Goal: Task Accomplishment & Management: Use online tool/utility

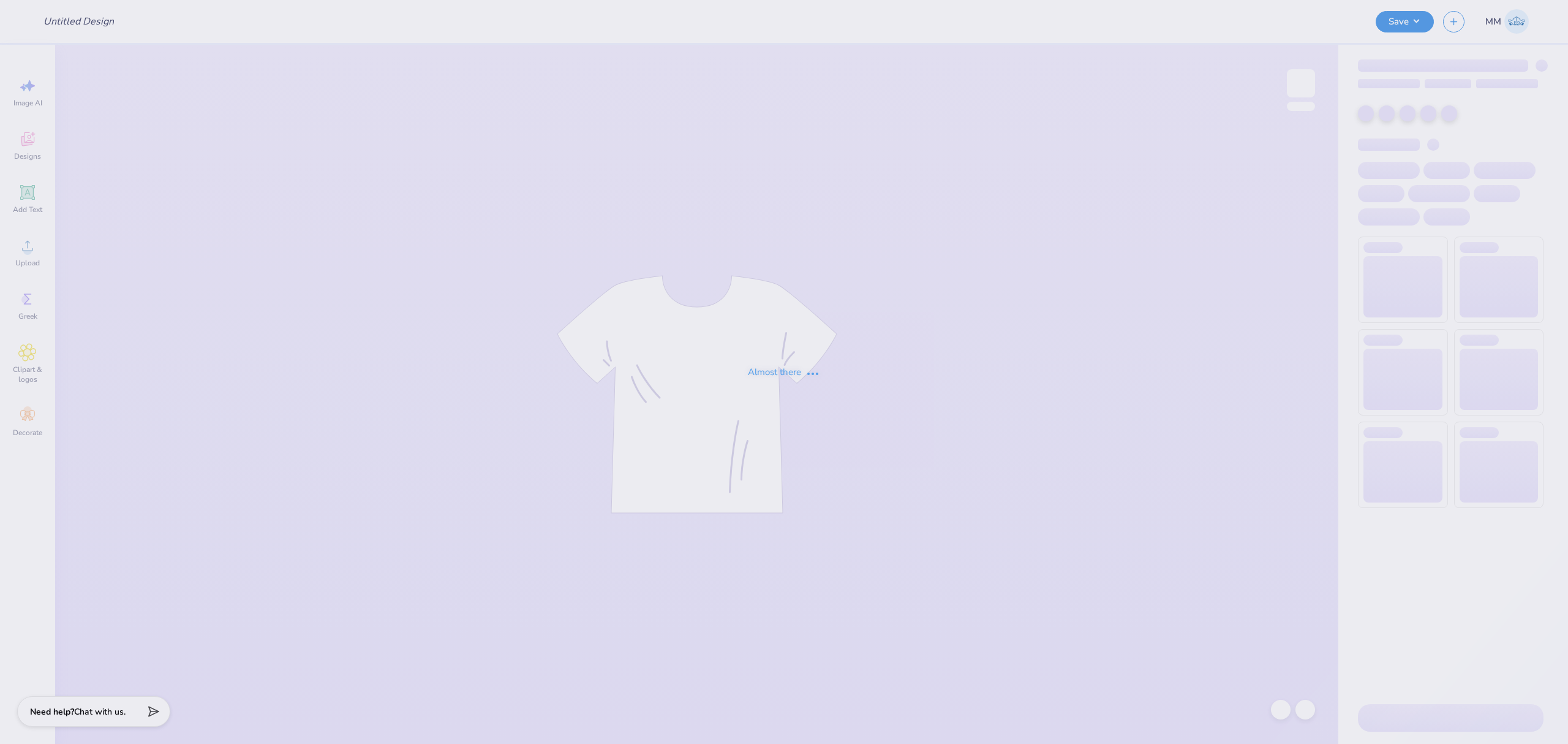
type input "ato mountain wknd"
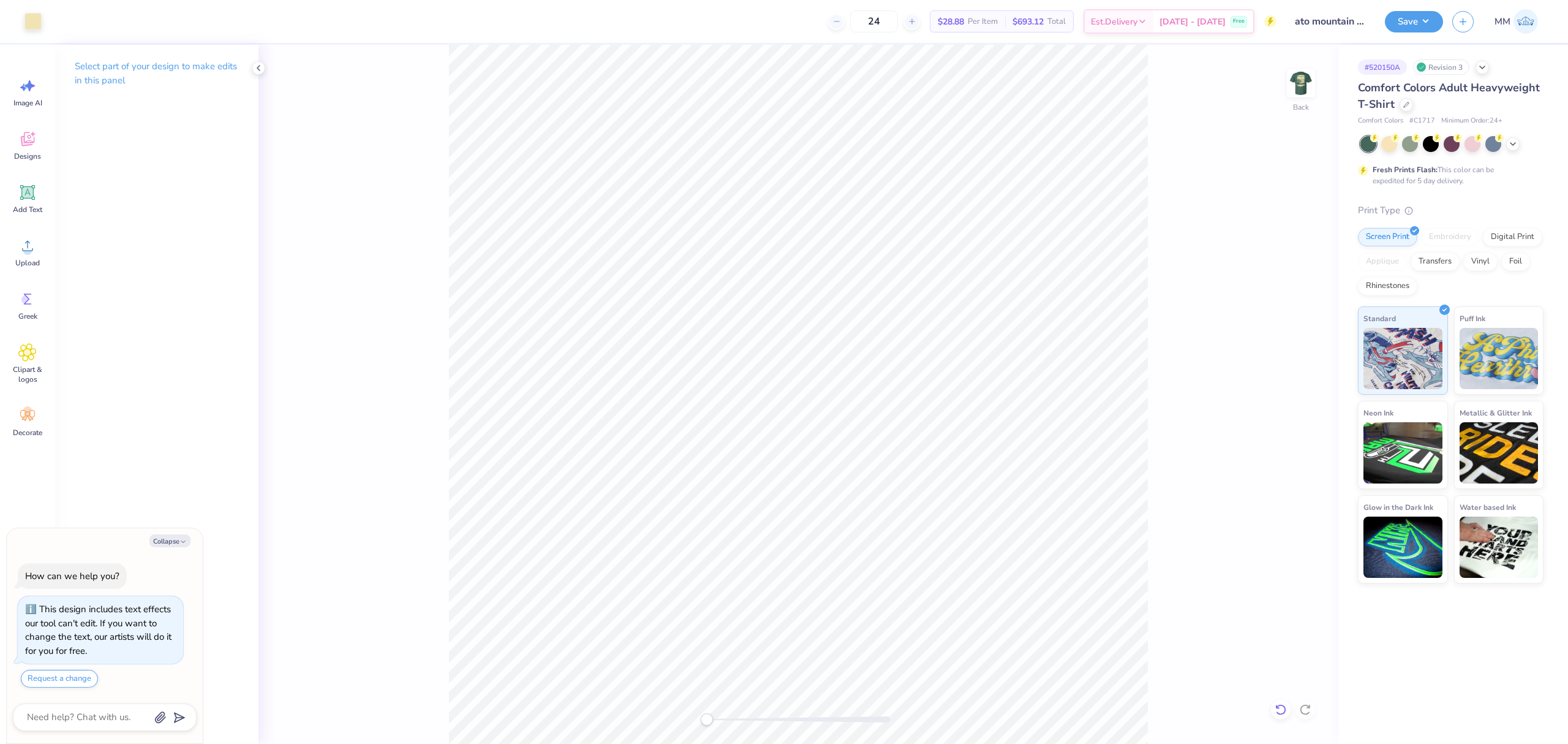
click at [1274, 707] on icon at bounding box center [1281, 709] width 12 height 12
click at [1275, 709] on div "Back" at bounding box center [799, 394] width 1080 height 699
click at [1304, 90] on img at bounding box center [1301, 83] width 49 height 49
click at [38, 240] on div "Upload" at bounding box center [27, 252] width 44 height 46
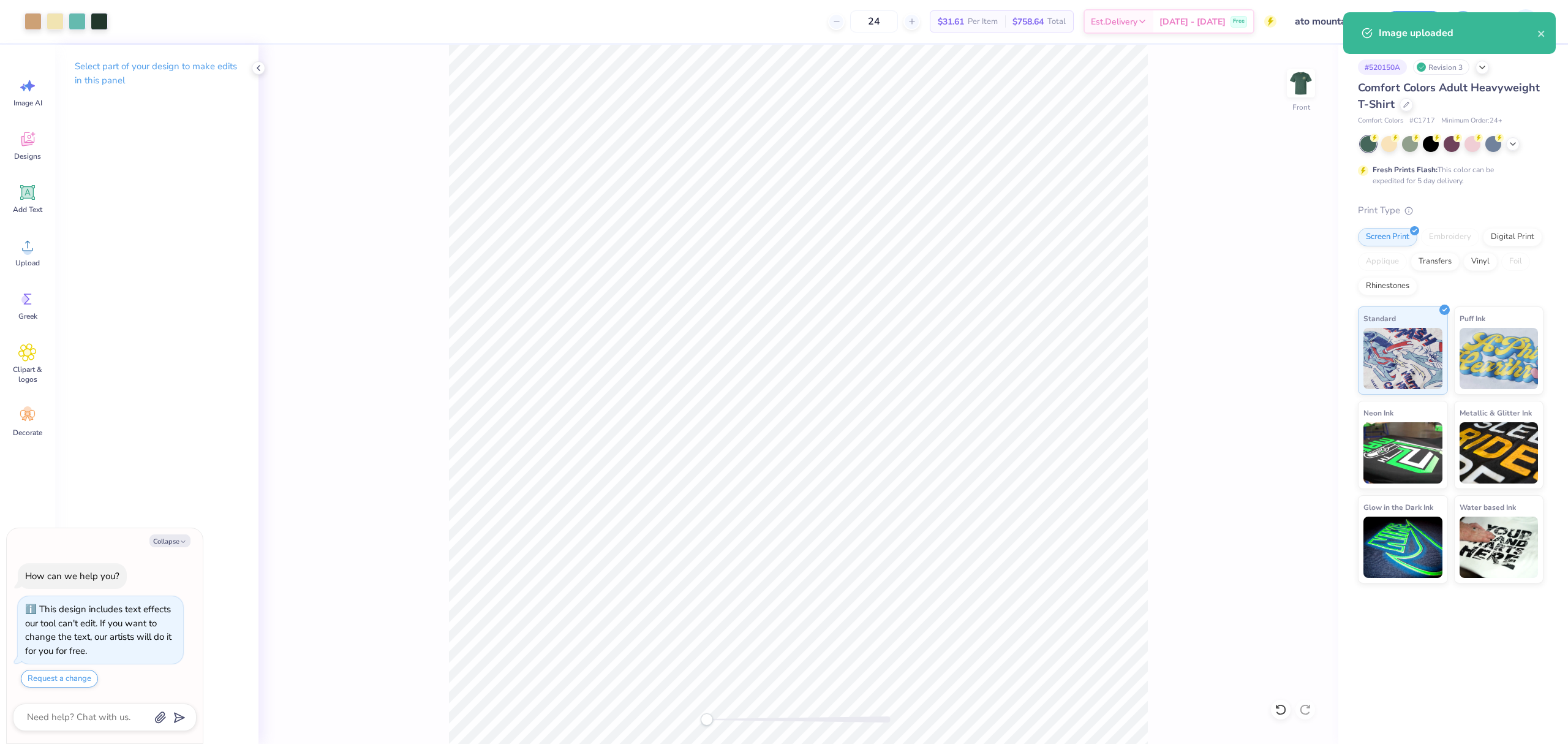
type textarea "x"
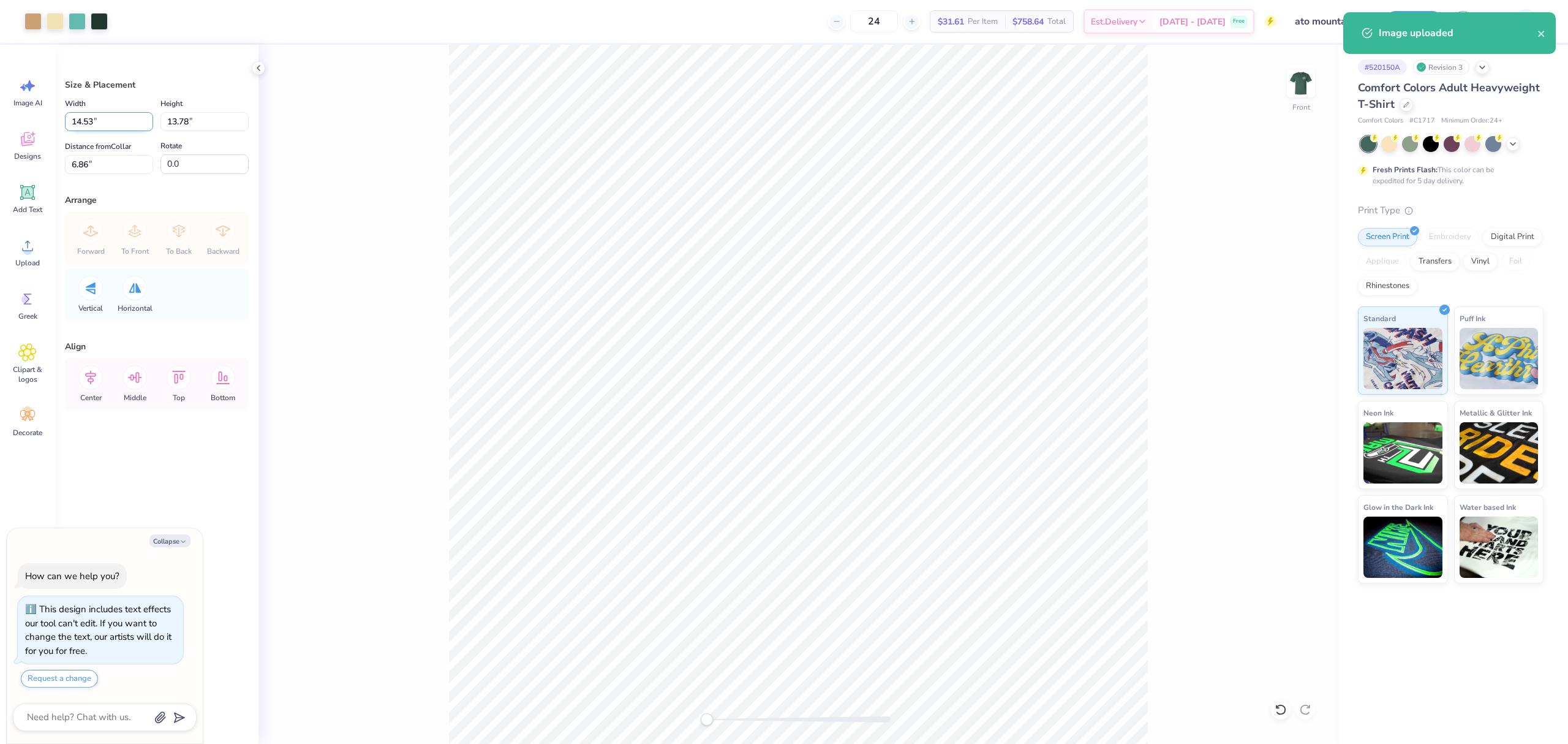
click at [99, 125] on input "14.53" at bounding box center [109, 121] width 88 height 19
type input "12"
type textarea "x"
type input "12.00"
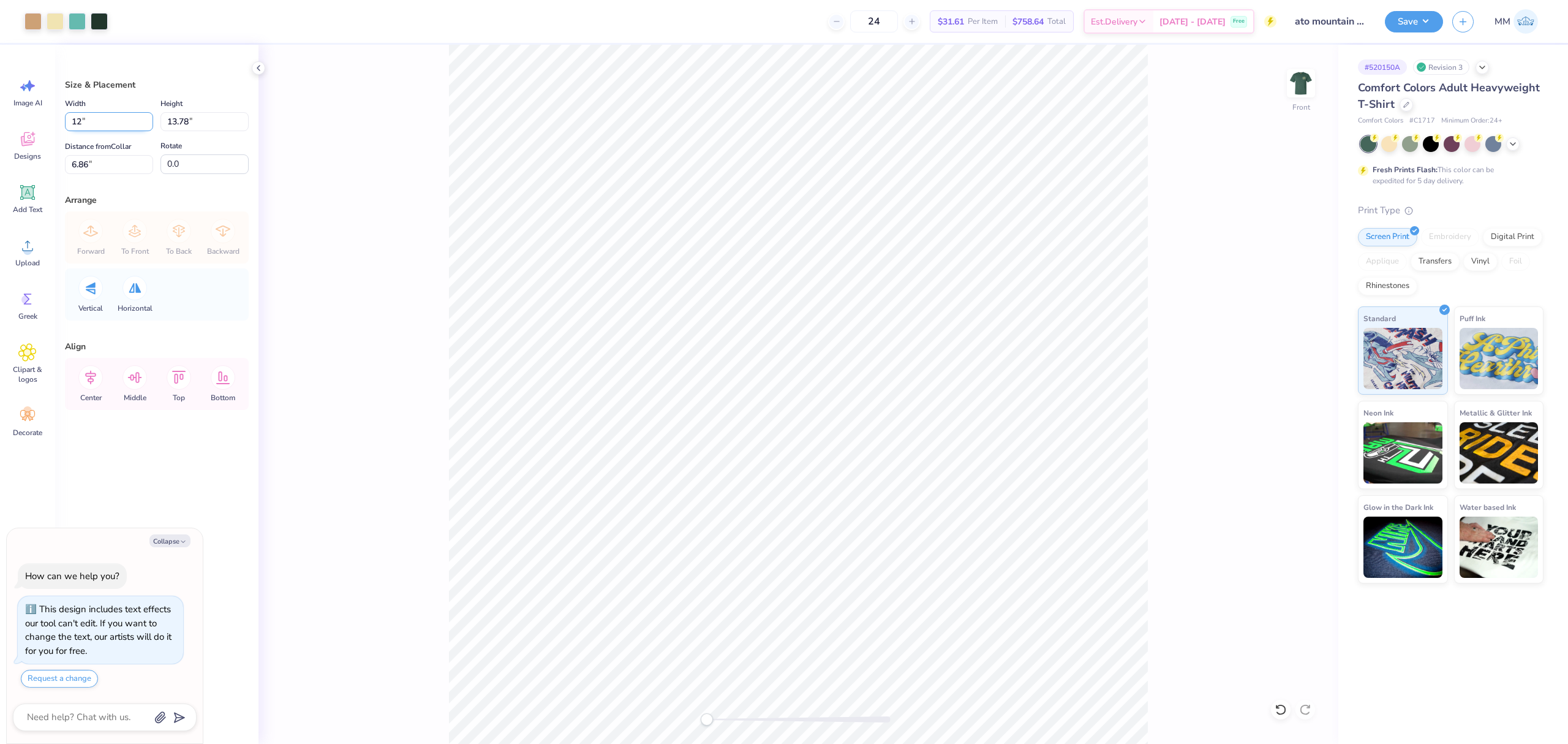
type input "11.38"
type input "8.06"
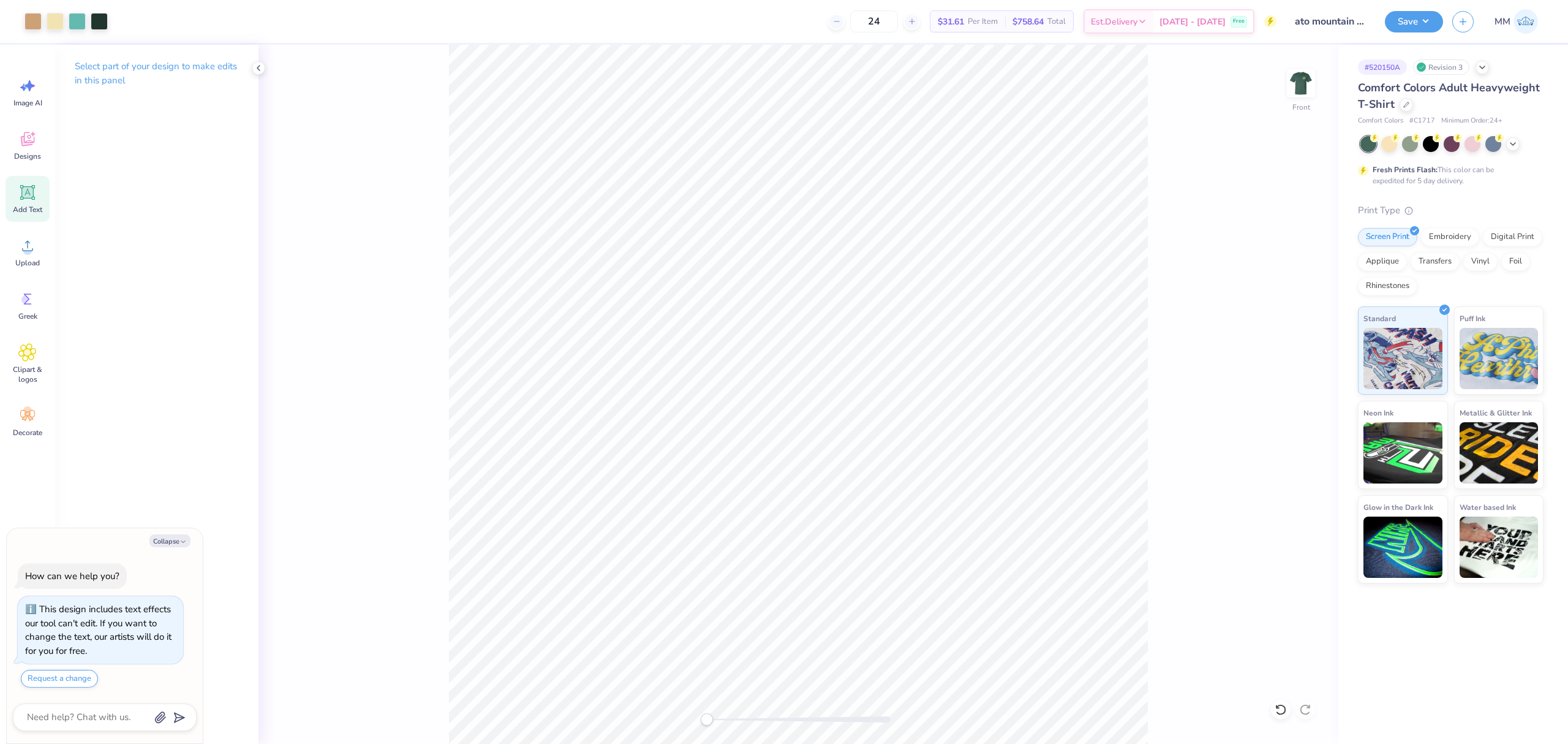
click at [32, 202] on div "Add Text" at bounding box center [27, 199] width 44 height 46
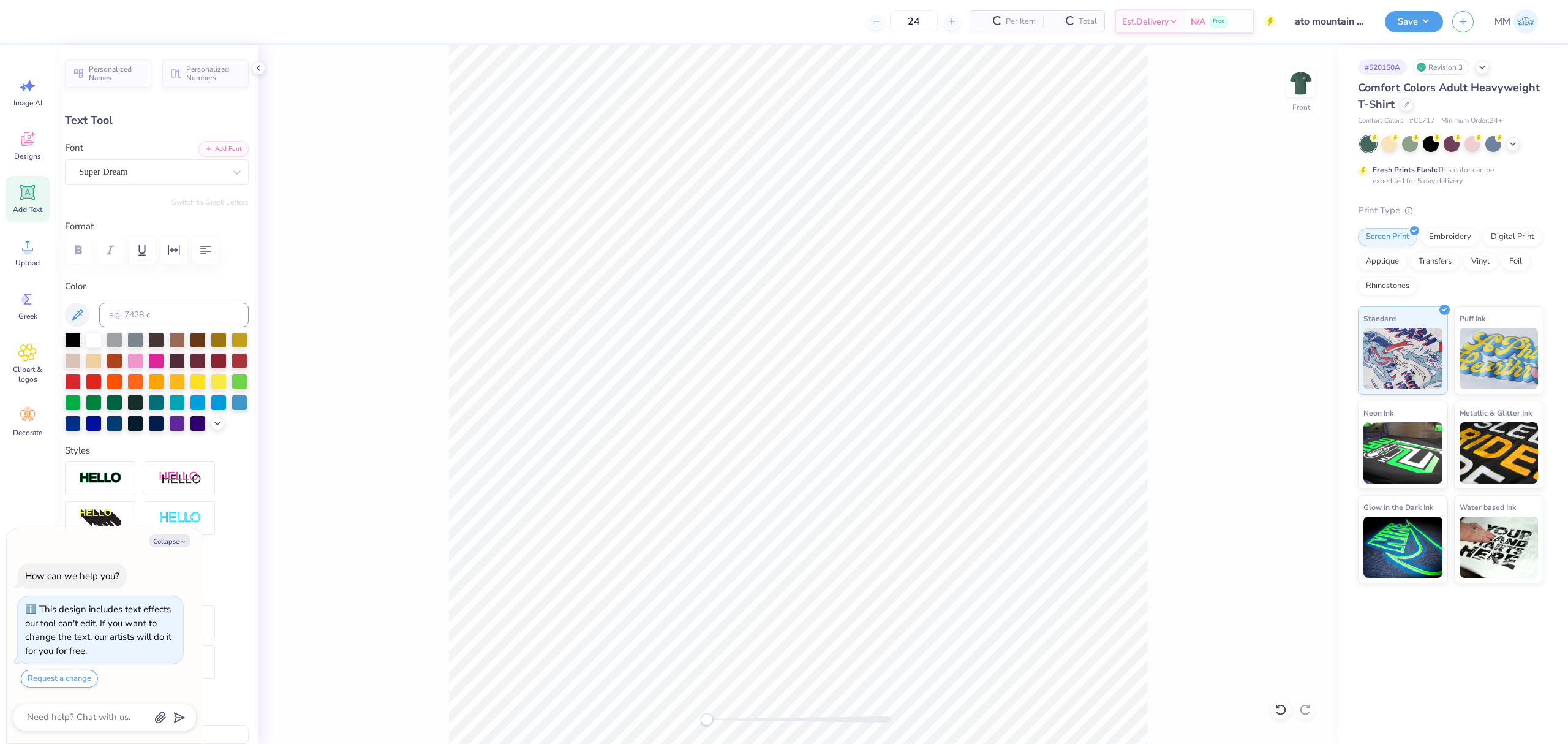
type textarea "x"
click at [179, 316] on input at bounding box center [174, 315] width 150 height 25
type input "7499"
paste textarea "alpha tau omega"
type textarea "x"
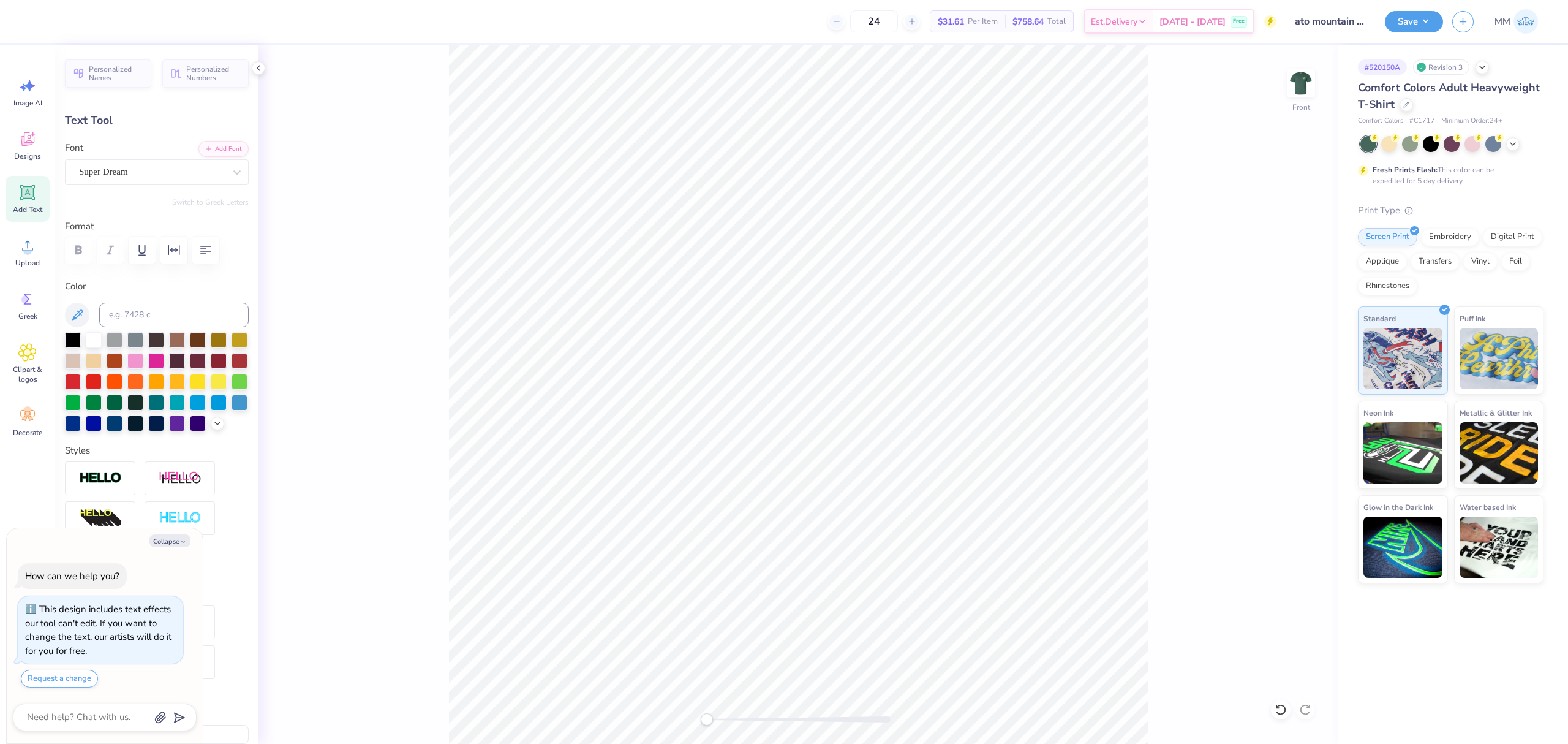
scroll to position [13, 4]
type textarea "alpha tau omega"
click at [223, 145] on button "Add Font" at bounding box center [223, 148] width 50 height 16
type textarea "x"
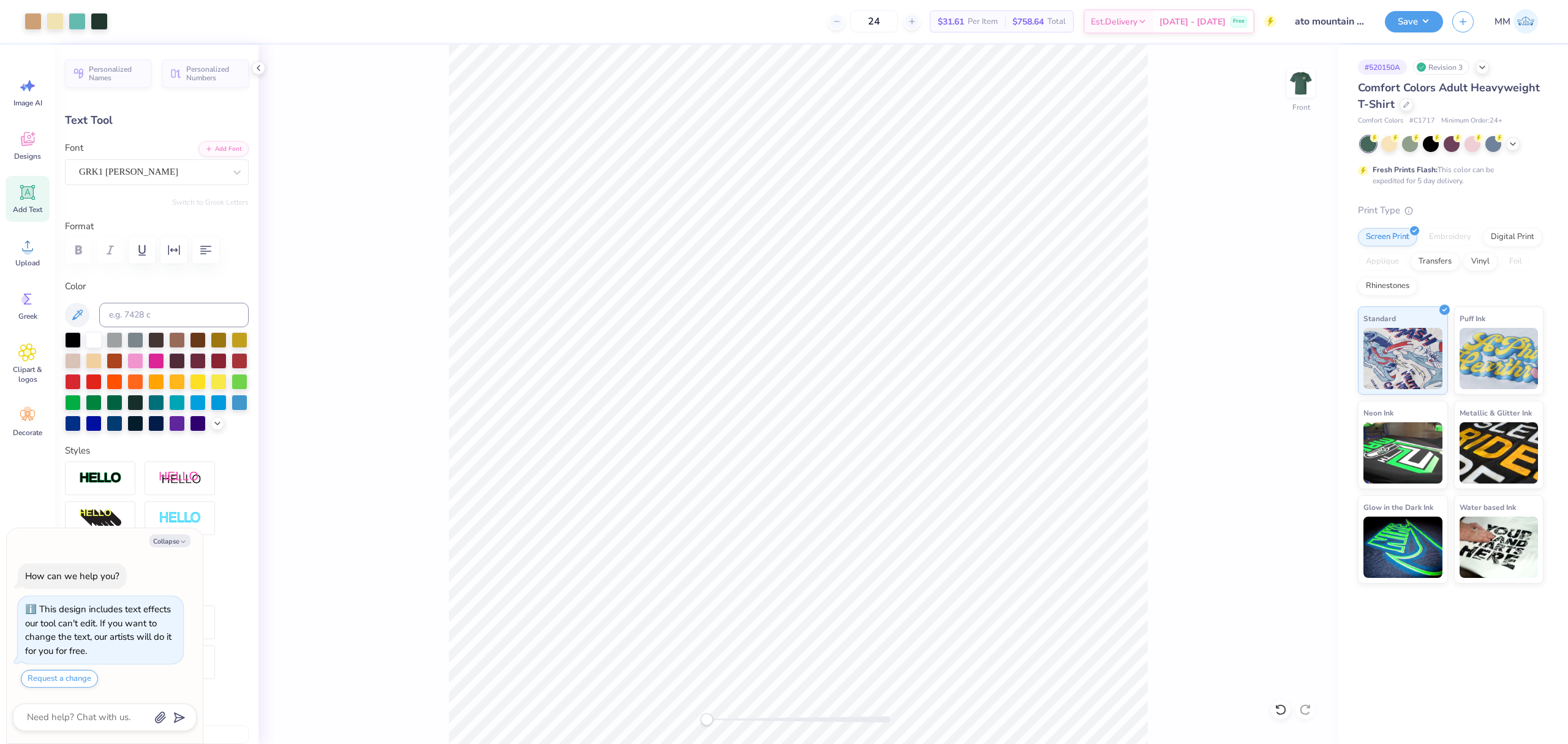
type input "14.53"
type input "1.14"
type input "7.05"
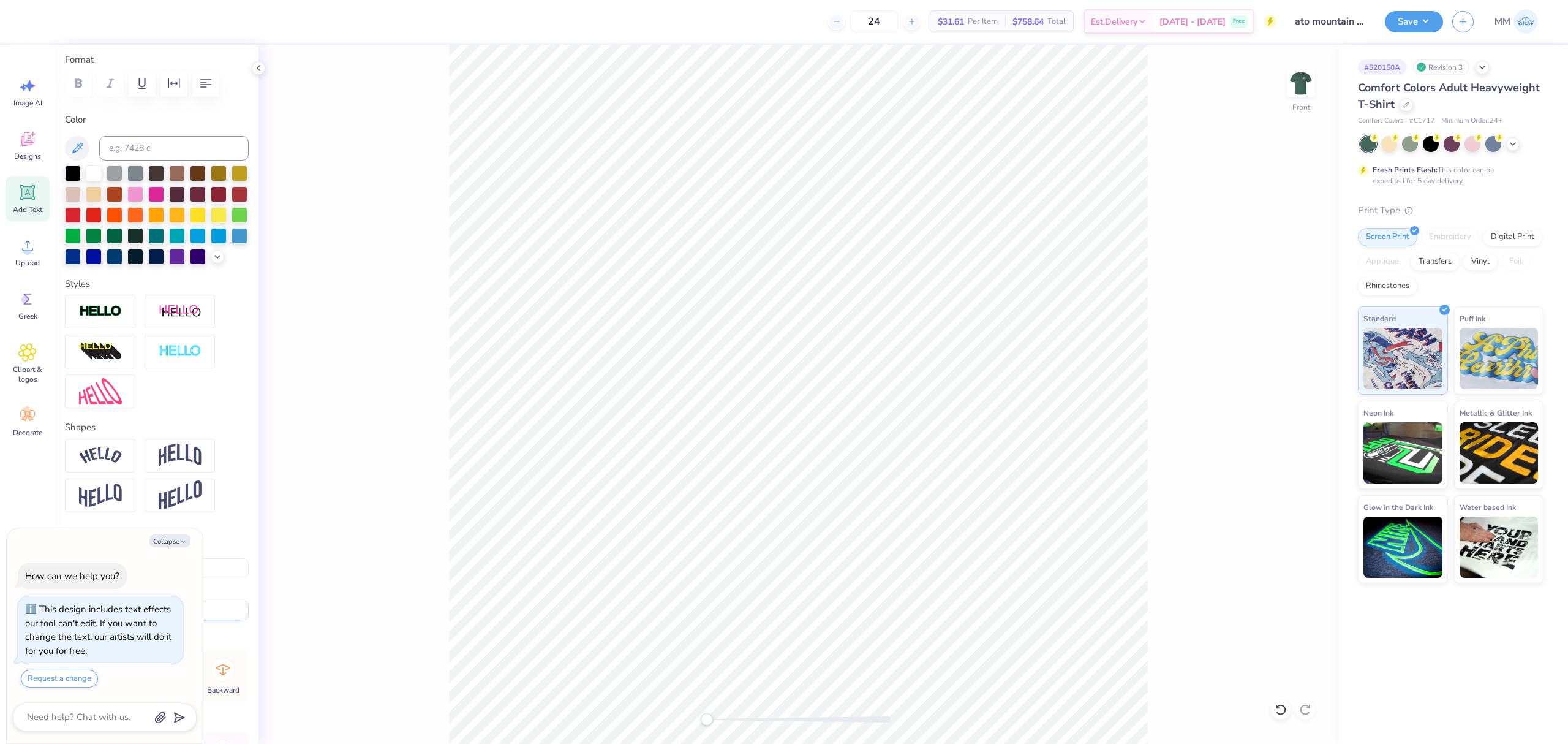
scroll to position [290, 0]
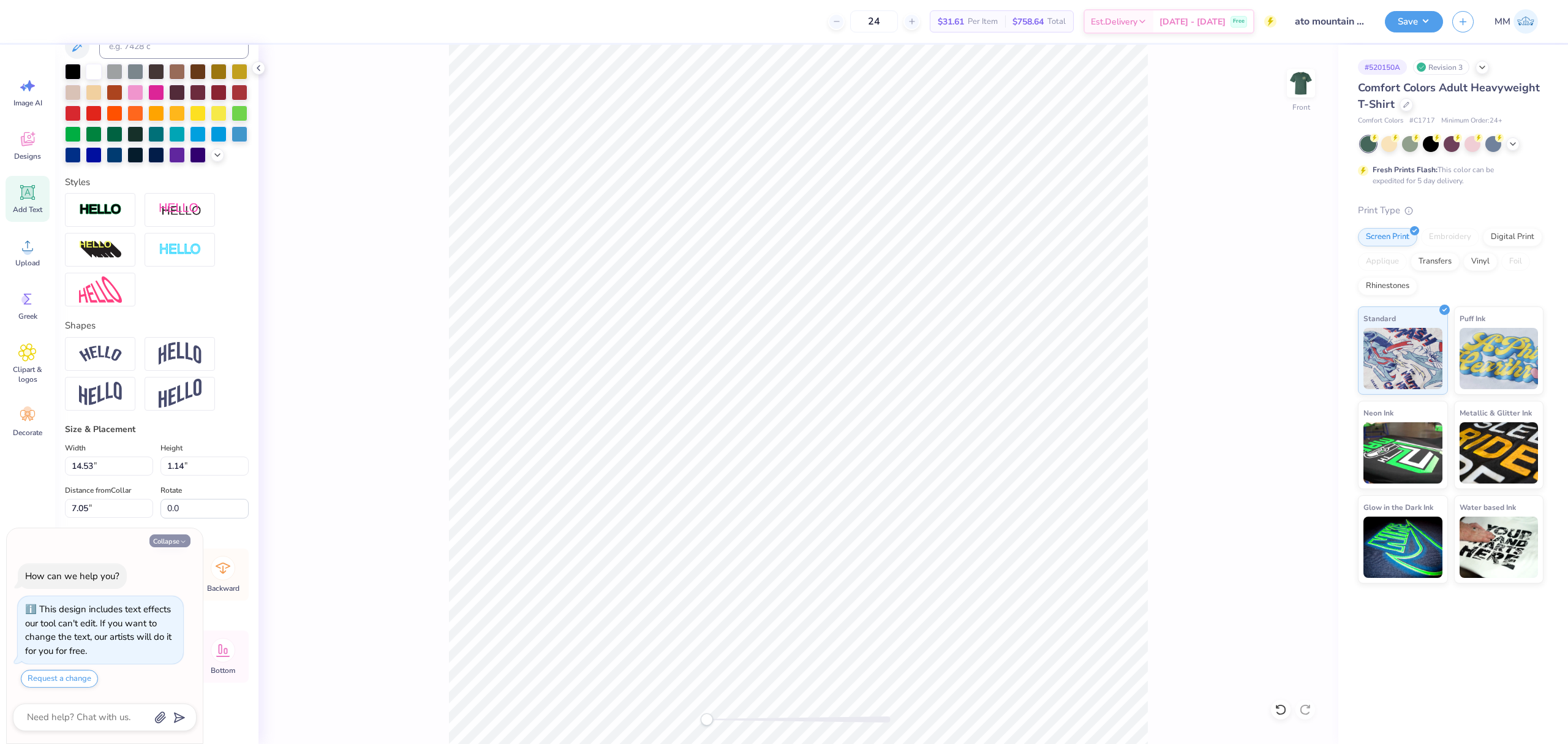
click at [176, 538] on button "Collapse" at bounding box center [170, 541] width 41 height 13
type textarea "x"
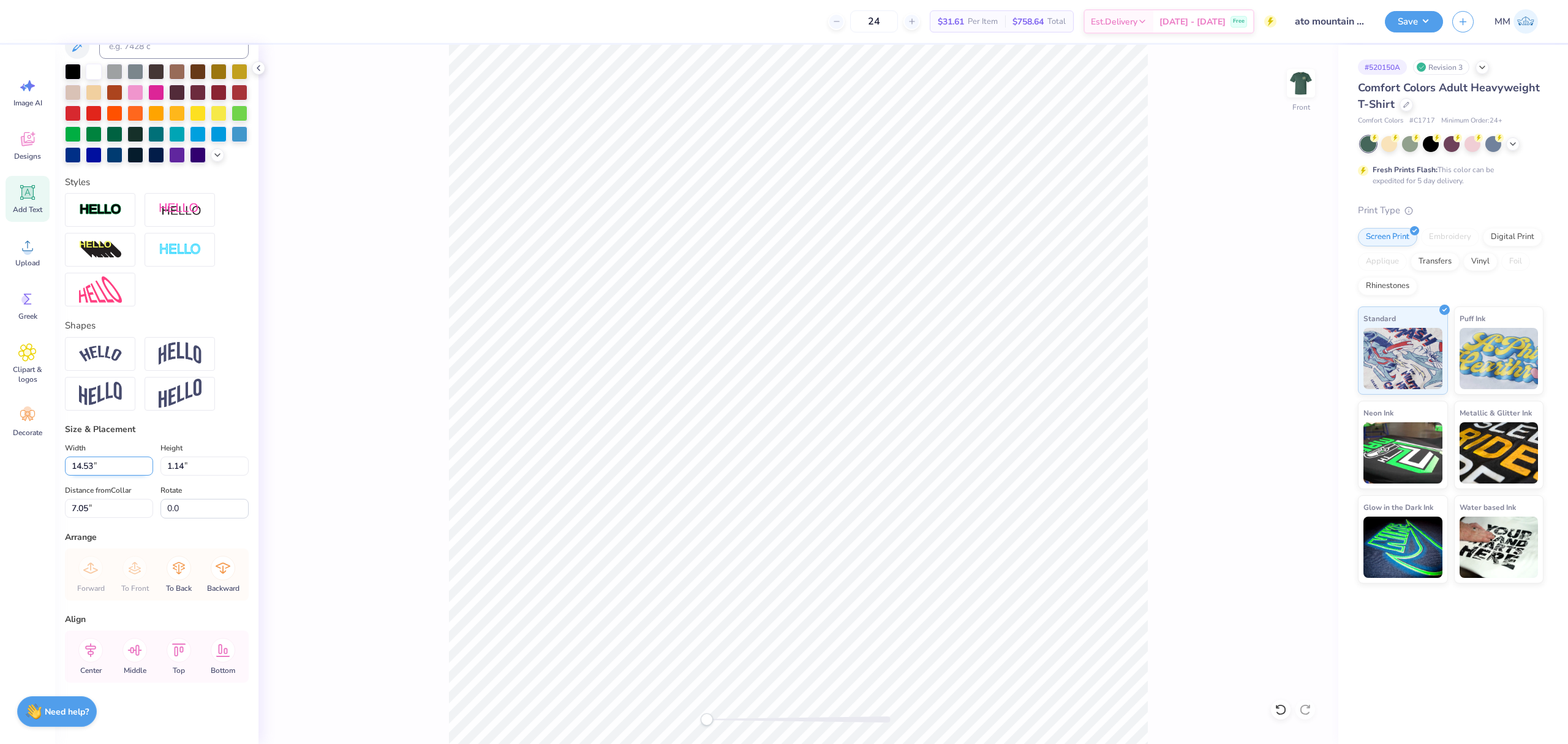
click at [128, 471] on input "14.53" at bounding box center [109, 466] width 88 height 19
type input "11.00"
type input "0.86"
click at [833, 363] on li "Duplicate" at bounding box center [845, 356] width 97 height 24
type input "8.18"
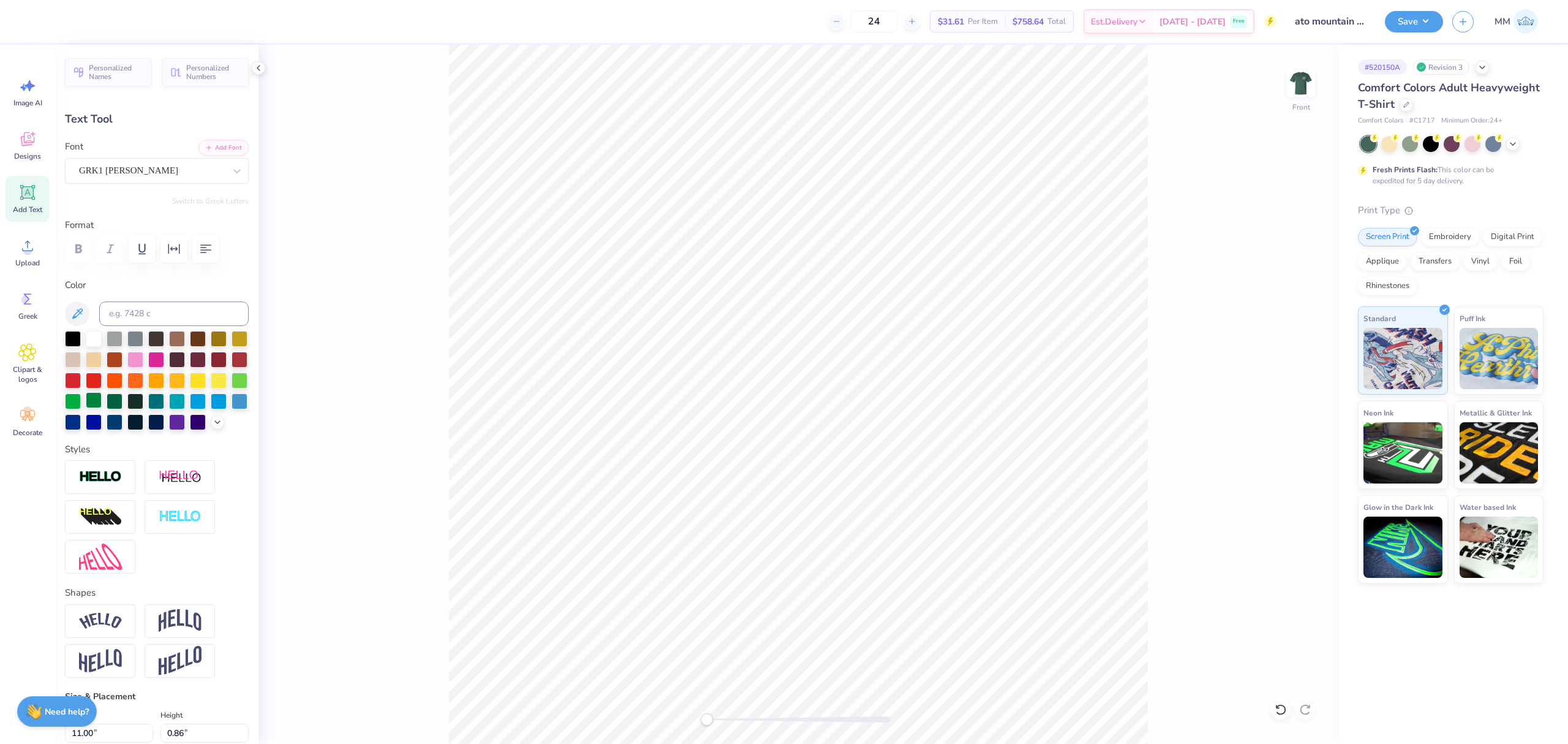
scroll to position [0, 0]
click at [212, 150] on button "Add Font" at bounding box center [223, 148] width 50 height 16
click at [205, 182] on div "GRK1 Albert" at bounding box center [152, 172] width 148 height 19
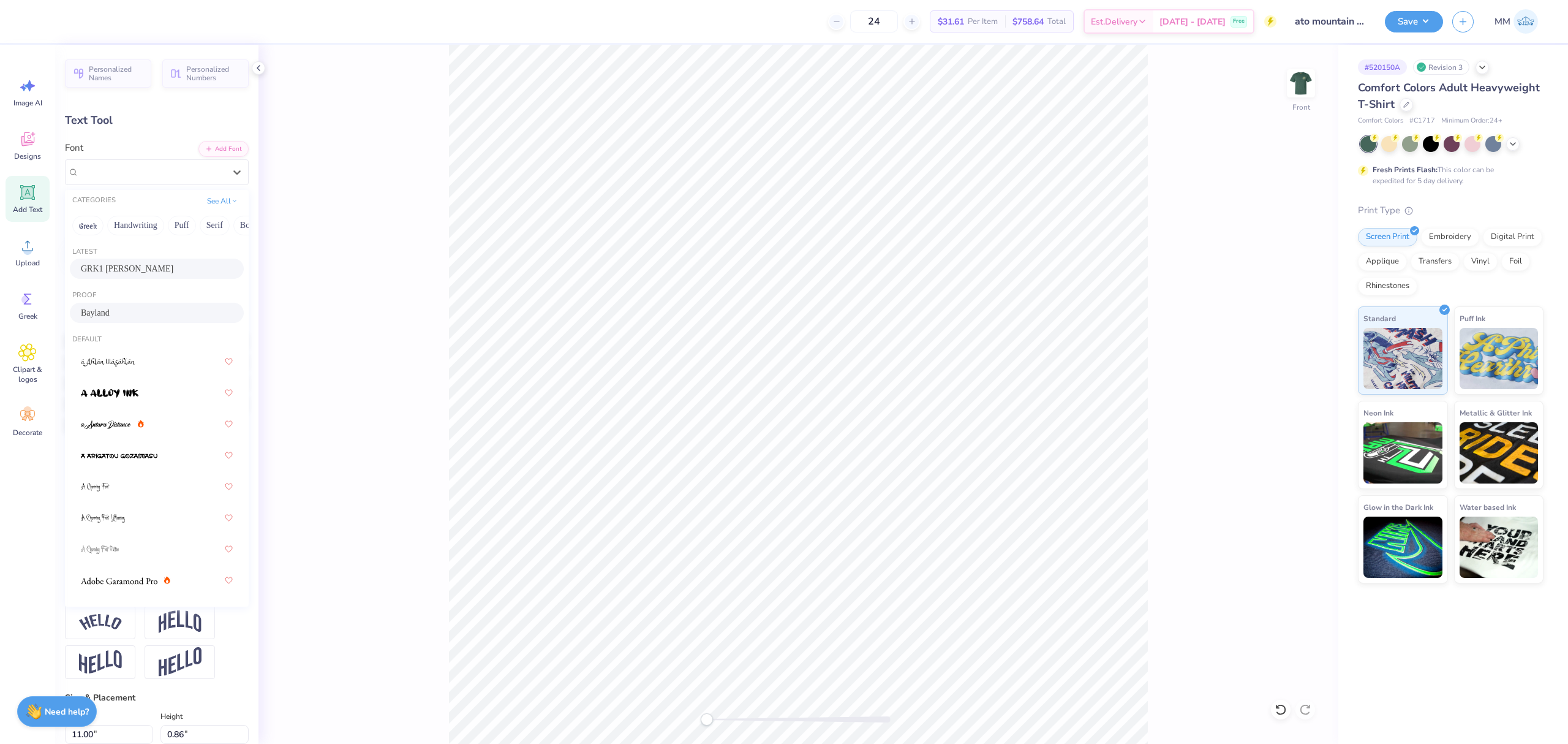
click at [151, 310] on div "Bayland" at bounding box center [157, 313] width 152 height 13
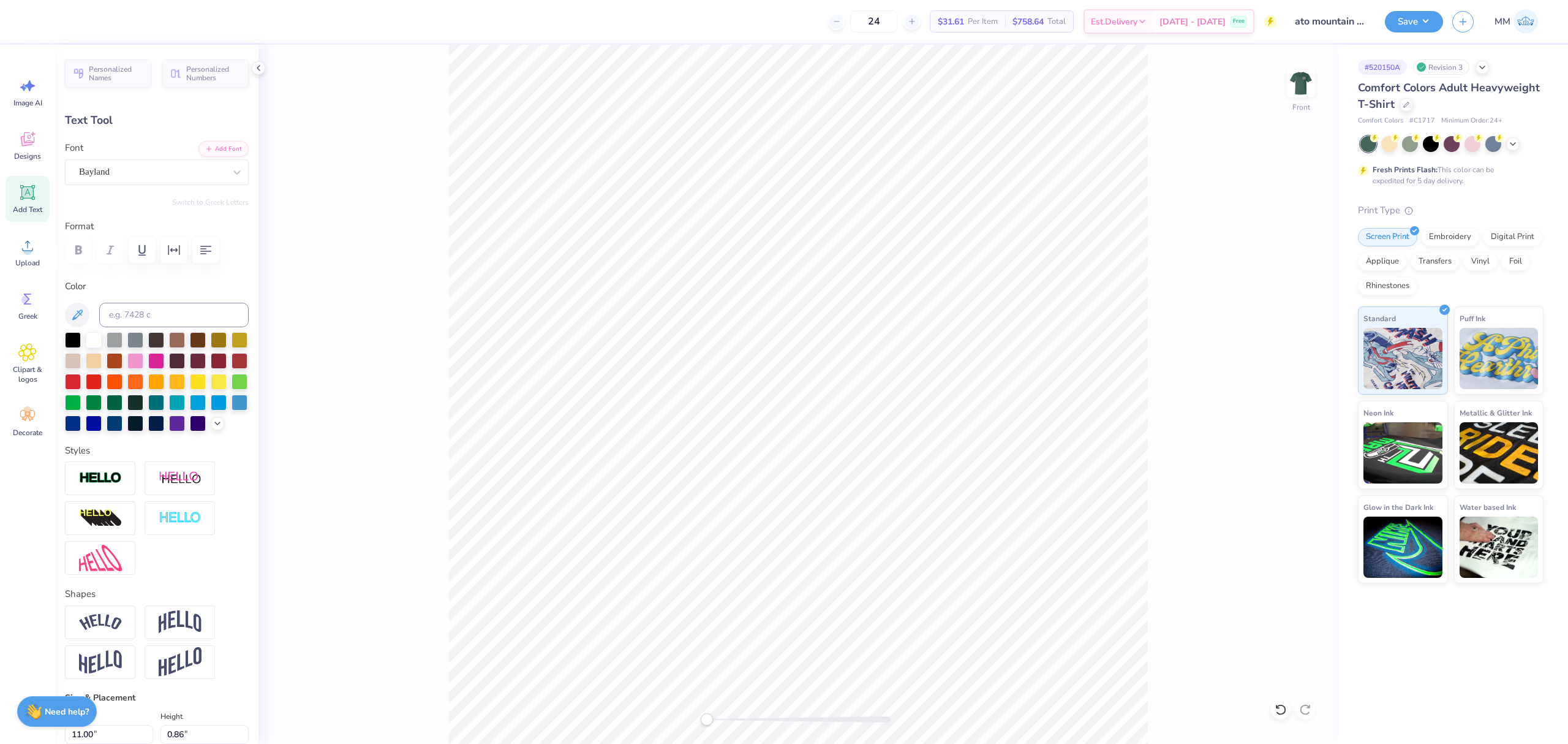
scroll to position [13, 2]
type textarea "2025"
type input "2.17"
type input "0.62"
type input "8.30"
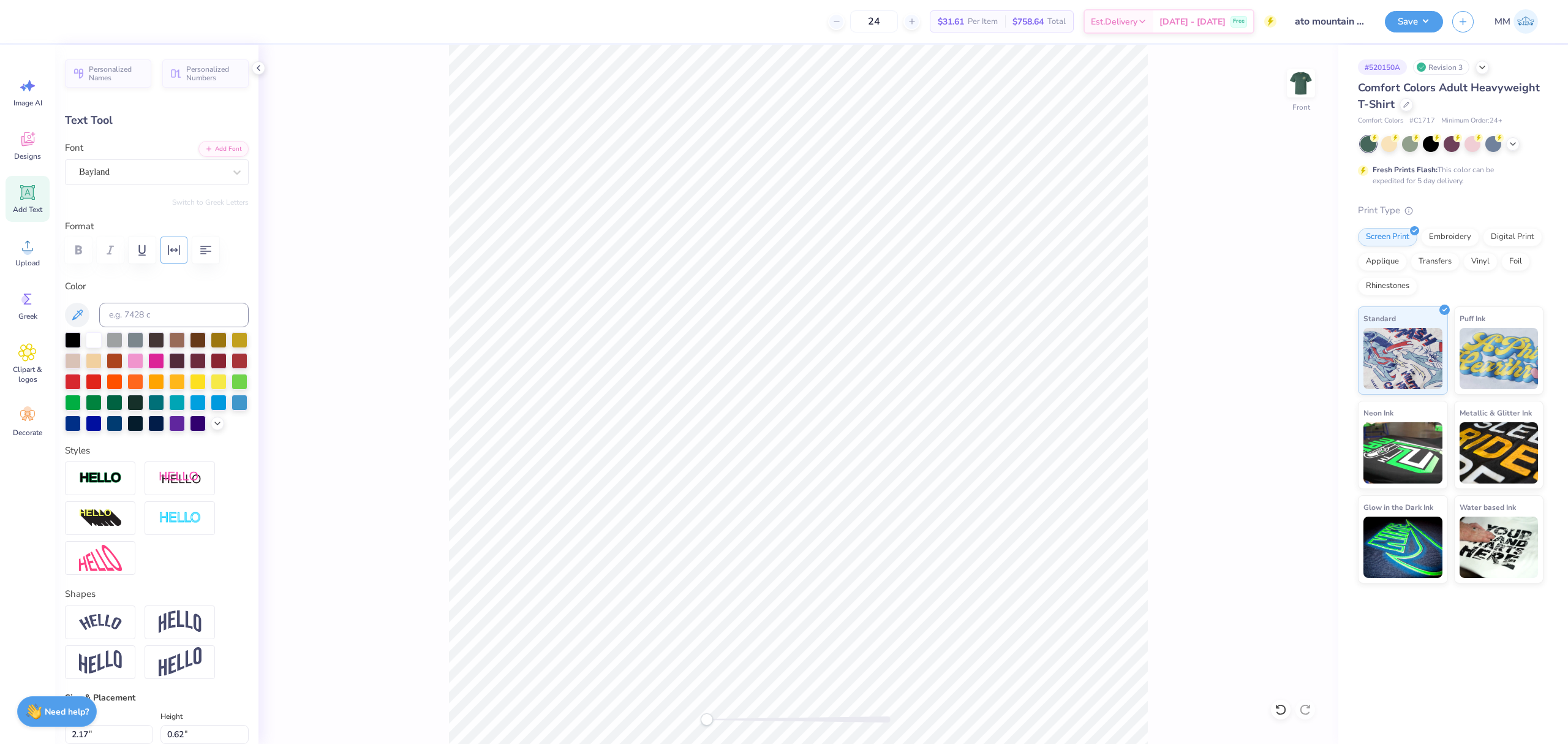
click at [169, 250] on icon "button" at bounding box center [174, 250] width 12 height 10
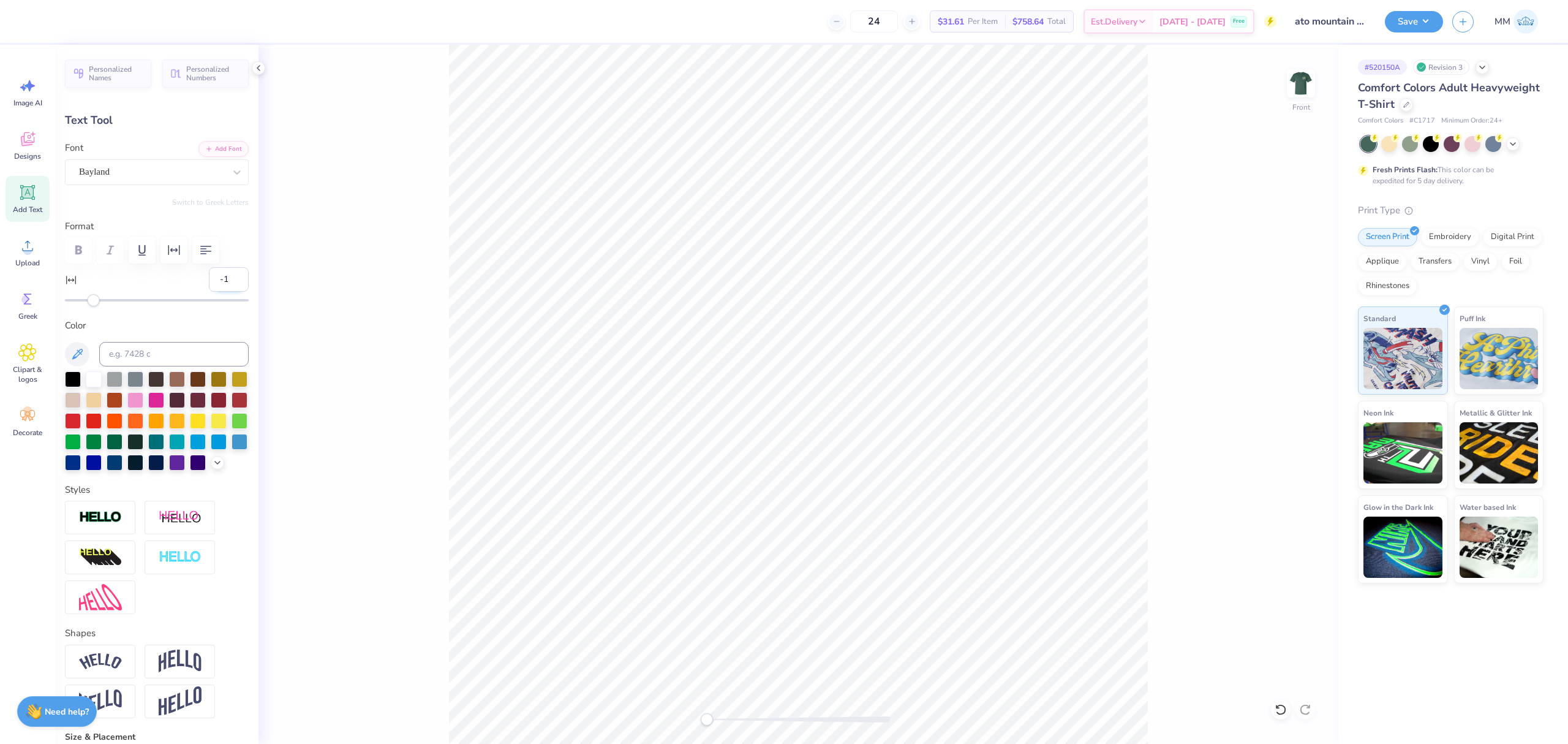
type input "-1"
click at [221, 280] on input "-1" at bounding box center [229, 280] width 40 height 25
type input "7"
drag, startPoint x: 94, startPoint y: 300, endPoint x: 103, endPoint y: 301, distance: 9.1
click at [103, 301] on div "Accessibility label" at bounding box center [104, 301] width 12 height 12
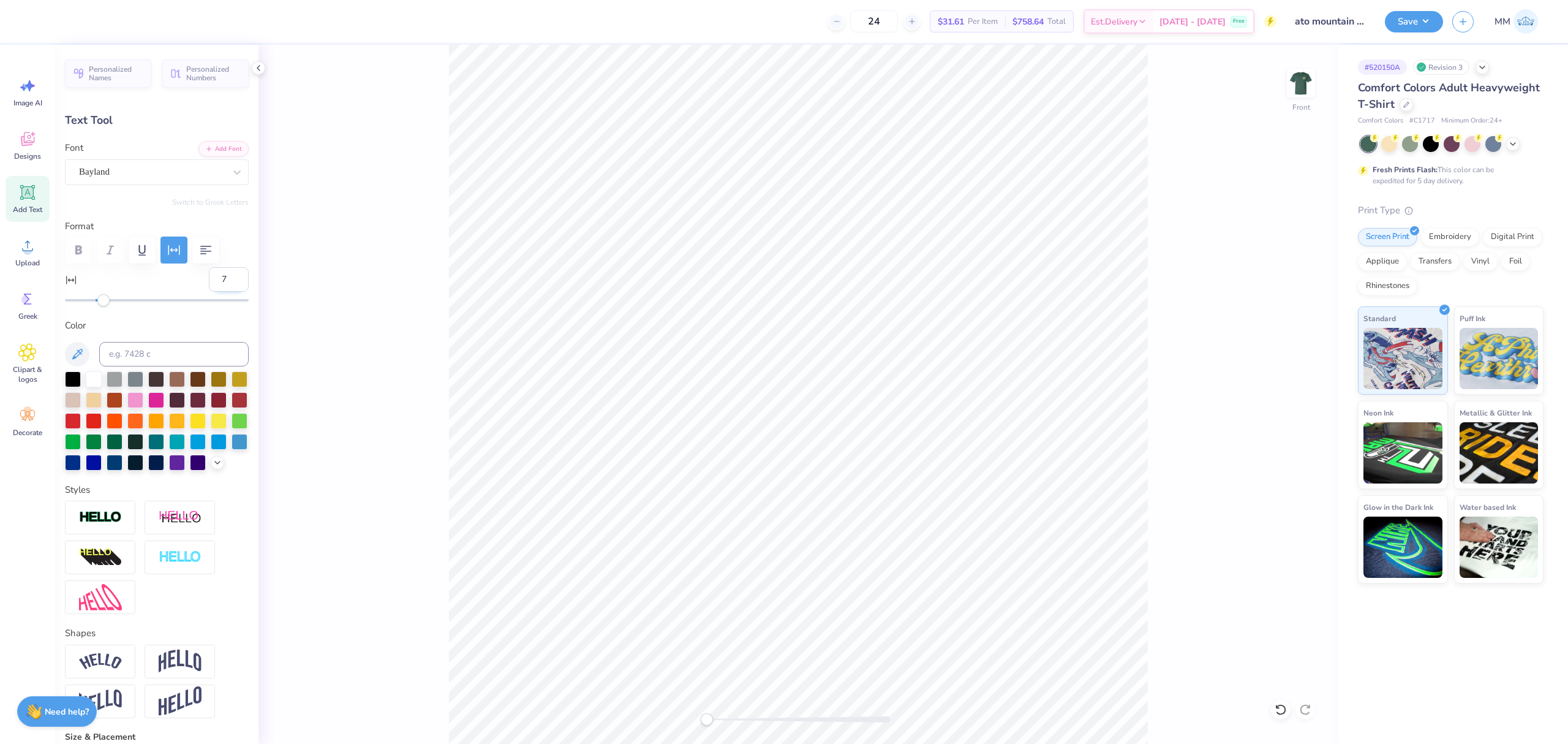
click at [209, 280] on input "7" at bounding box center [229, 280] width 40 height 25
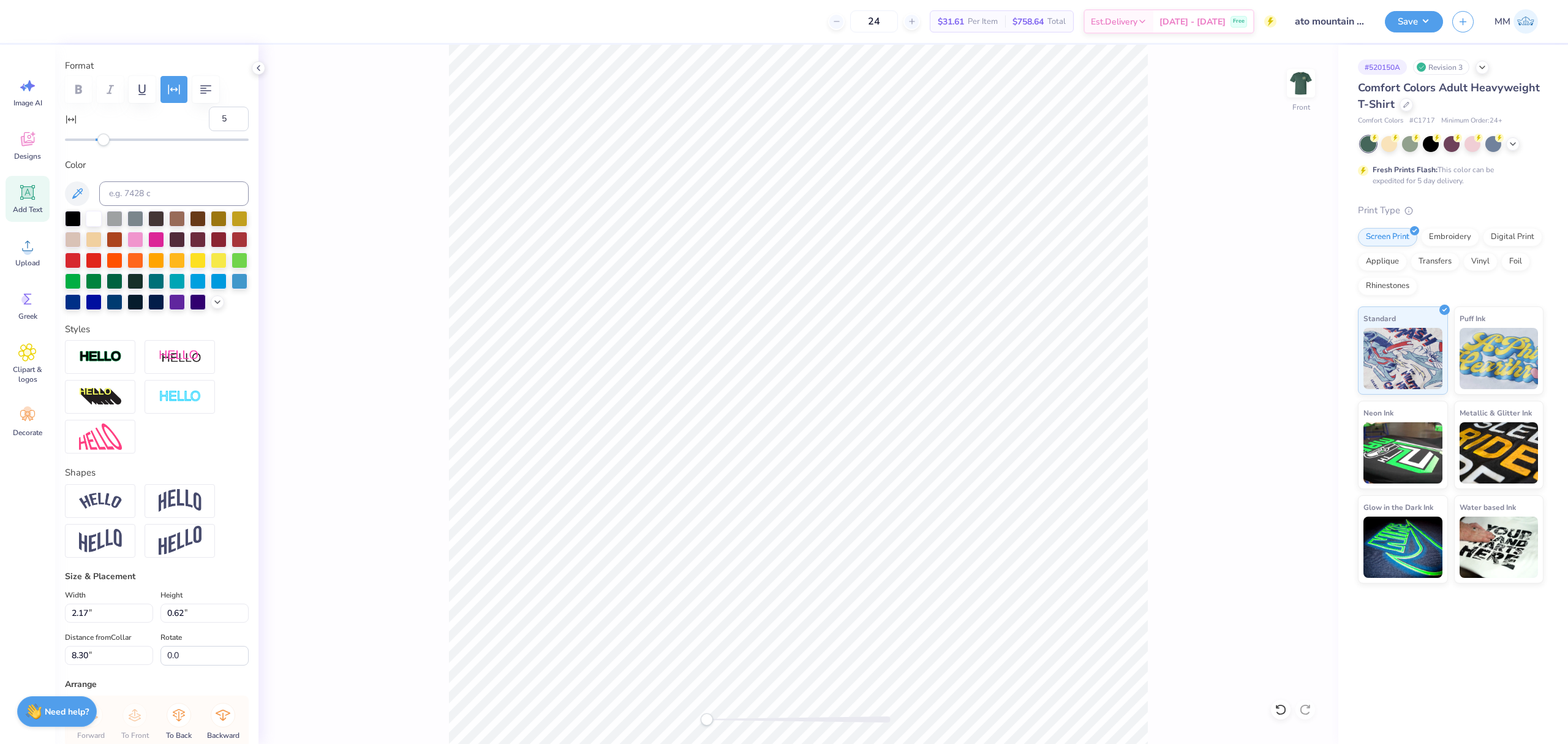
scroll to position [0, 0]
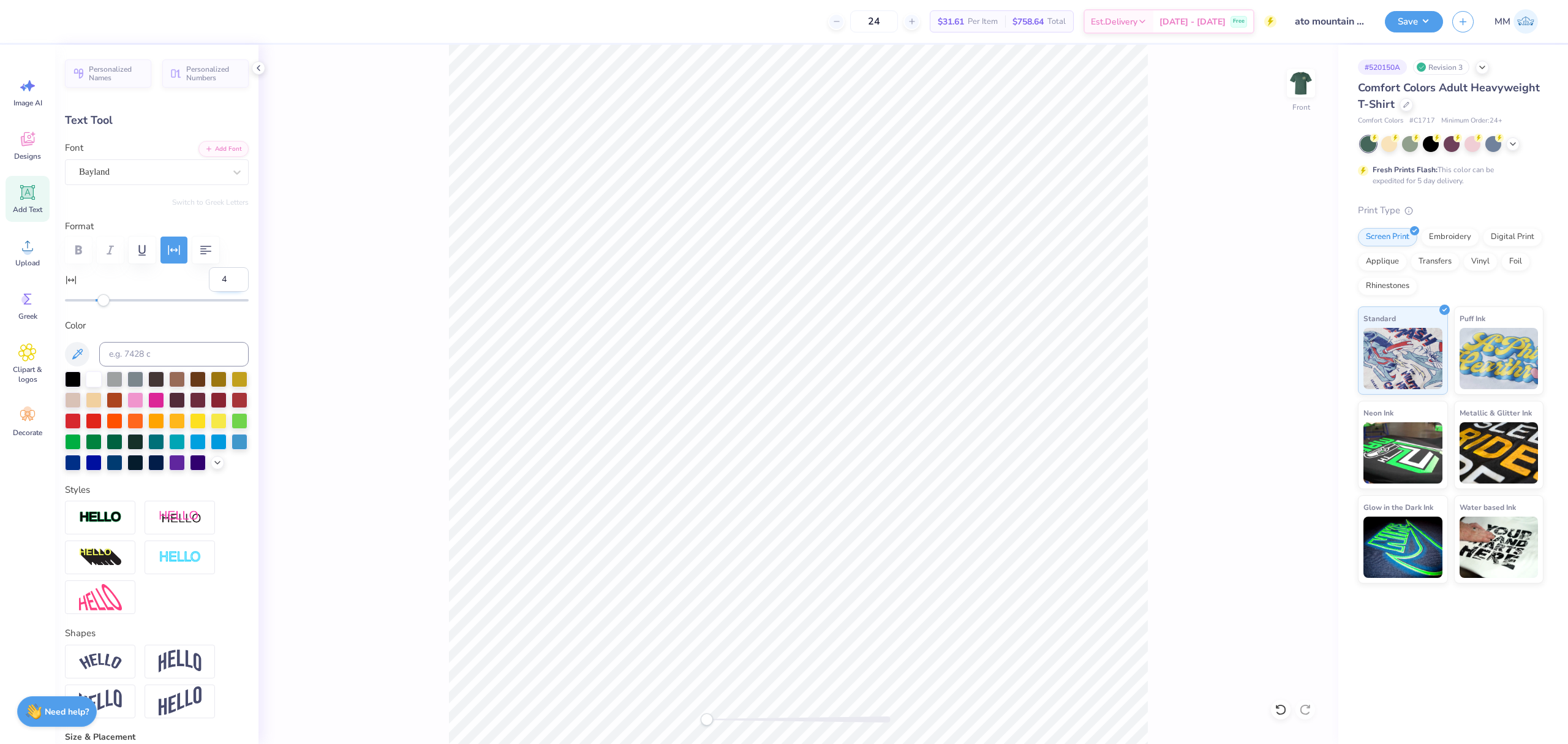
type input "4"
click at [226, 286] on input "4" at bounding box center [229, 280] width 40 height 25
type input "2.98"
type input "0.80"
type input "8.27"
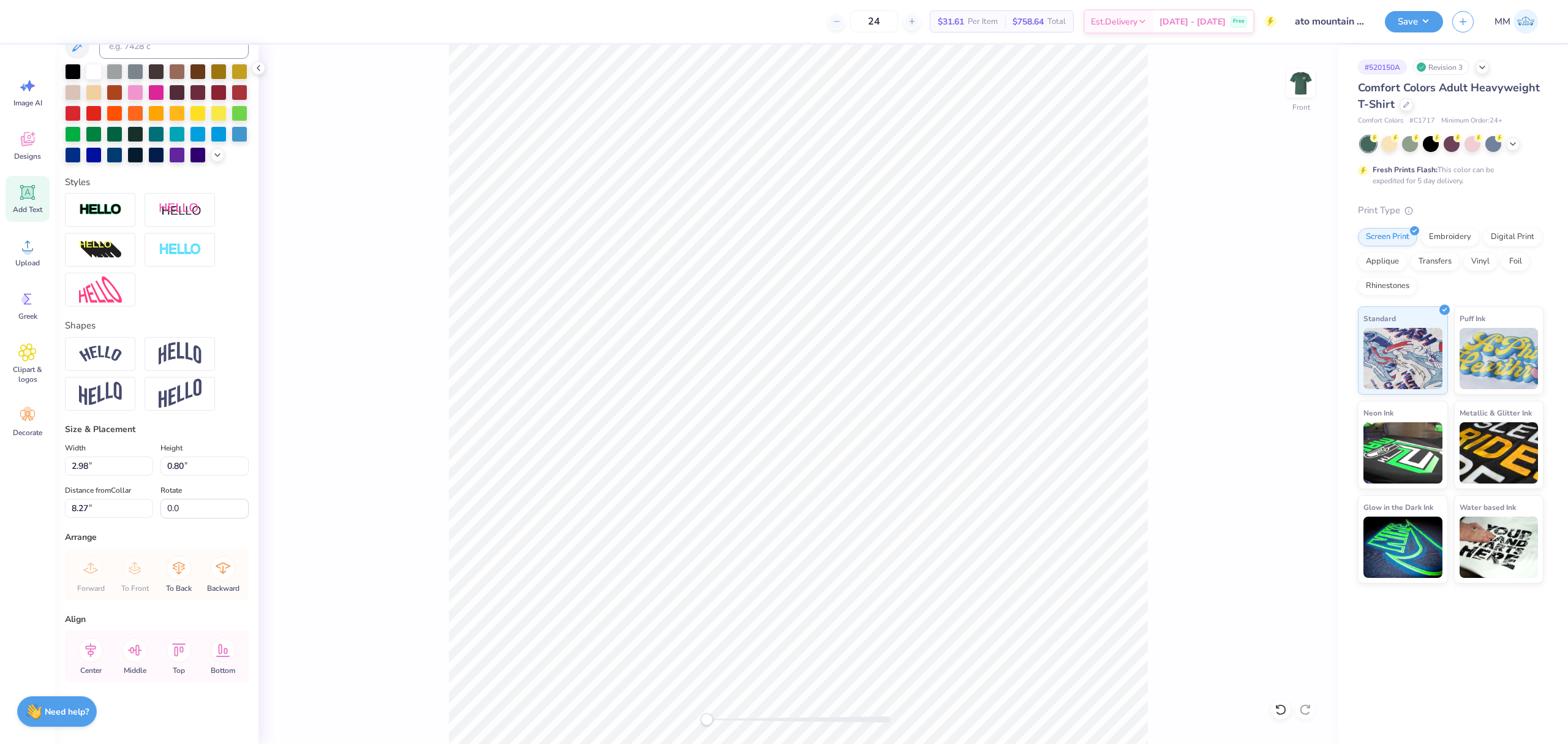
scroll to position [330, 0]
click at [91, 652] on icon at bounding box center [90, 650] width 11 height 14
type input "11.00"
type input "0.86"
type input "7.18"
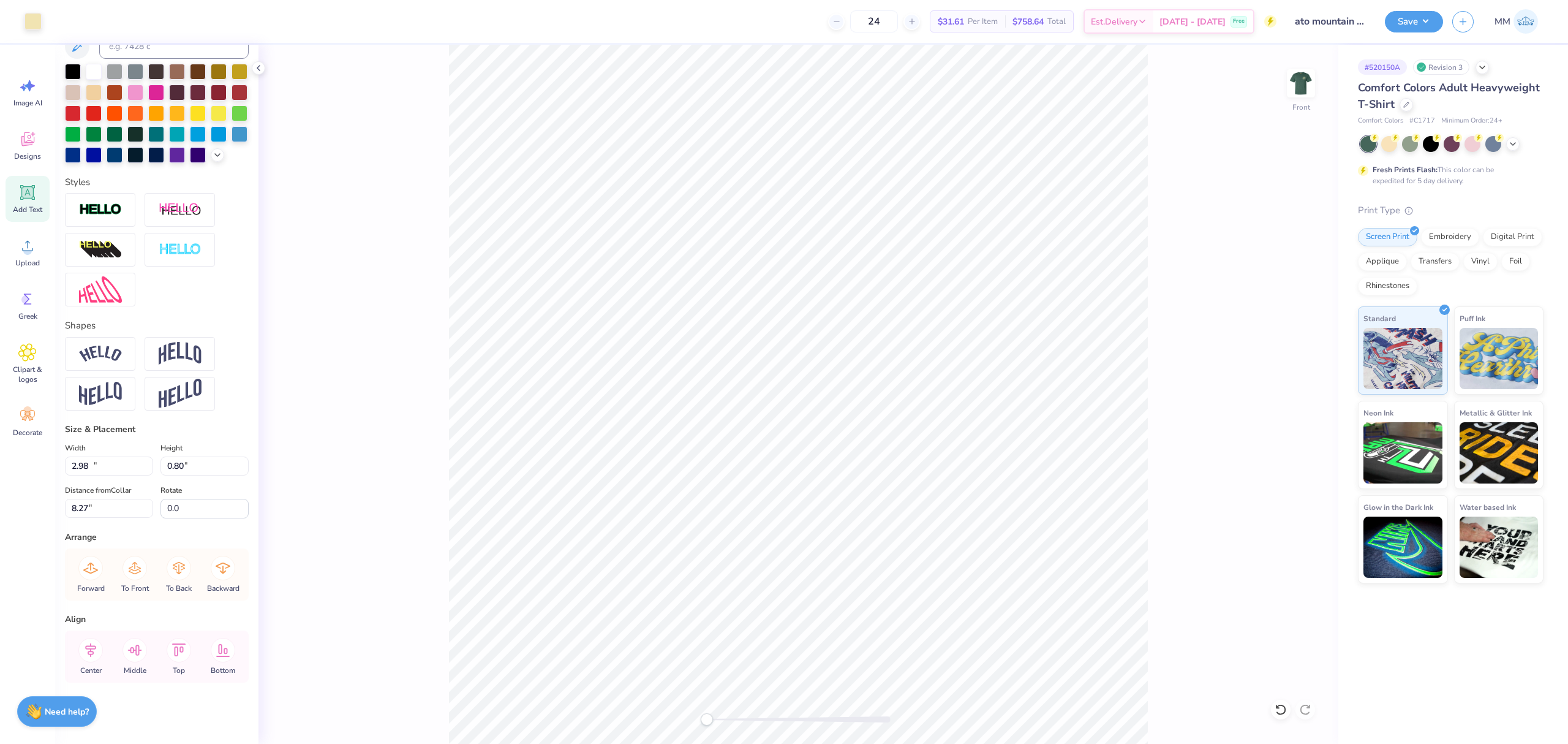
type input "0"
click at [91, 653] on icon at bounding box center [90, 650] width 11 height 14
type input "2.98"
type input "0.80"
type input "8.27"
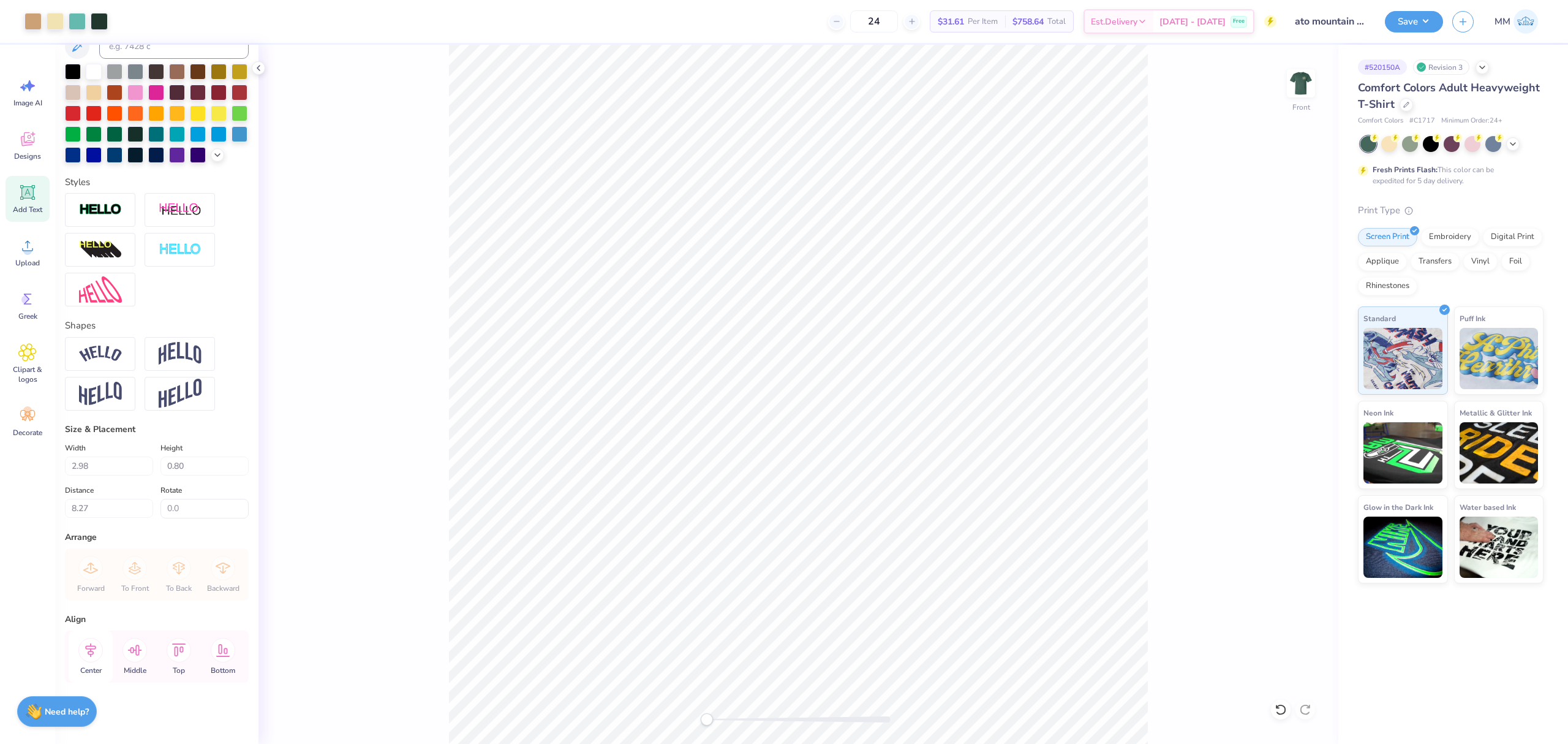
type input "4"
click at [841, 380] on li "Duplicate" at bounding box center [857, 383] width 97 height 24
type input "9.27"
paste textarea "Mountain Weekend"
type textarea "Mountain Weekend"
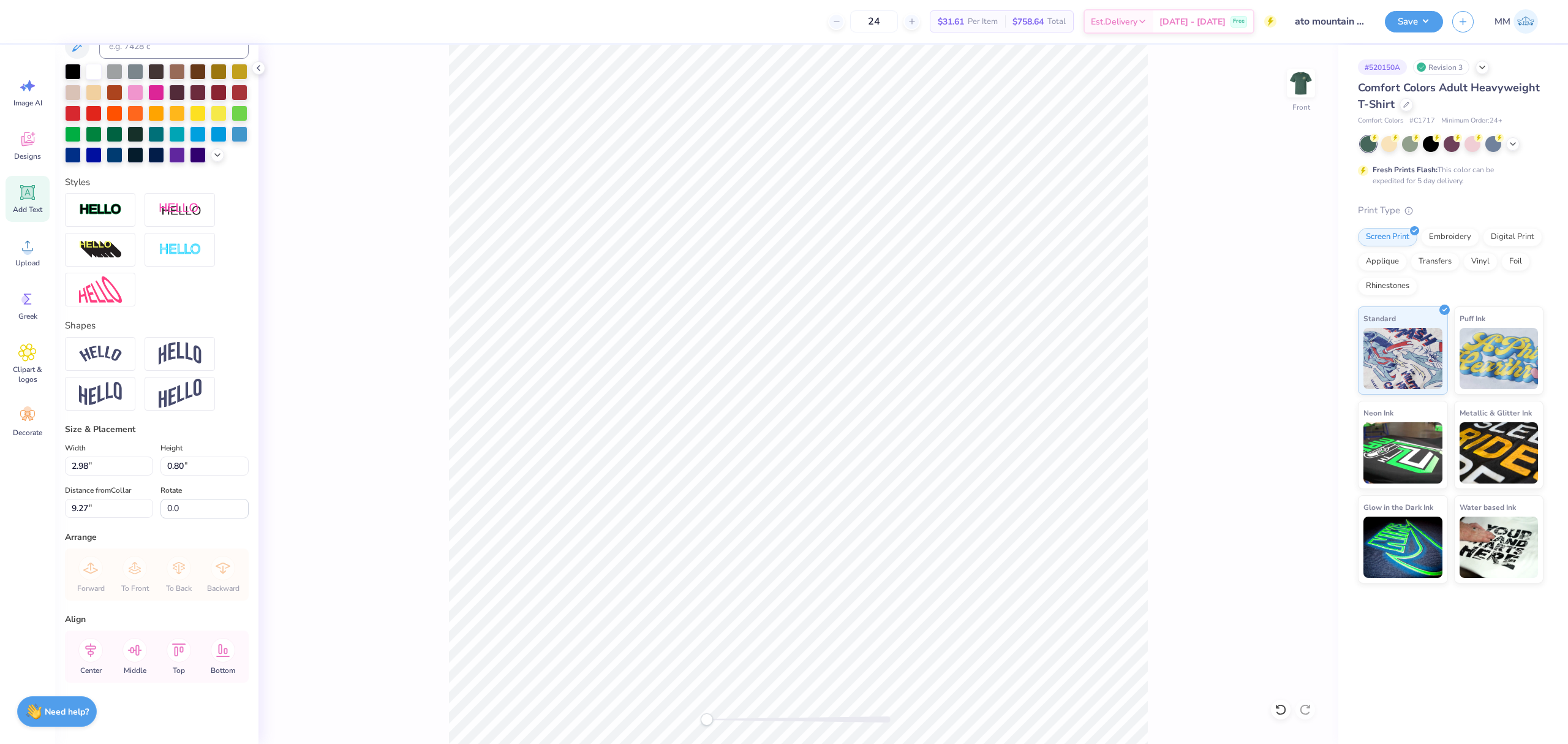
scroll to position [13, 5]
type input "11.34"
type input "1.39"
type input "20.24"
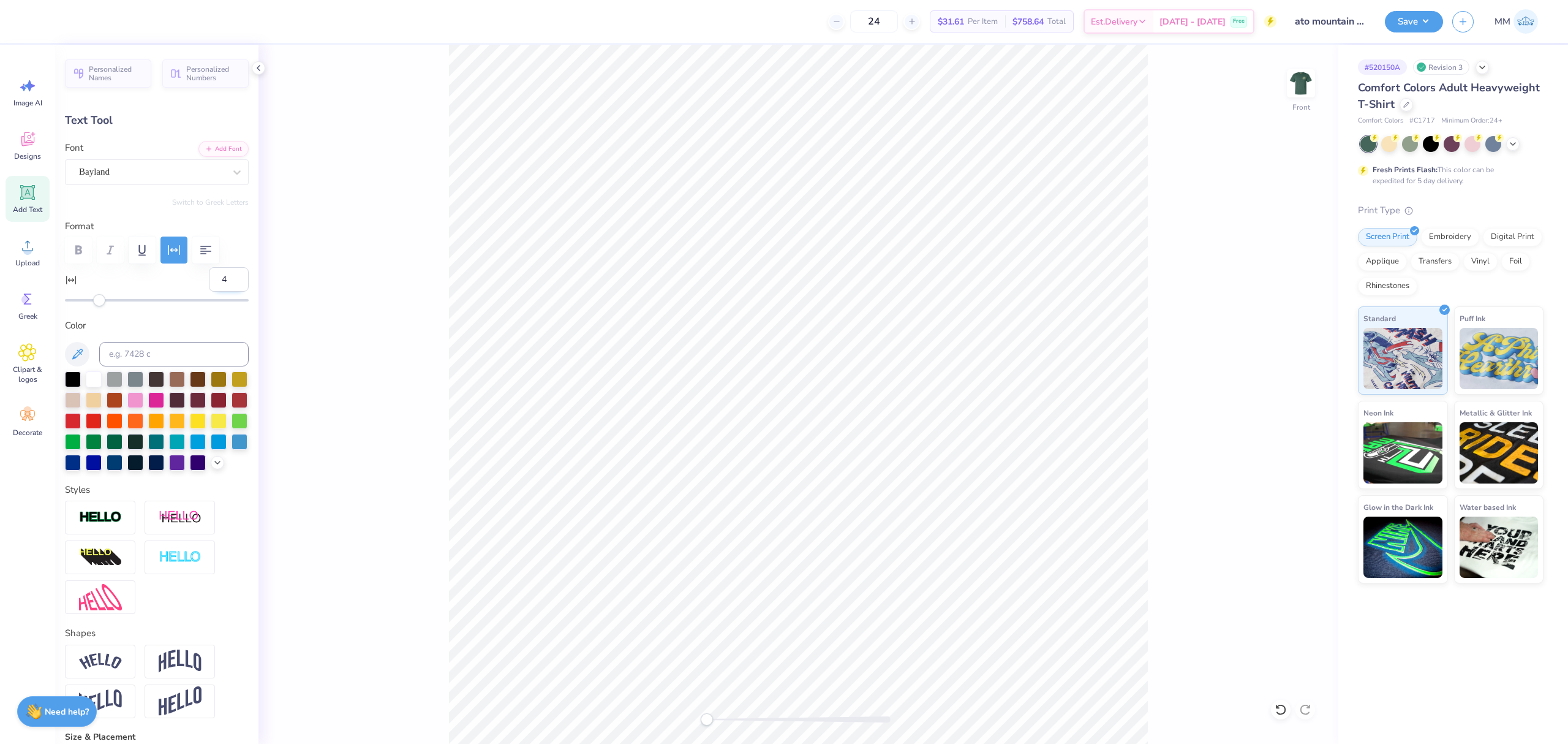
drag, startPoint x: 213, startPoint y: 283, endPoint x: 206, endPoint y: 283, distance: 7.0
click at [209, 283] on input "4" at bounding box center [229, 280] width 40 height 25
type input "0"
type input "11.30"
type input "1.50"
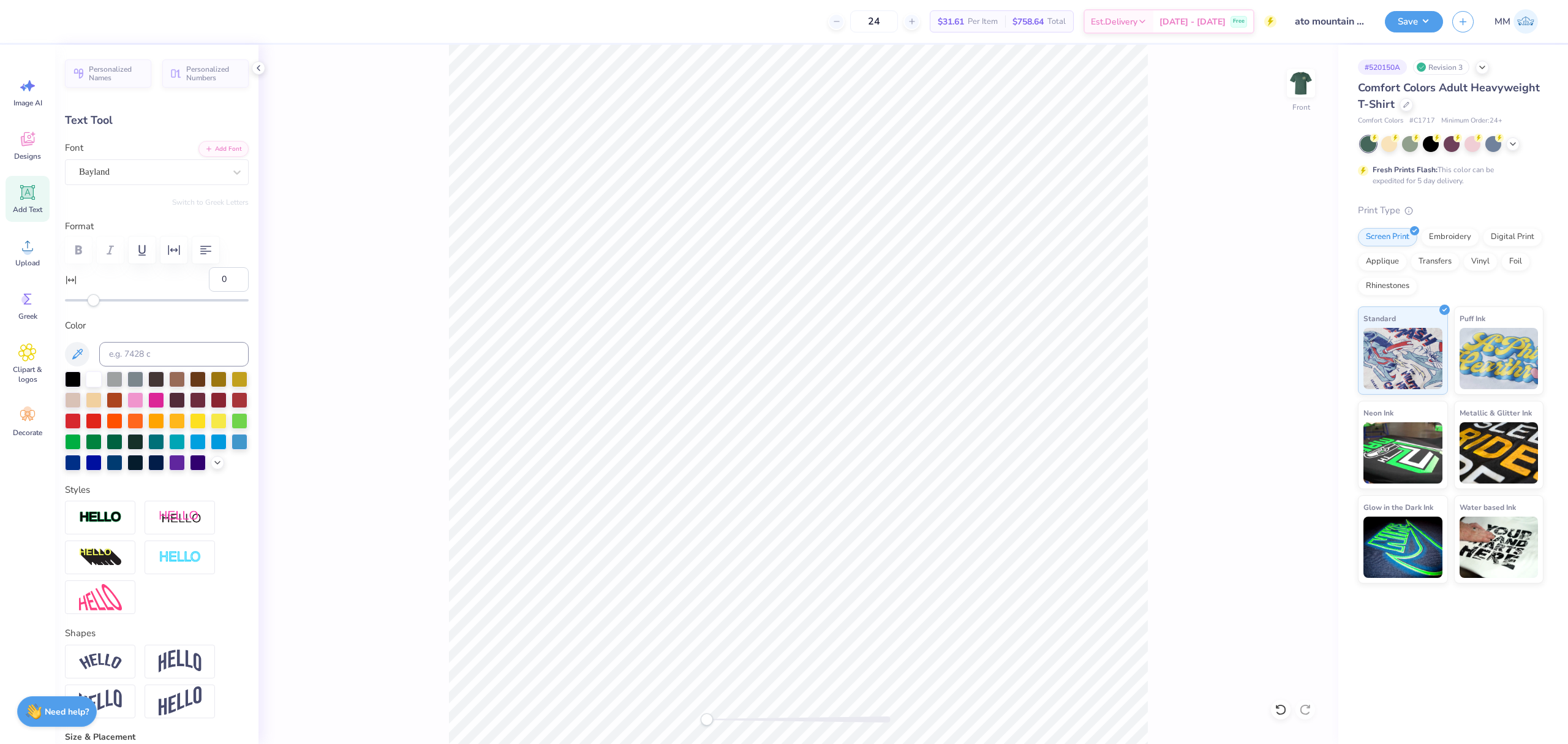
type input "19.44"
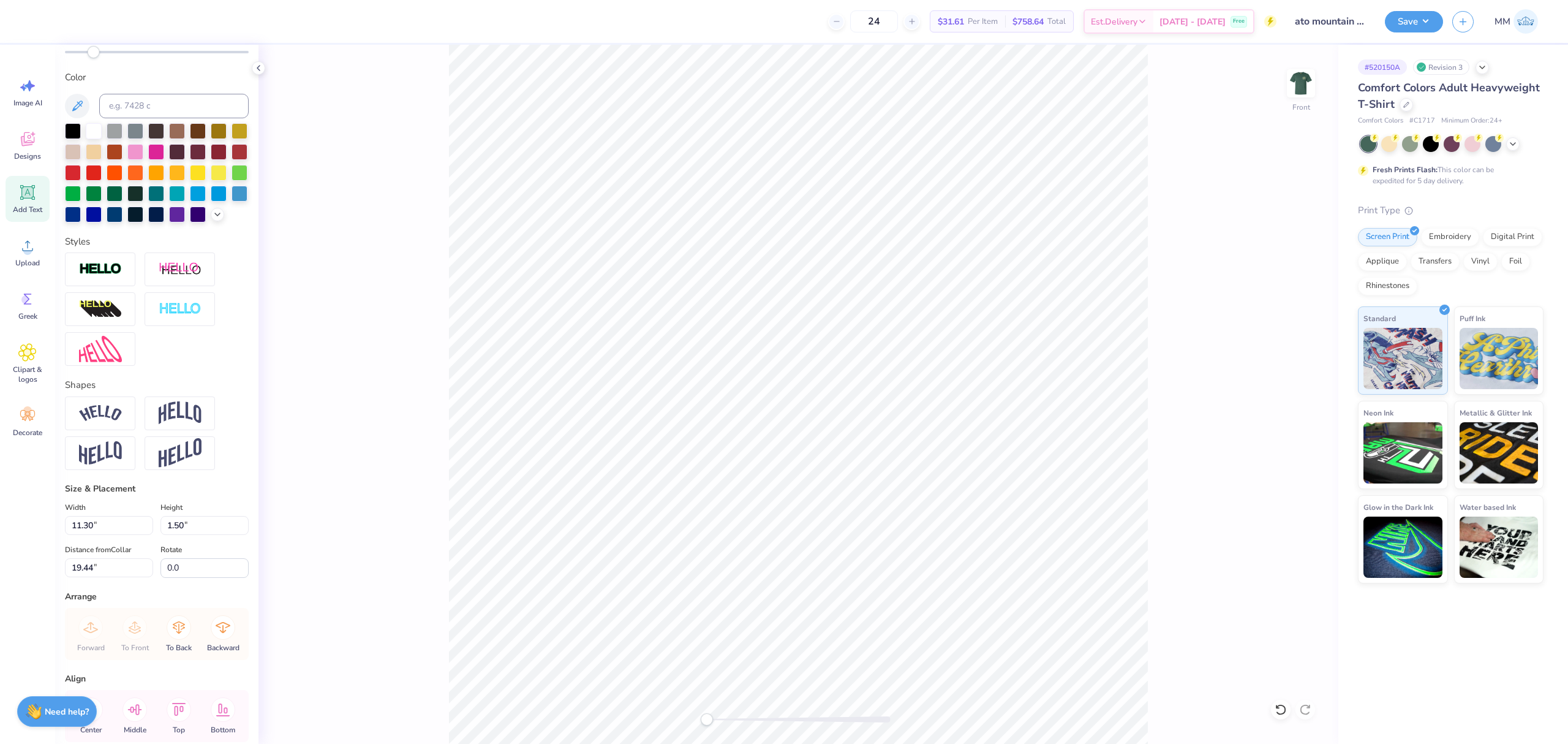
scroll to position [330, 0]
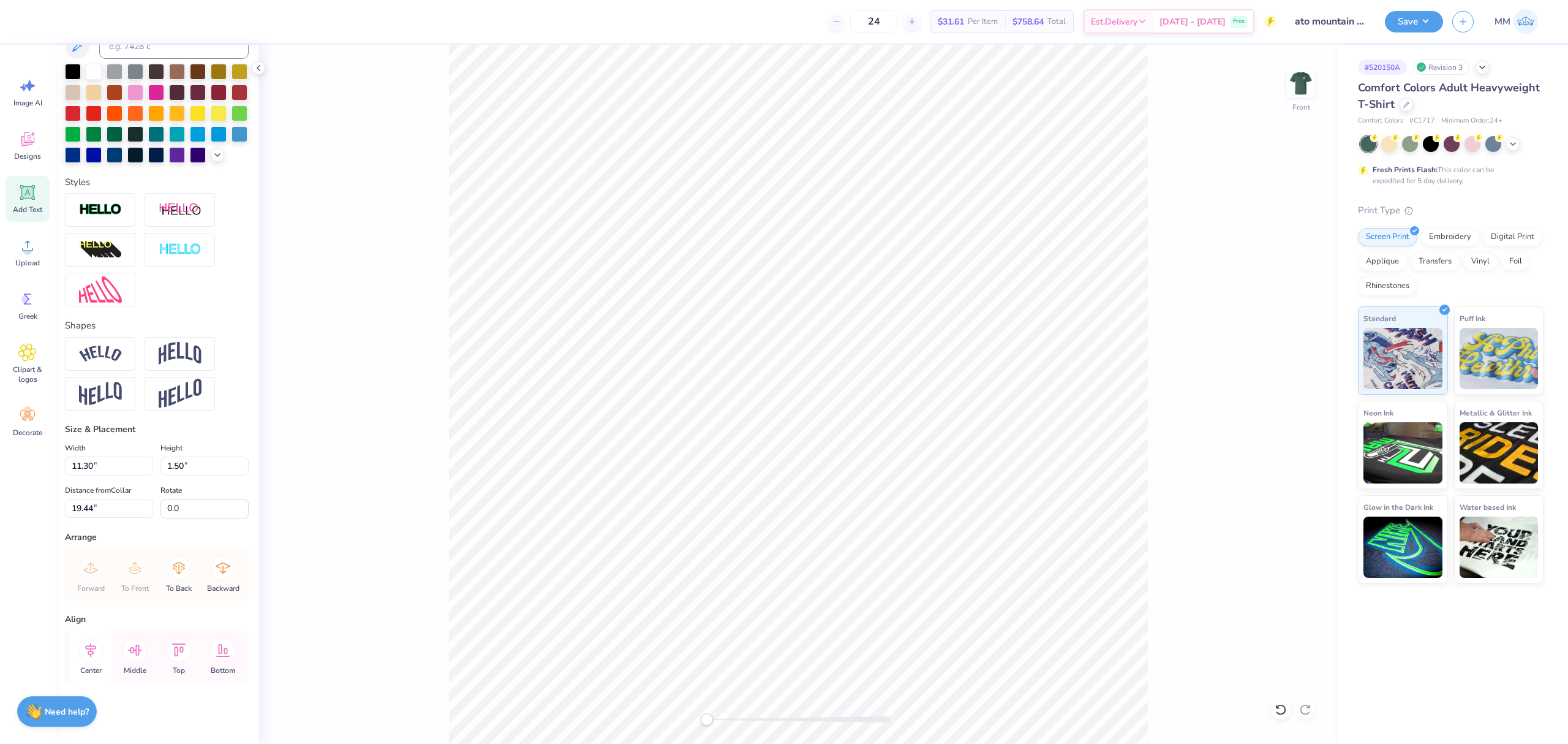
click at [88, 659] on icon at bounding box center [91, 651] width 25 height 25
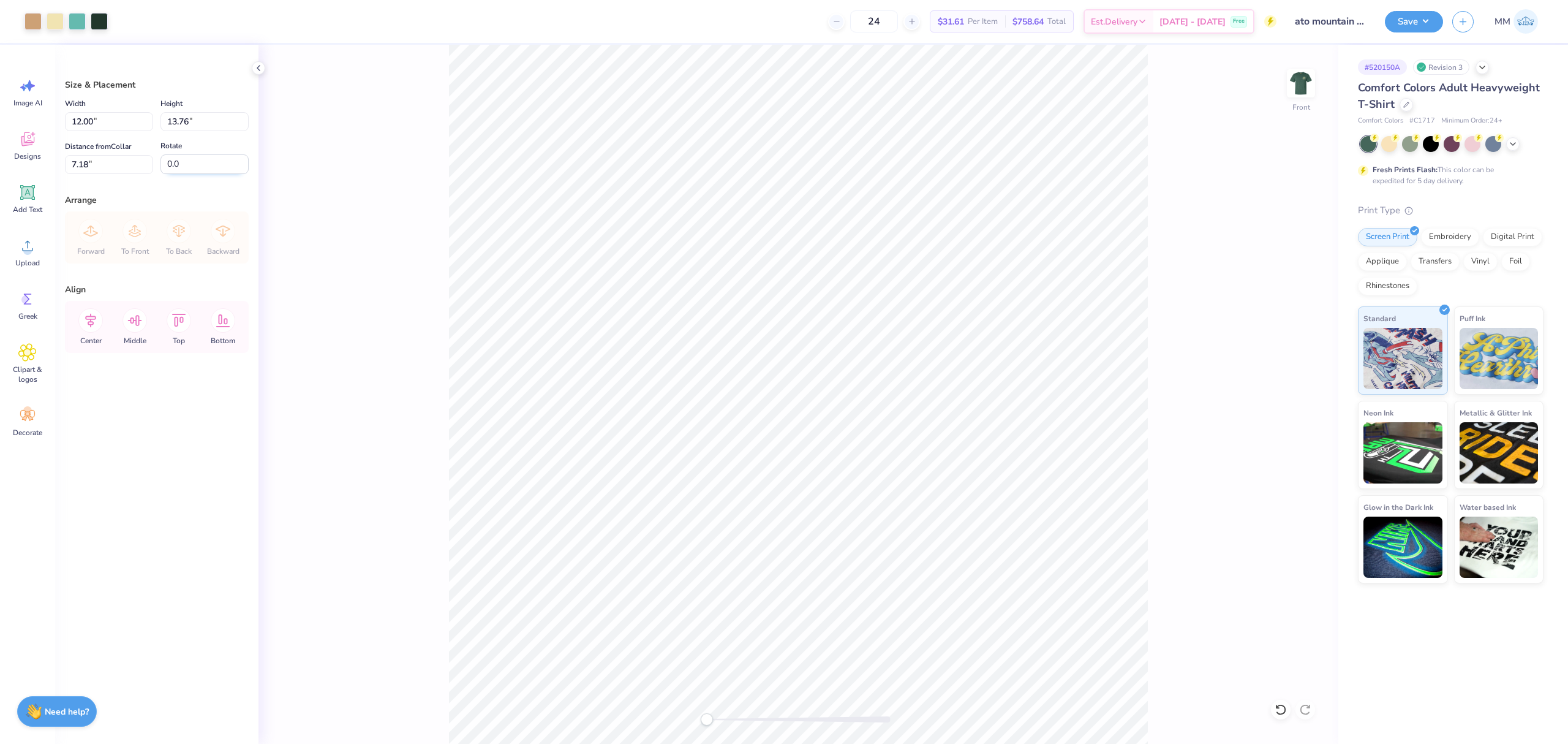
click at [179, 168] on input "0.0" at bounding box center [205, 164] width 88 height 19
click at [185, 120] on input "13.76" at bounding box center [205, 121] width 88 height 19
click at [114, 158] on input "7.18" at bounding box center [109, 165] width 88 height 19
type input "3.00"
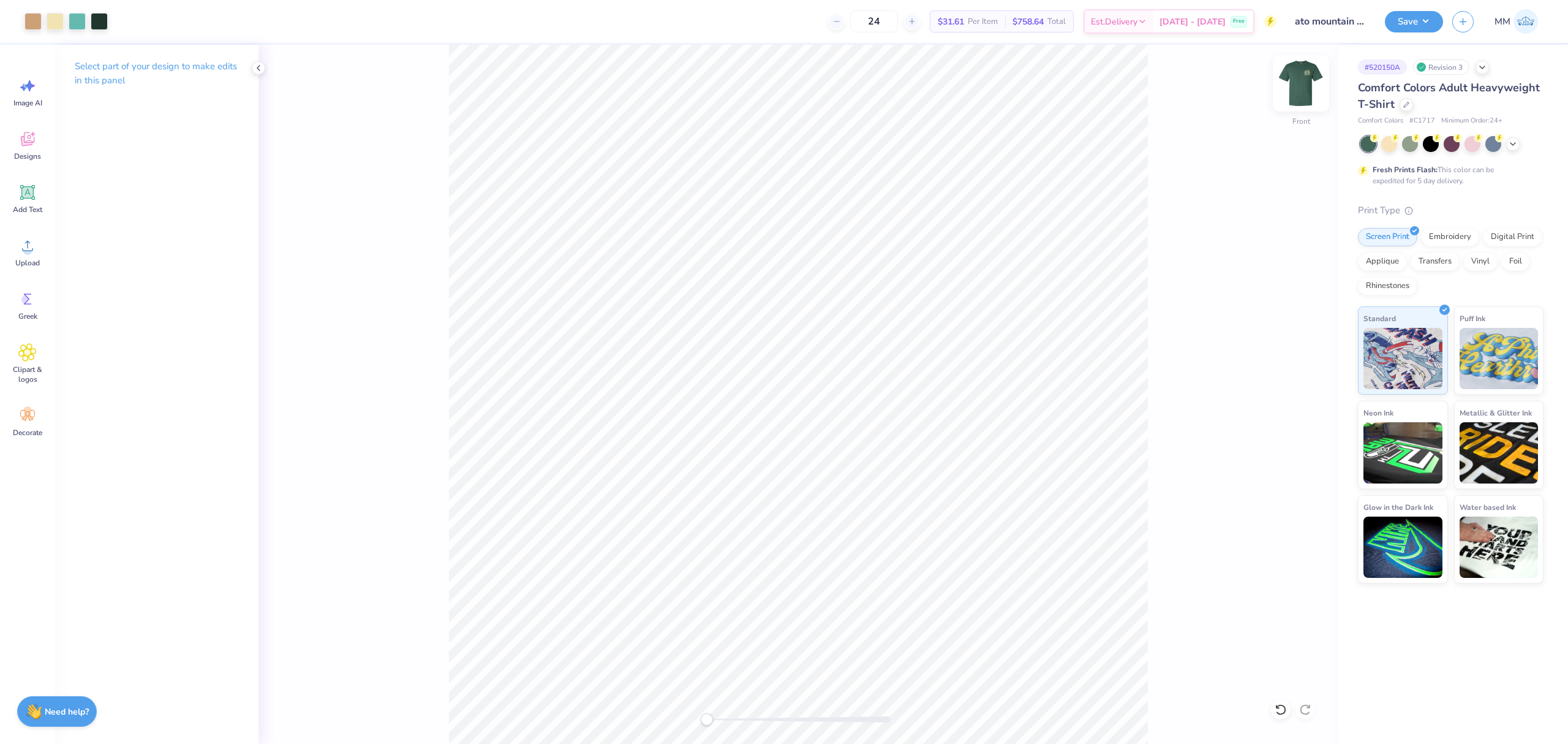
click at [1308, 90] on img at bounding box center [1301, 83] width 49 height 49
click at [673, 712] on div "Back" at bounding box center [799, 394] width 1080 height 699
click at [1292, 70] on img at bounding box center [1301, 83] width 49 height 49
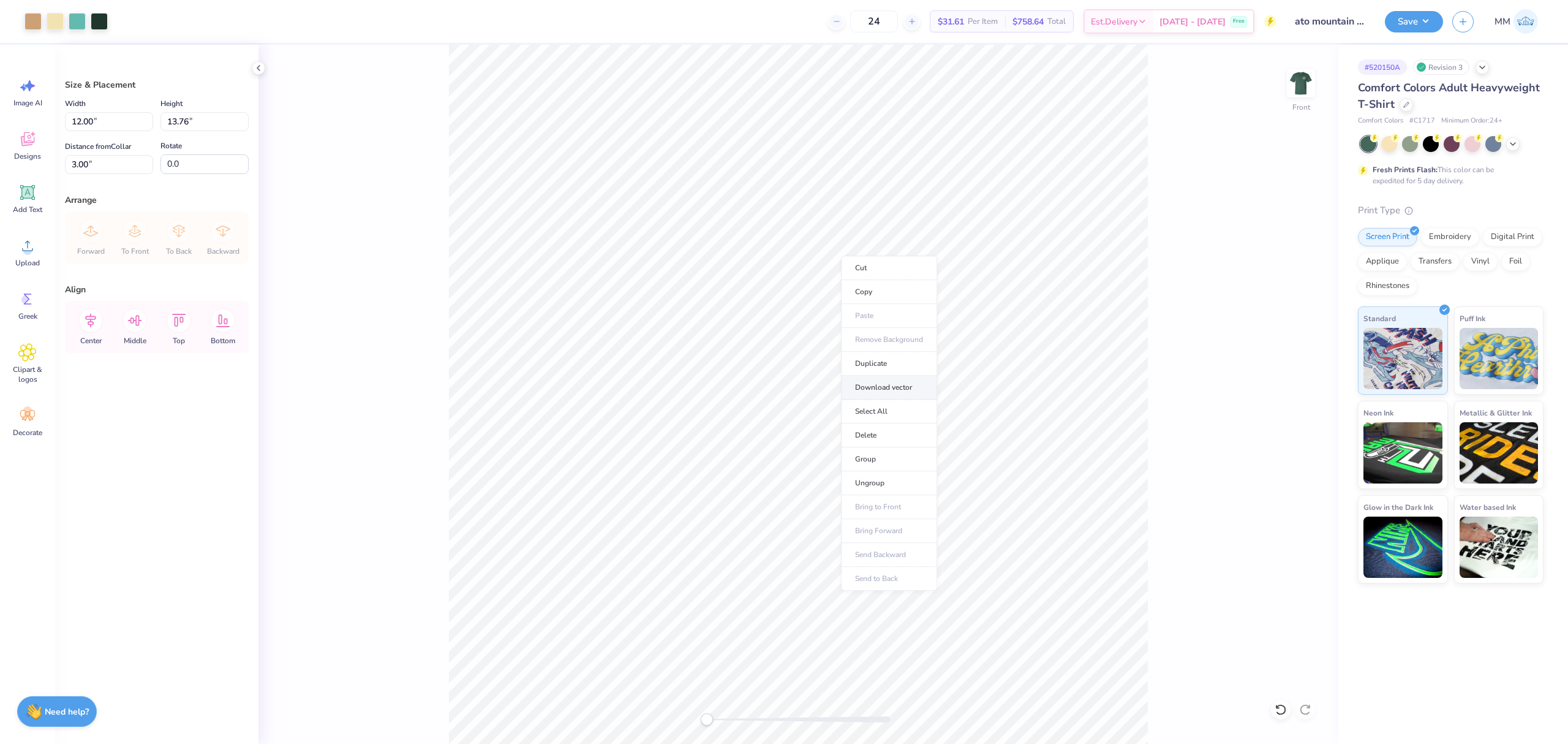
click at [883, 382] on li "Download vector" at bounding box center [889, 387] width 97 height 24
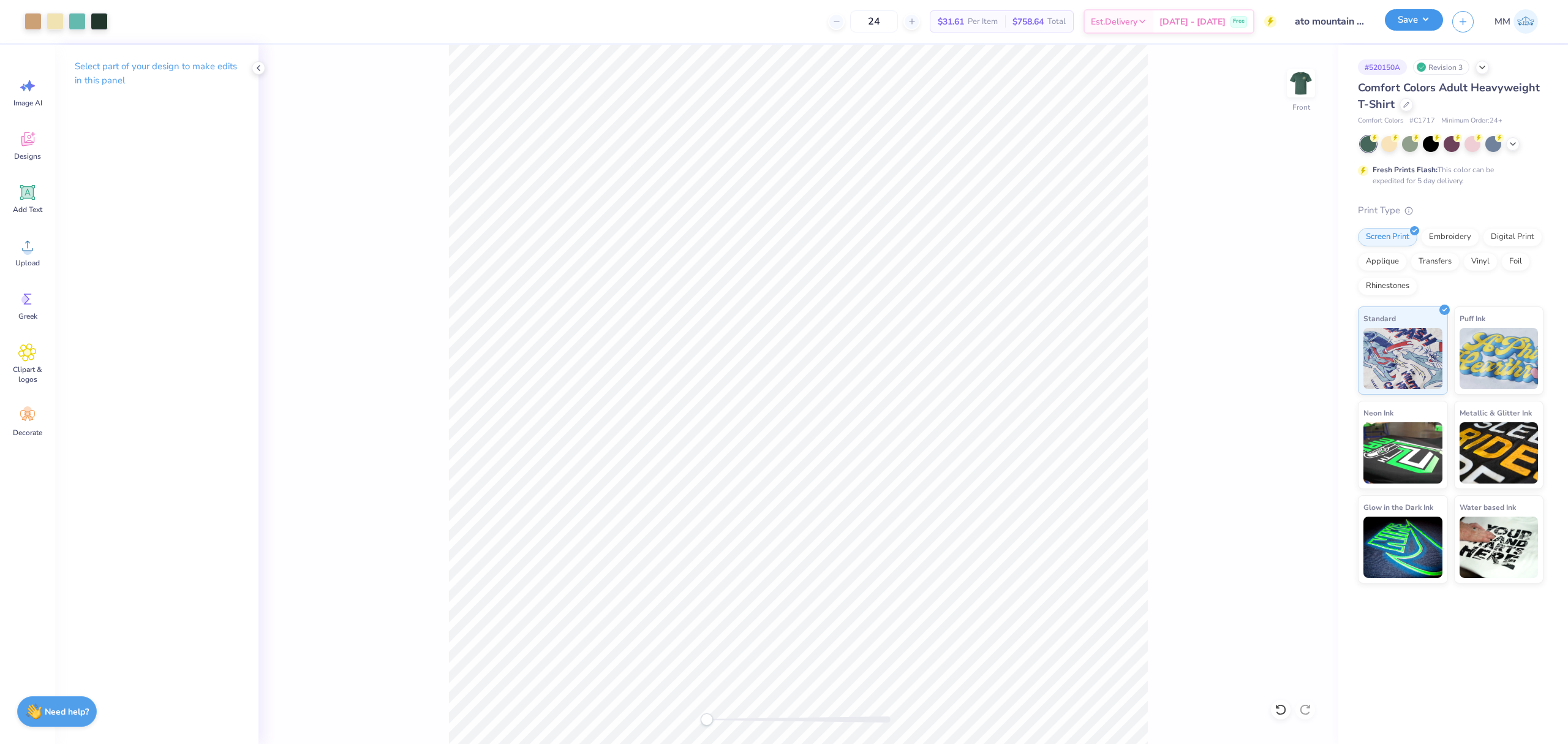
click at [1402, 17] on button "Save" at bounding box center [1414, 20] width 58 height 22
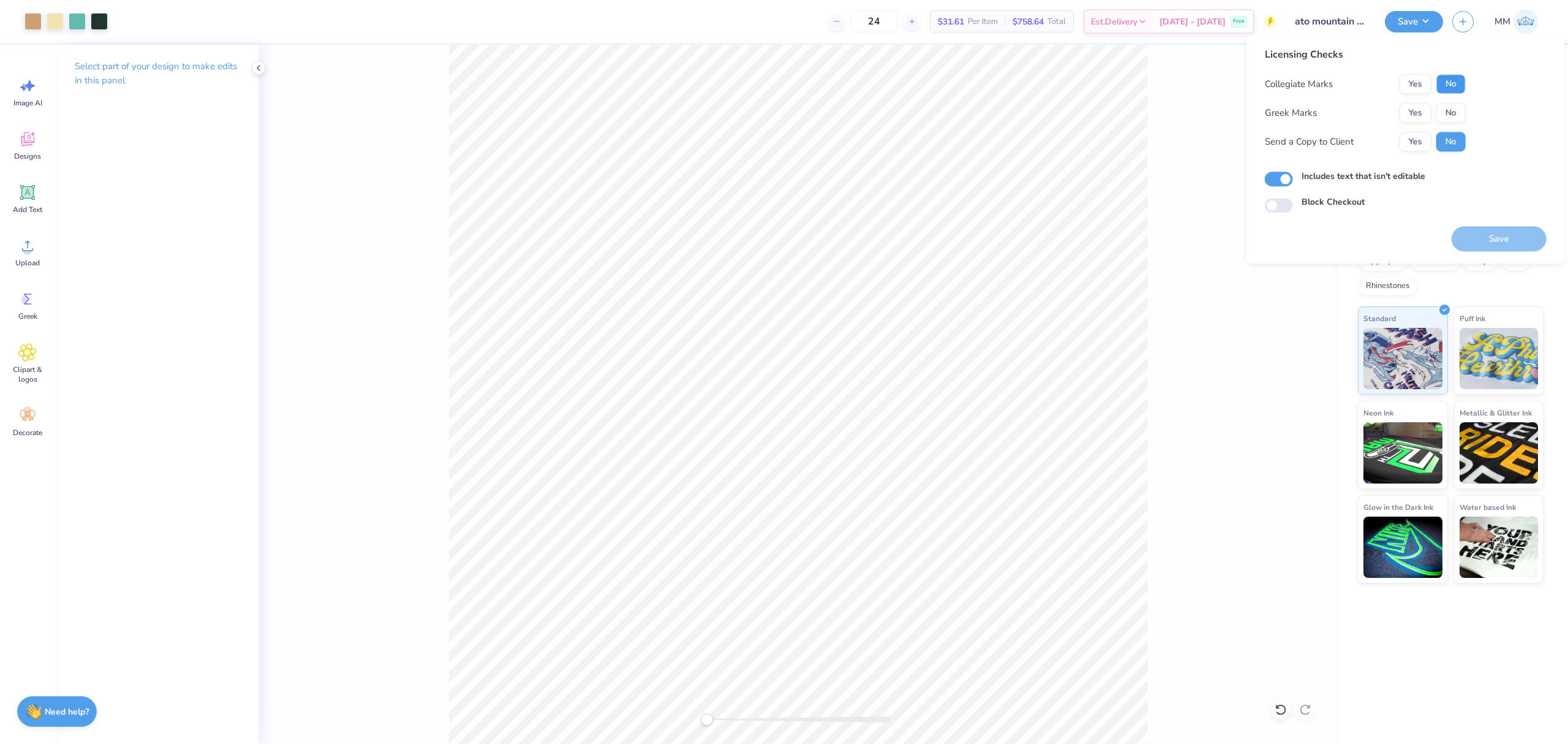
click at [1444, 79] on button "No" at bounding box center [1451, 83] width 29 height 19
click at [1414, 114] on button "Yes" at bounding box center [1415, 112] width 32 height 19
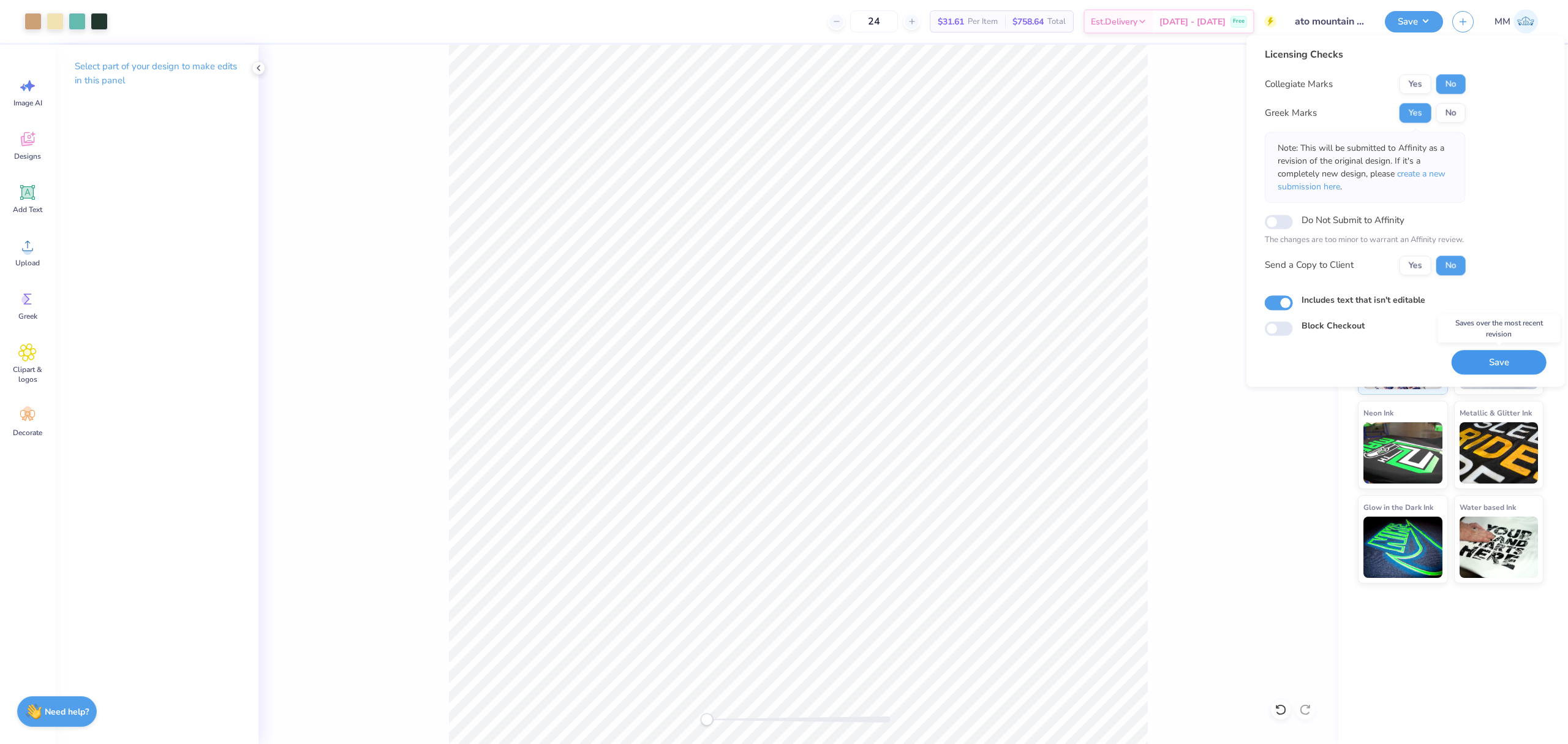
click at [1471, 363] on button "Save" at bounding box center [1499, 362] width 95 height 25
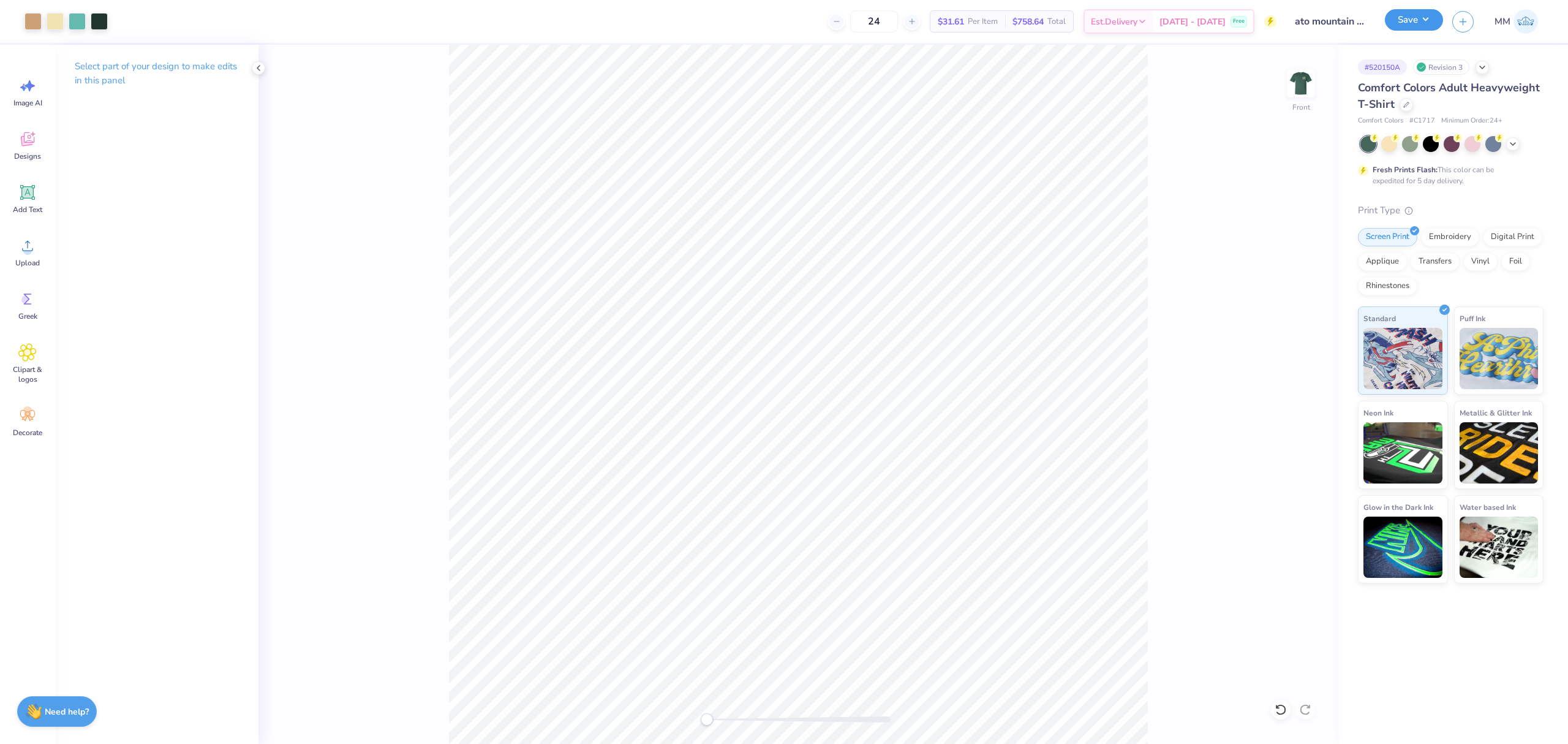
click at [1397, 9] on button "Save" at bounding box center [1414, 20] width 58 height 22
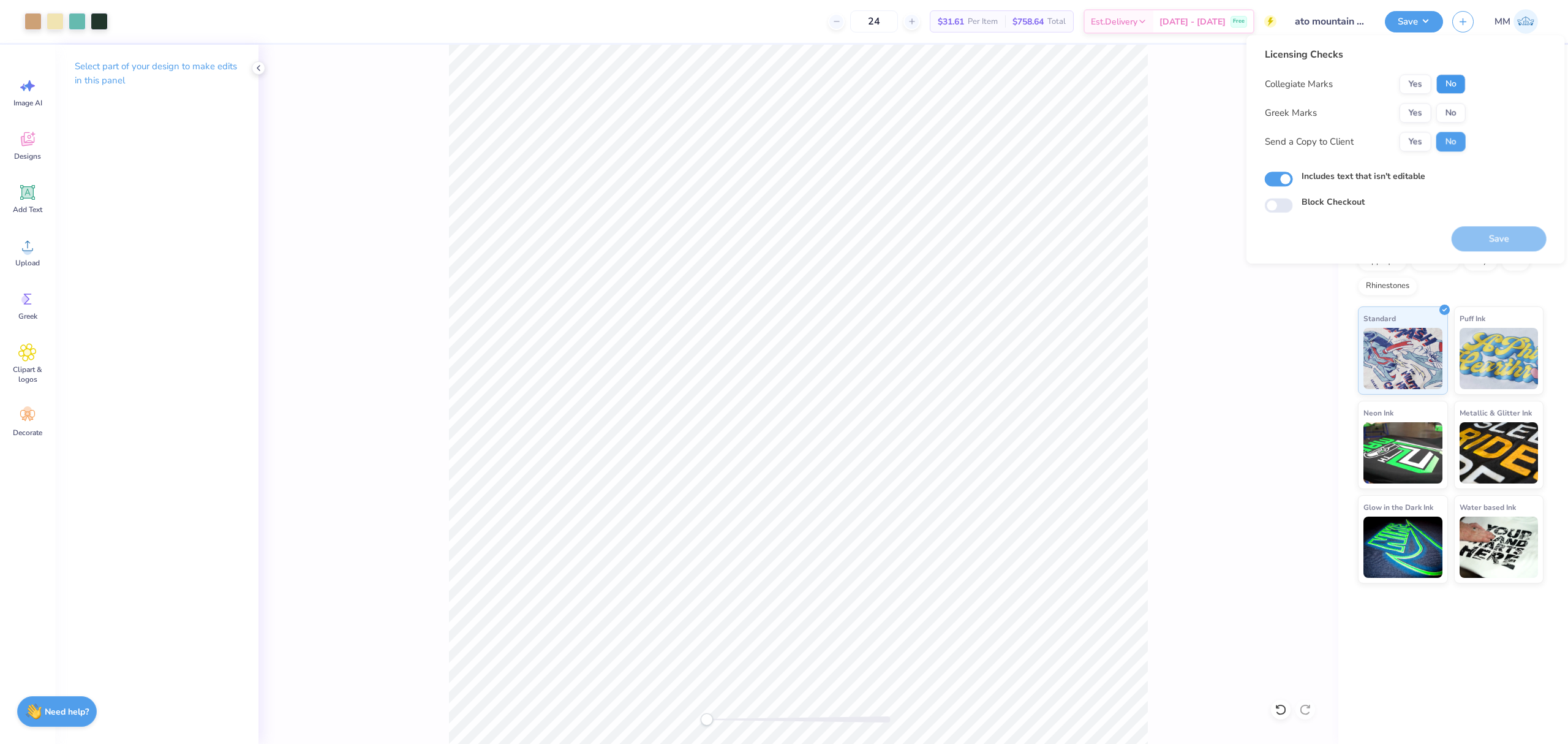
click at [1444, 83] on button "No" at bounding box center [1451, 83] width 29 height 19
click at [1410, 113] on button "Yes" at bounding box center [1415, 112] width 32 height 19
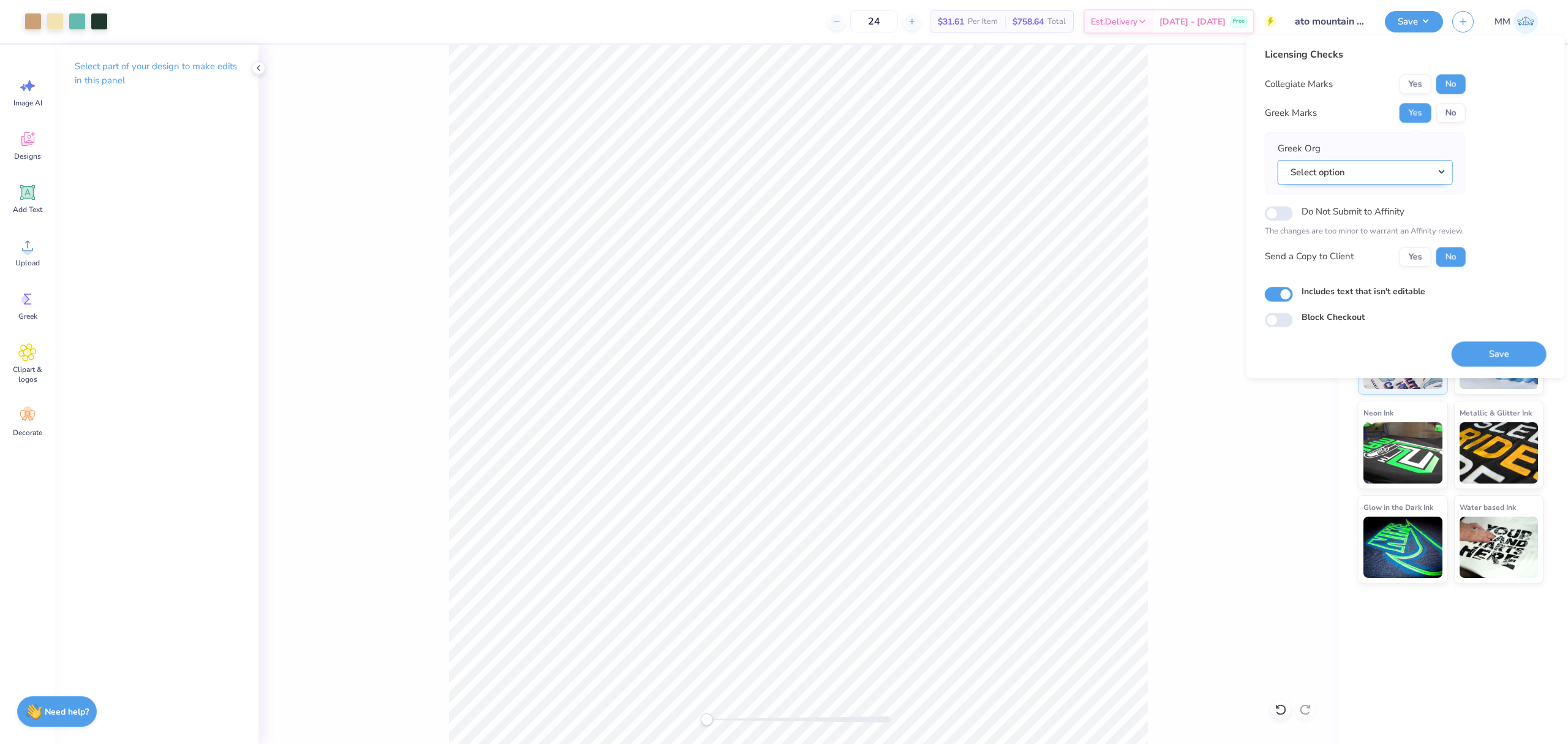
click at [1363, 165] on button "Select option" at bounding box center [1365, 172] width 175 height 25
click at [1358, 260] on link "Alpha Tau Omega" at bounding box center [1366, 260] width 165 height 20
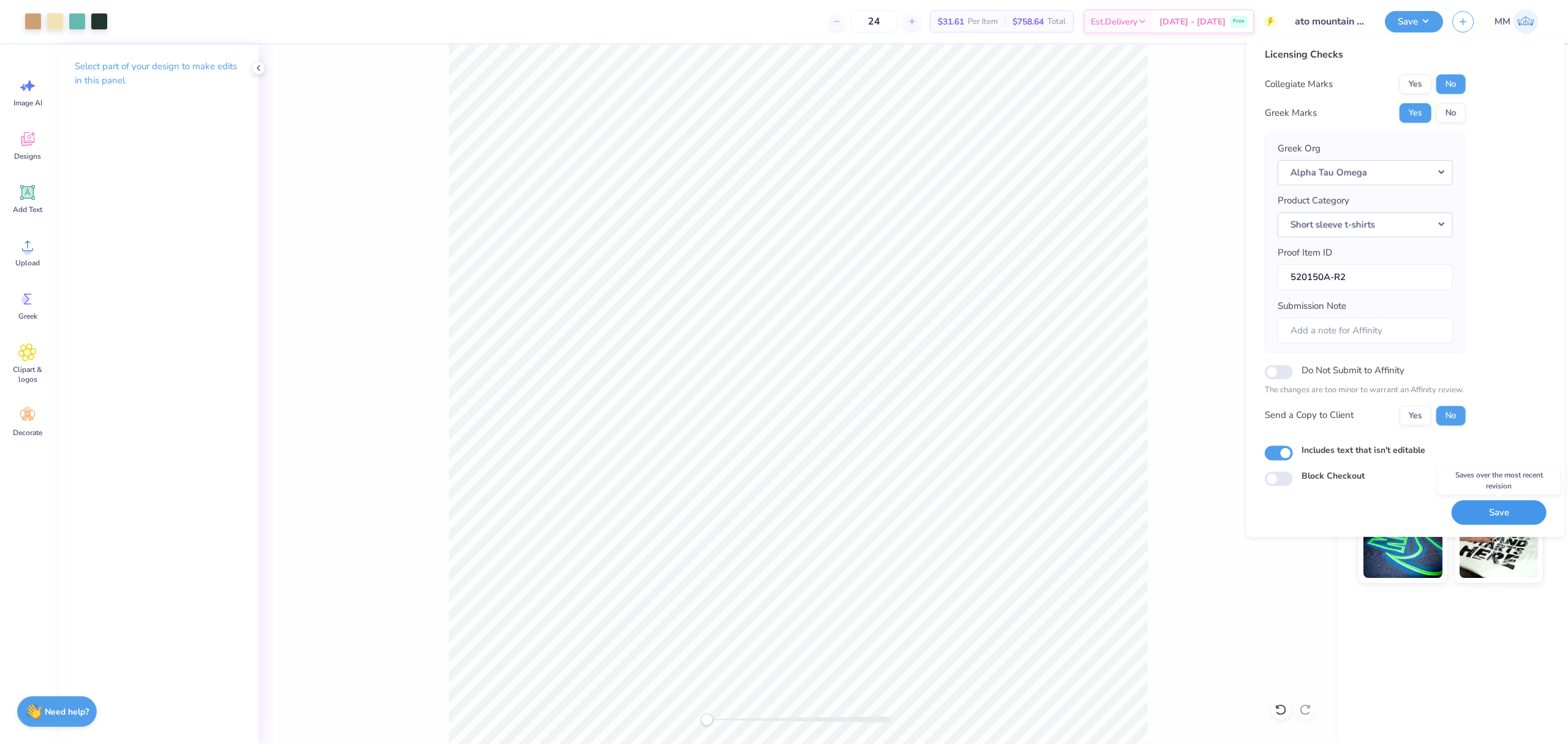
click at [1461, 515] on button "Save" at bounding box center [1499, 512] width 95 height 25
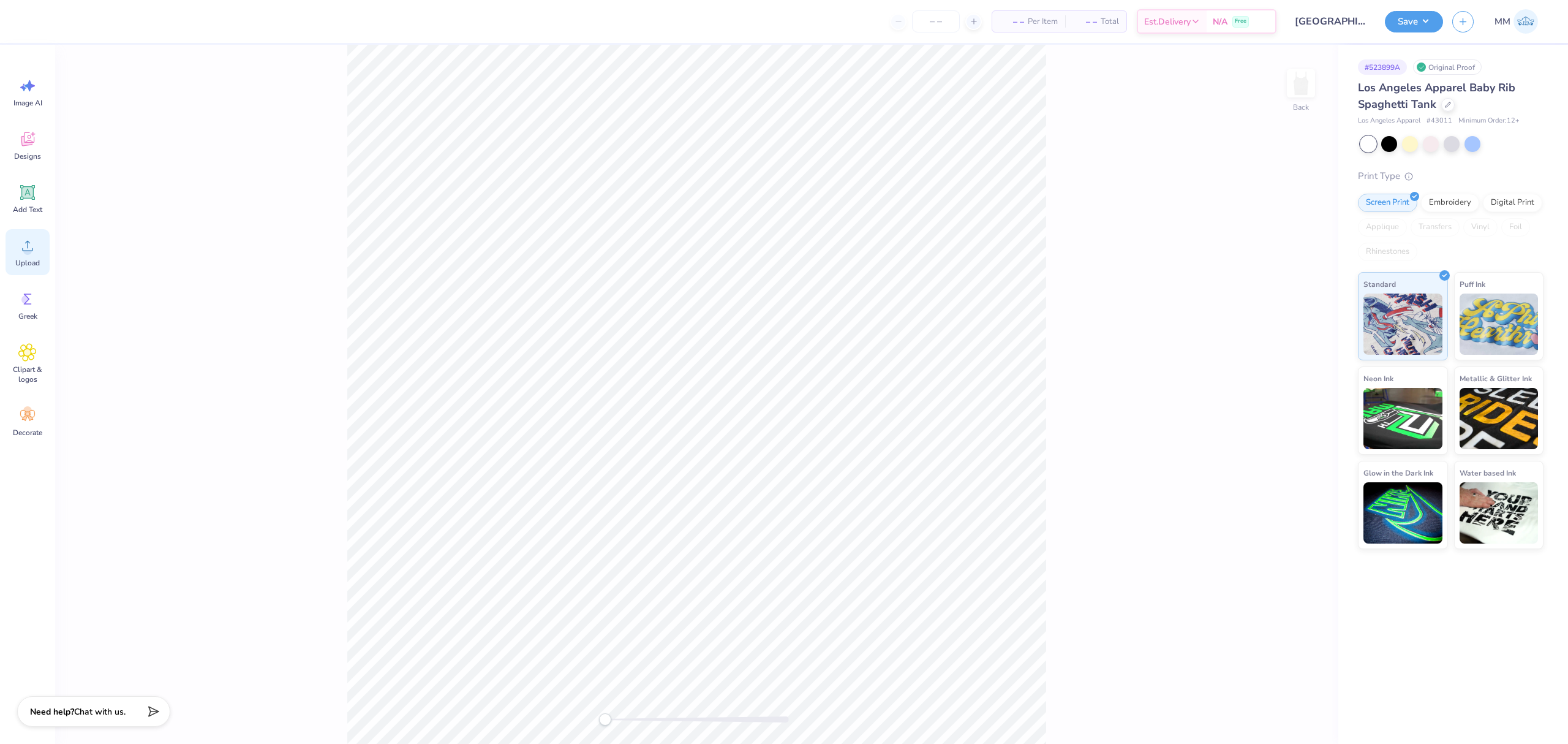
click at [40, 246] on div "Upload" at bounding box center [27, 252] width 44 height 46
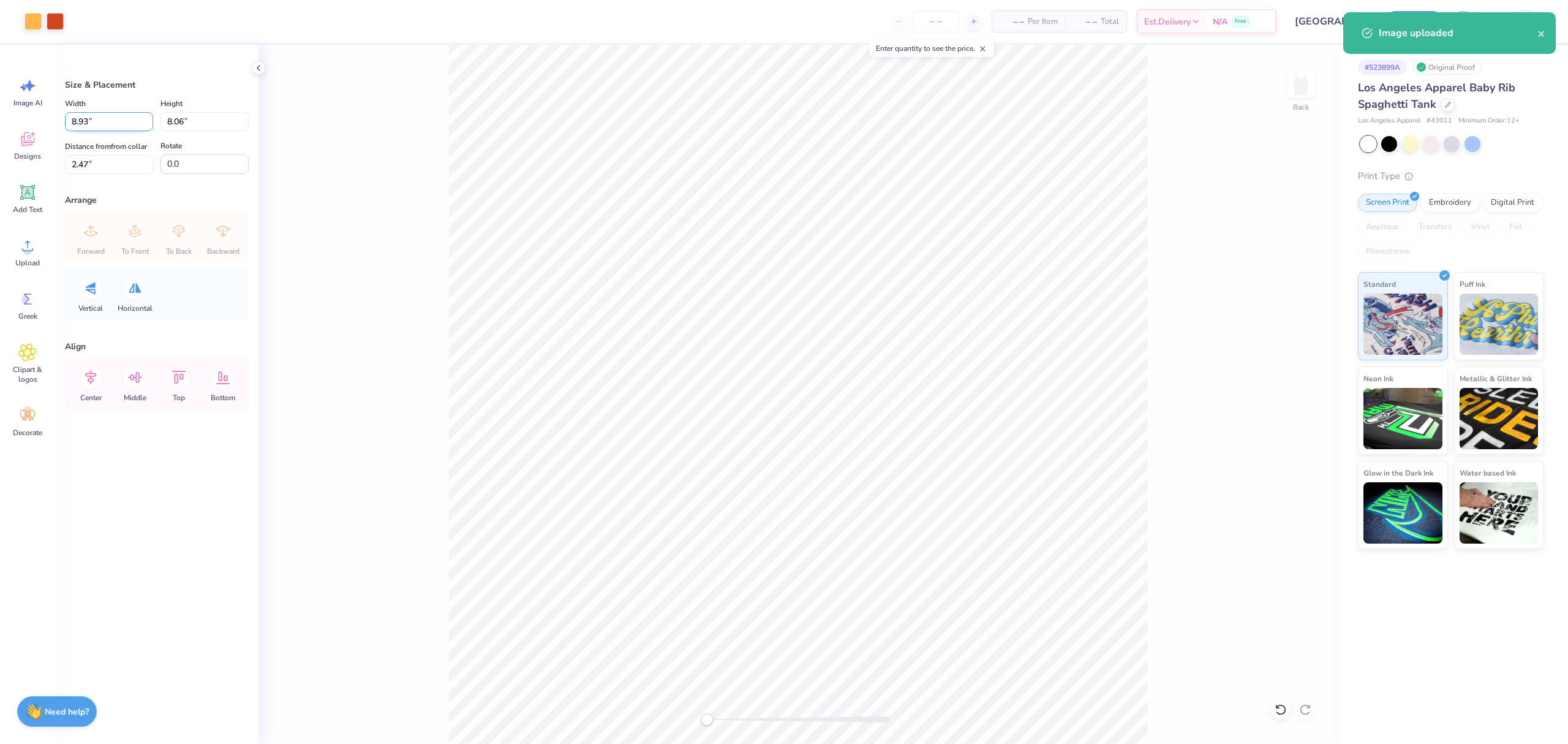
click at [73, 124] on input "8.93" at bounding box center [109, 121] width 88 height 19
type input "5.00"
type input "4.51"
type input "4.24"
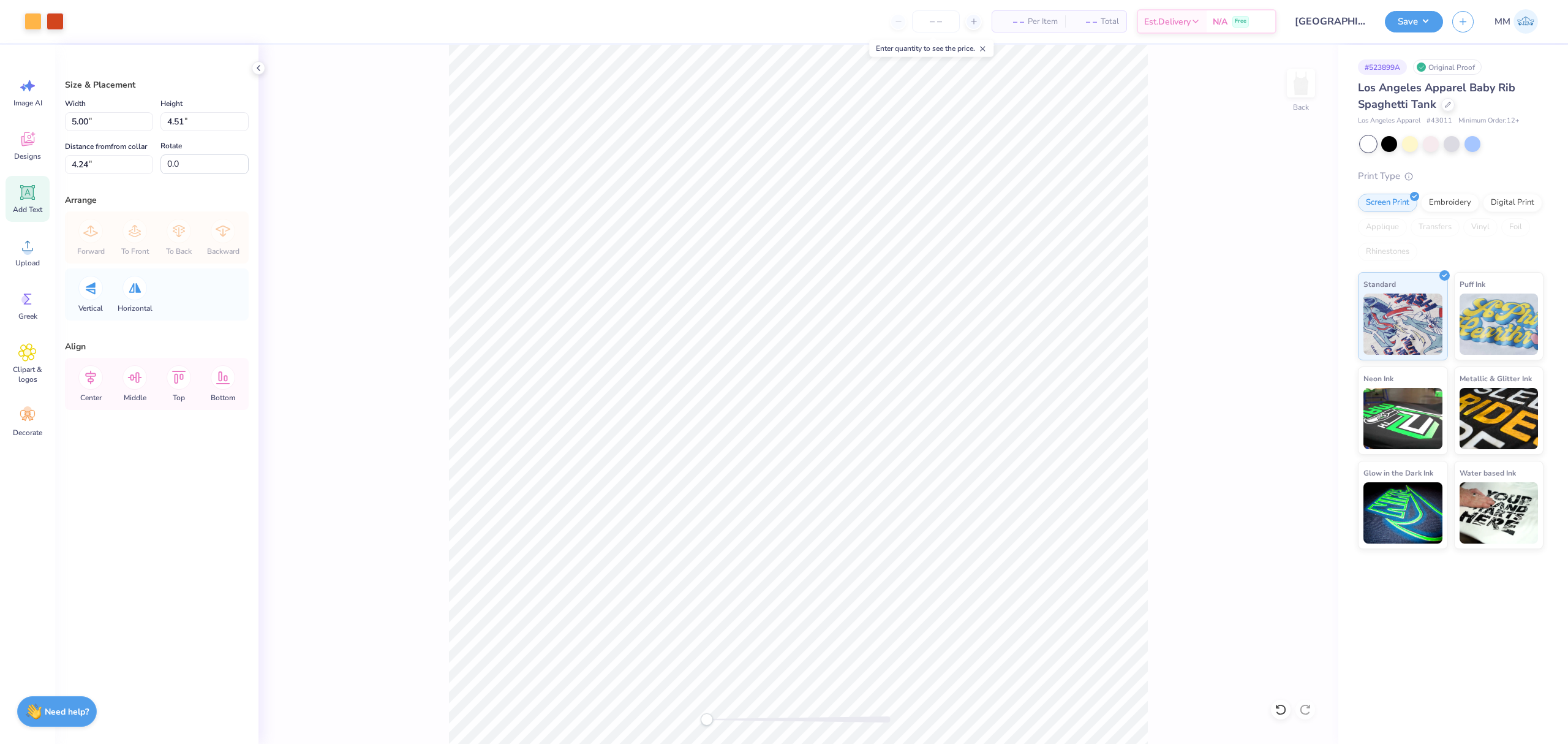
click at [25, 184] on icon at bounding box center [28, 192] width 19 height 19
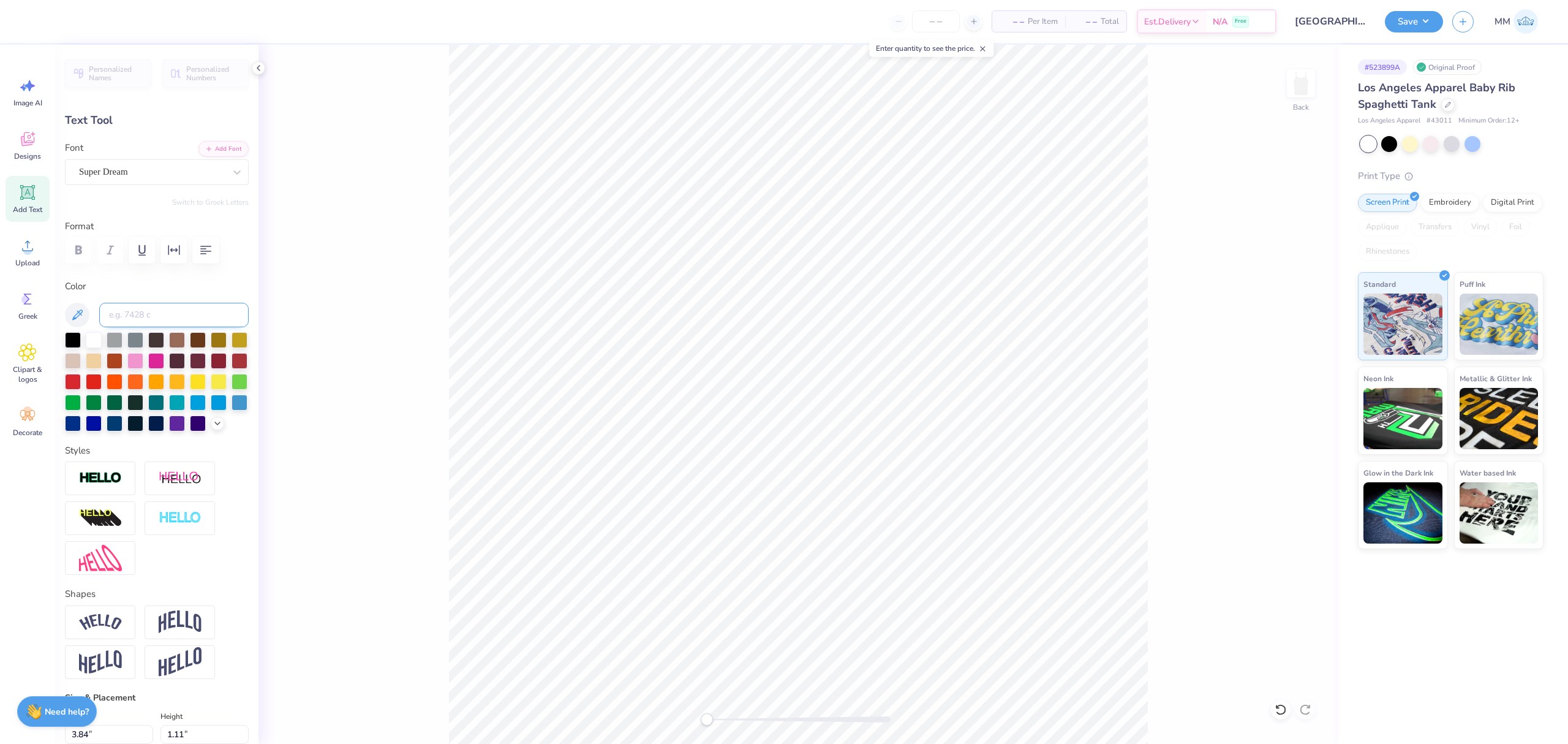
click at [121, 316] on input at bounding box center [174, 315] width 150 height 25
type input "173"
click at [217, 142] on button "Add Font" at bounding box center [223, 148] width 50 height 16
paste textarea "Little Ray of Sunshine"
type textarea "Little Ray of Sunshine"
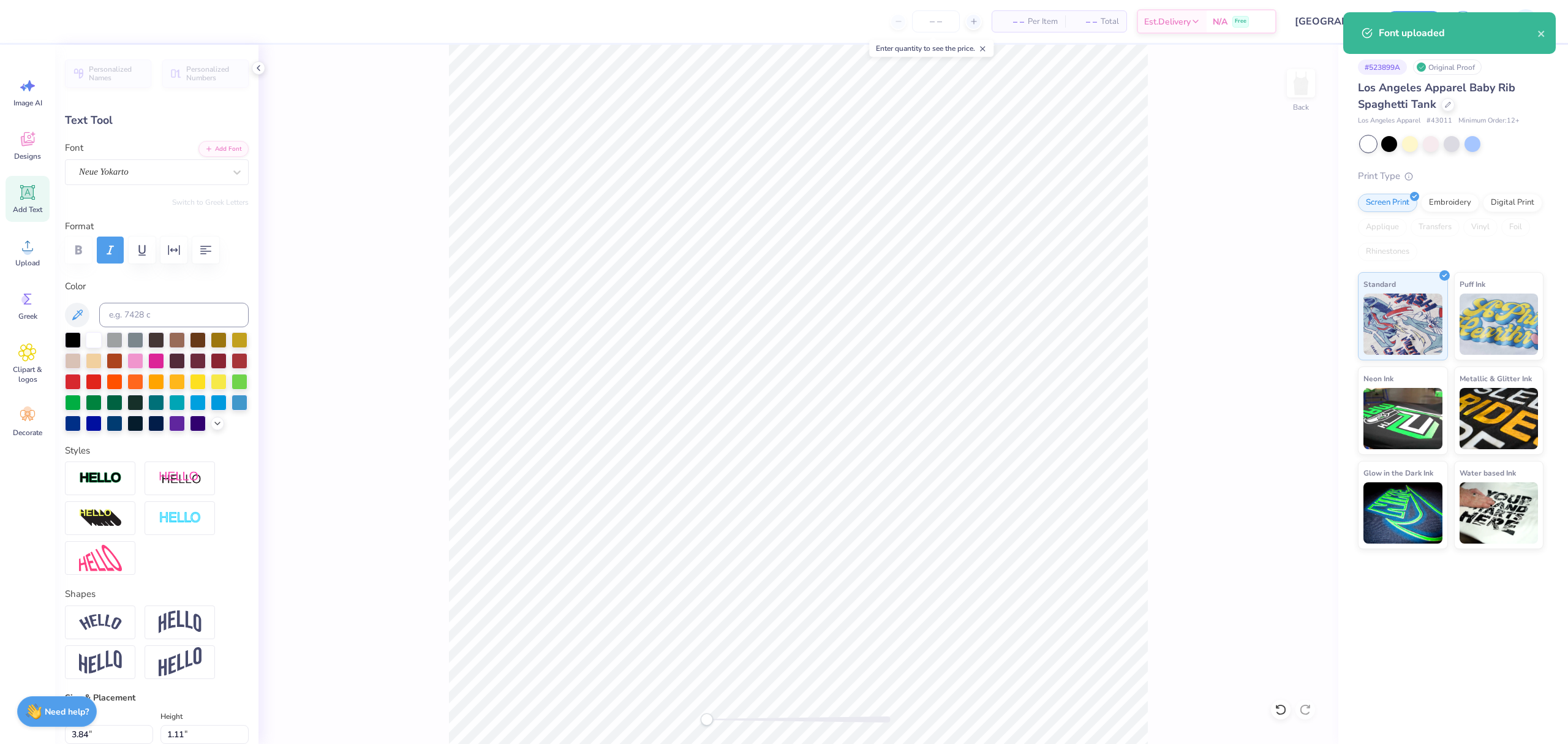
scroll to position [13, 5]
type input "8.93"
type input "0.87"
type input "6.06"
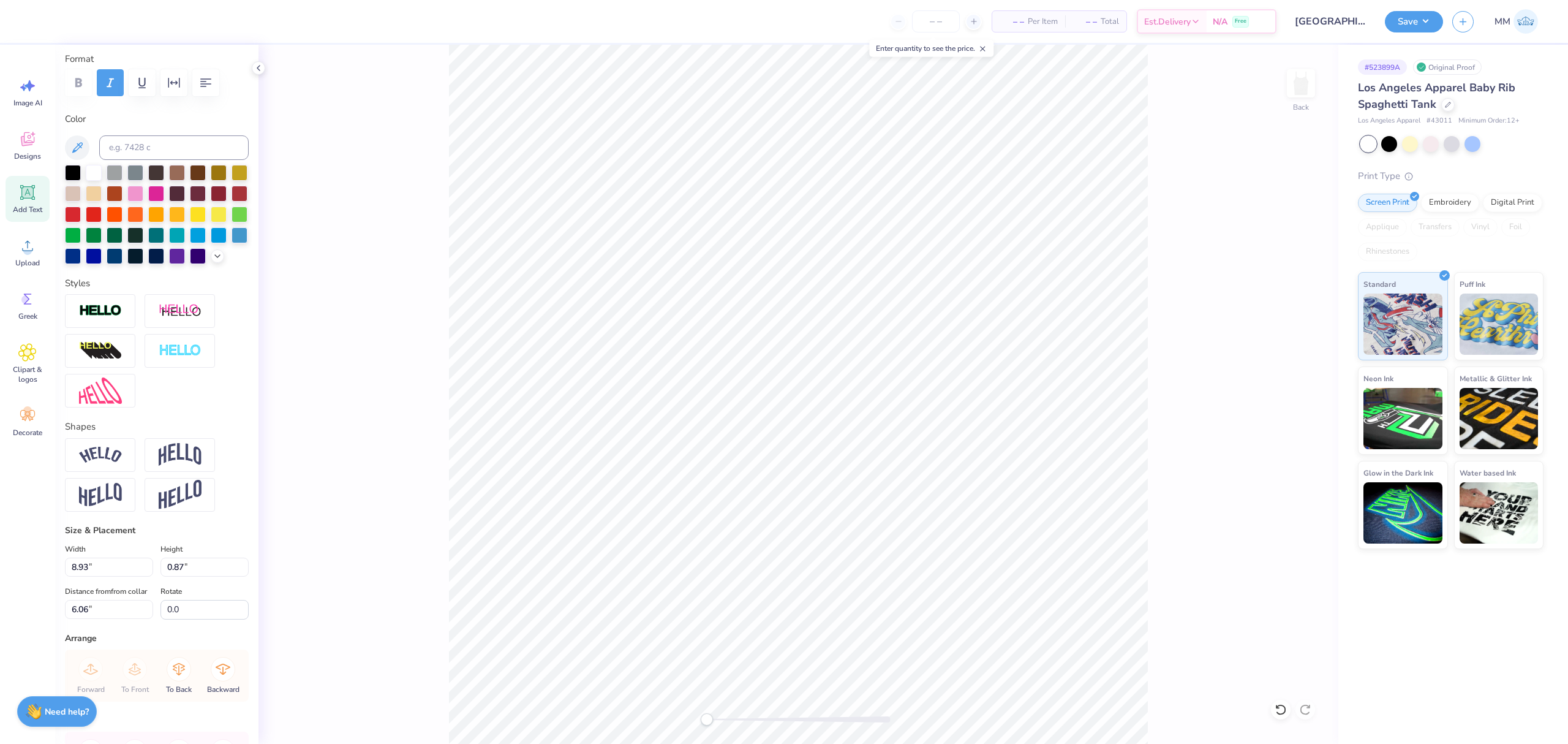
scroll to position [304, 0]
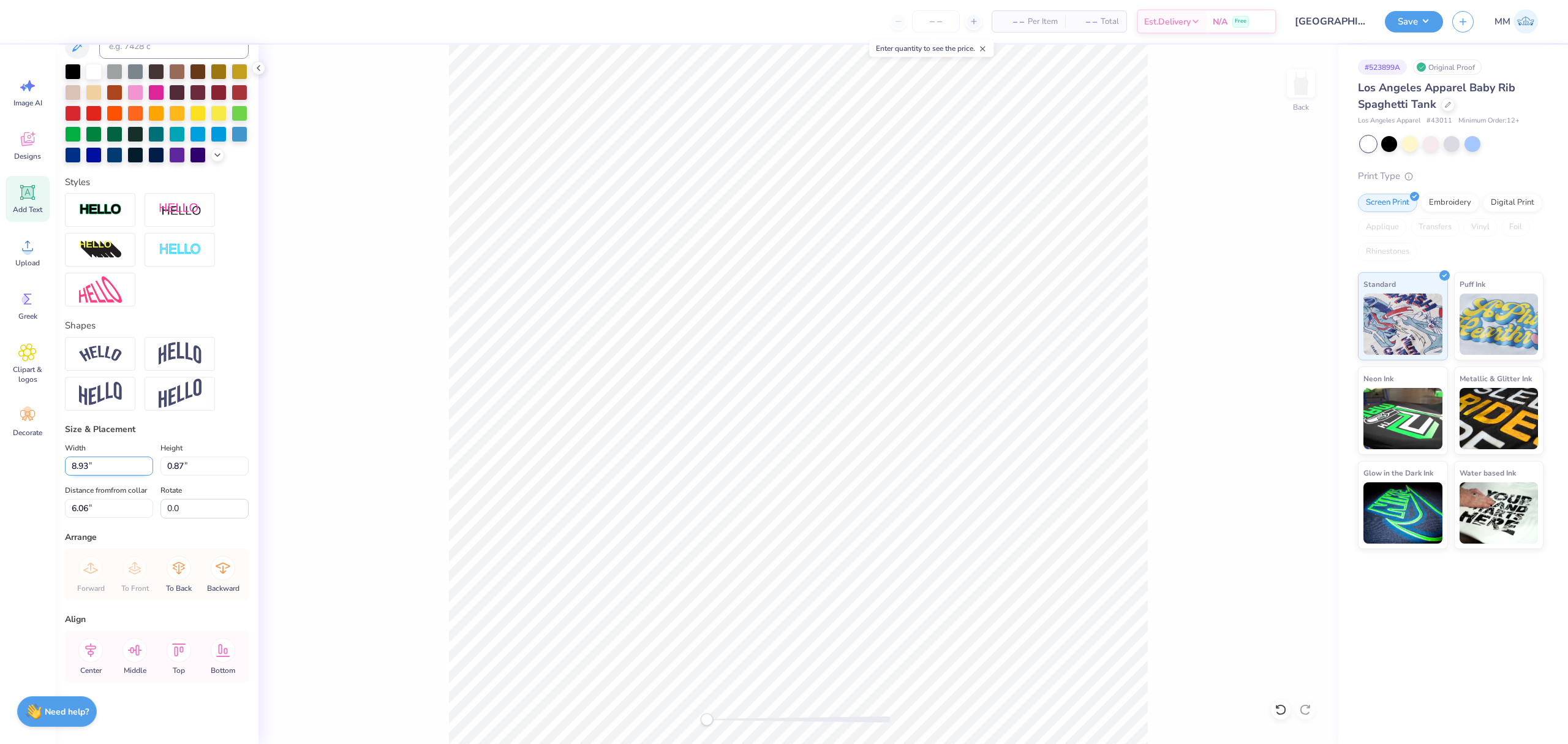
click at [102, 457] on input "8.93" at bounding box center [109, 466] width 88 height 19
type input "7.00"
type input "0.68"
type input "6.16"
click at [104, 457] on input "7.00" at bounding box center [109, 466] width 88 height 19
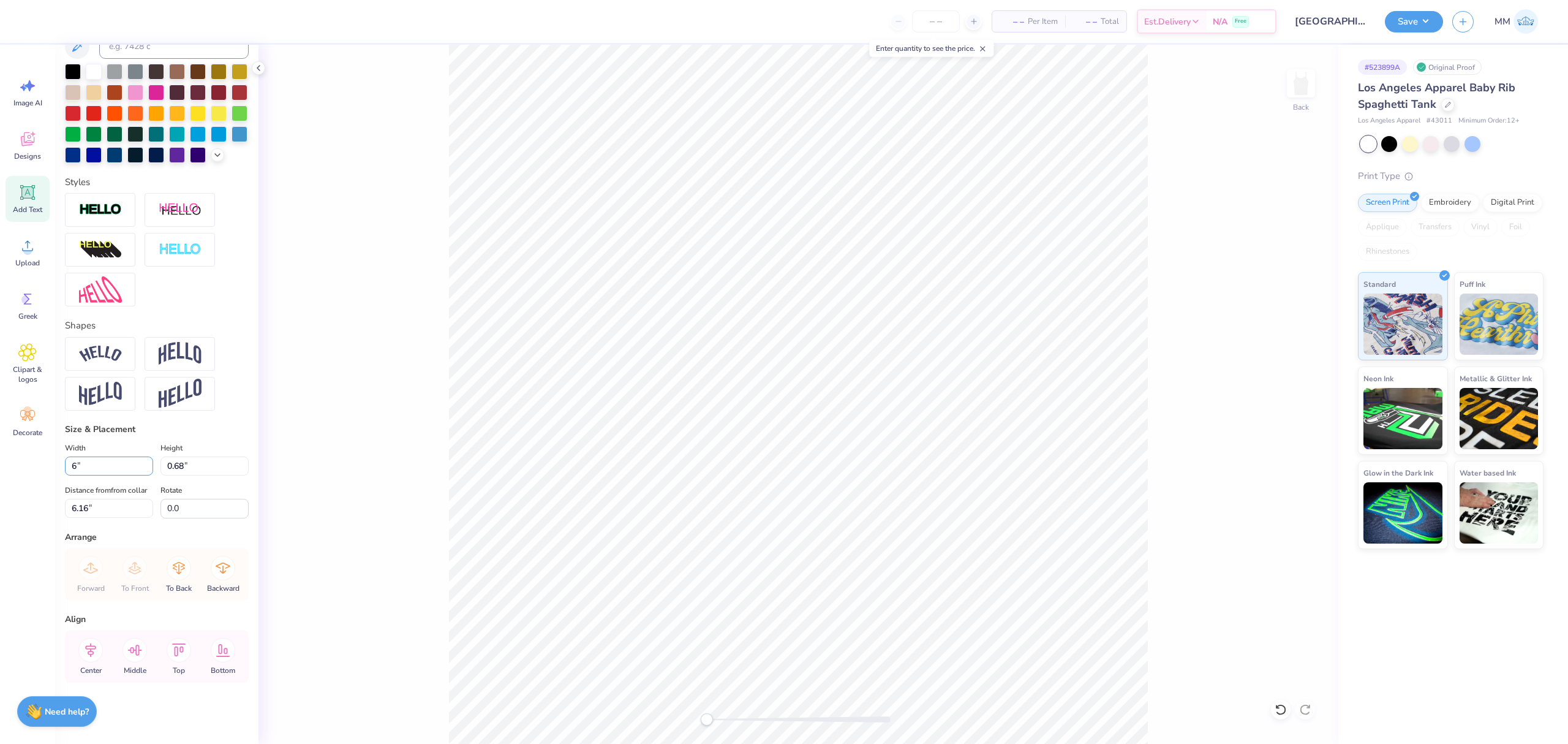
type input "6.00"
type input "0.59"
click at [843, 514] on li "Duplicate" at bounding box center [849, 511] width 97 height 24
type input "7.21"
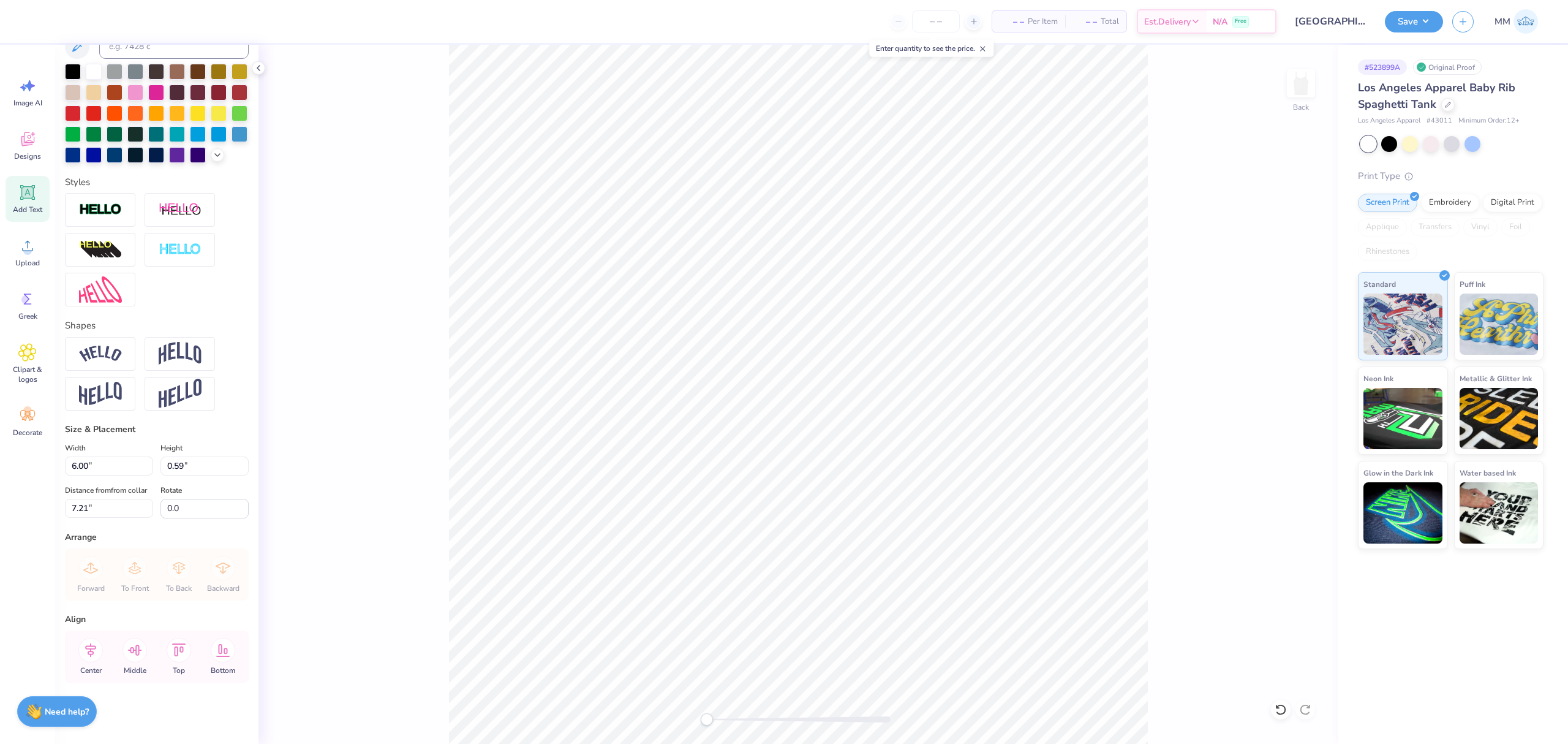
paste textarea "Chi Omega"
type textarea "Chi Omega"
type input "2.86"
type input "0.55"
type input "7.23"
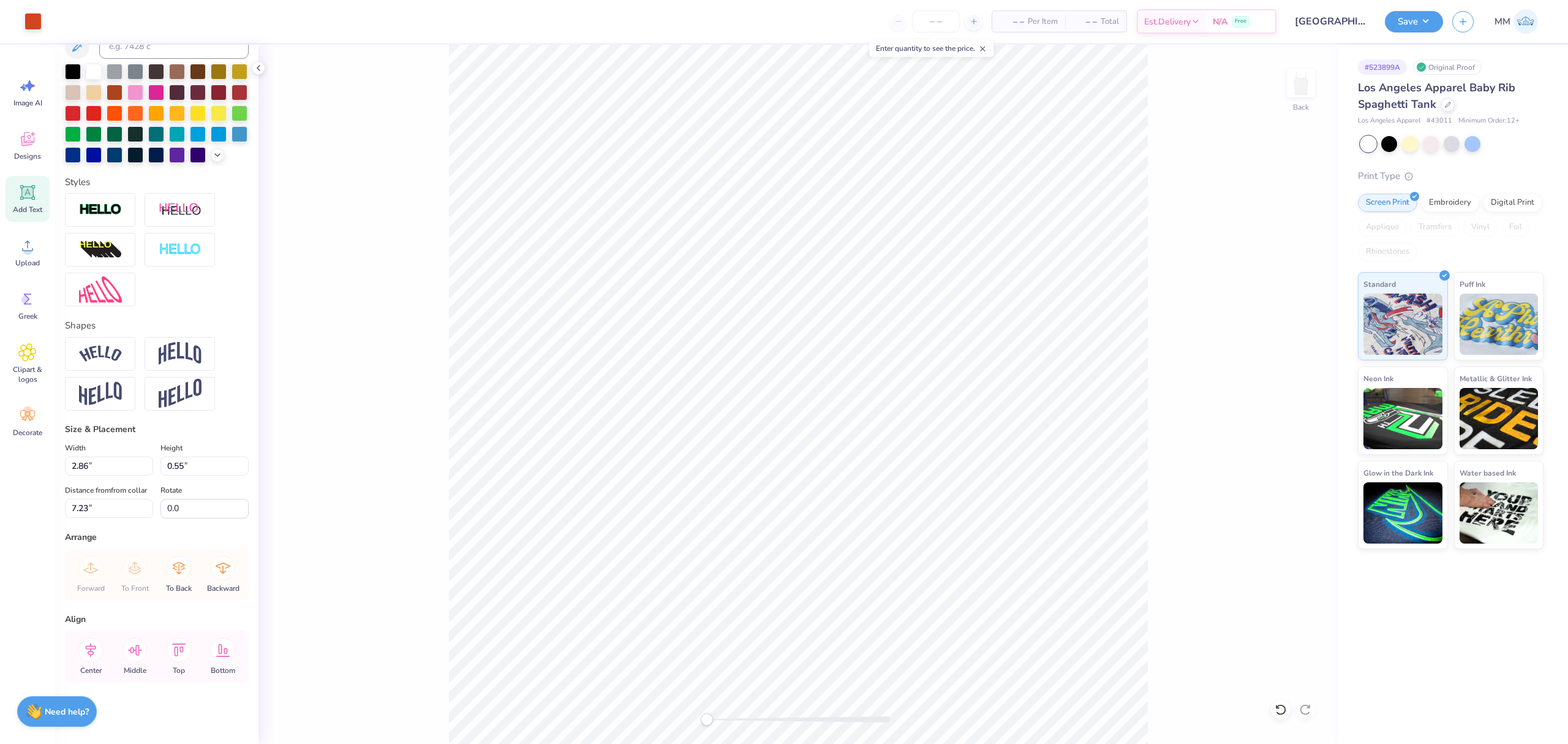
scroll to position [304, 0]
drag, startPoint x: 91, startPoint y: 655, endPoint x: 209, endPoint y: 637, distance: 119.4
click at [90, 655] on icon at bounding box center [90, 650] width 11 height 14
type input "6.00"
type input "0.59"
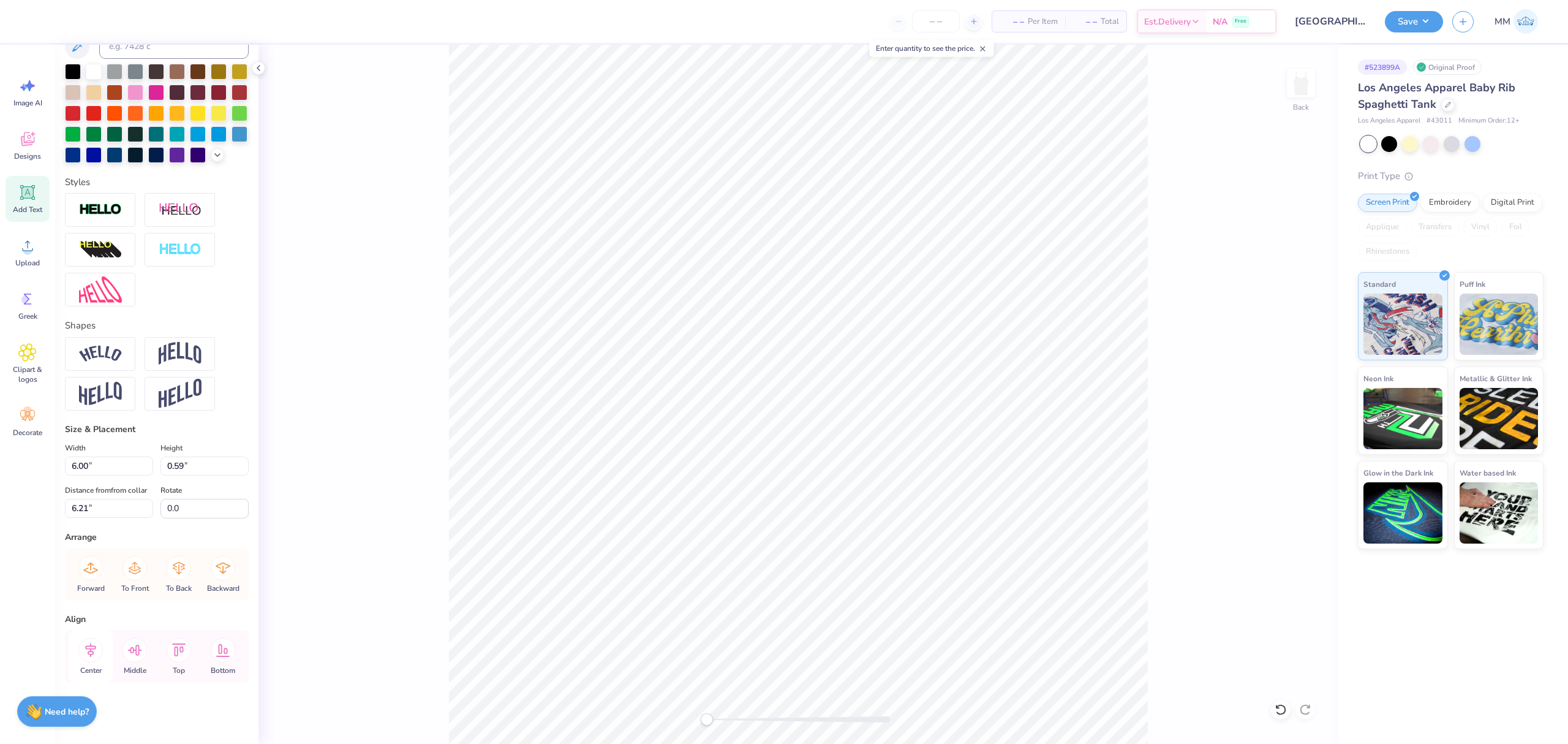
click at [92, 647] on icon at bounding box center [90, 650] width 11 height 14
drag, startPoint x: 712, startPoint y: 721, endPoint x: 733, endPoint y: 724, distance: 21.2
click at [733, 724] on div "Accessibility label" at bounding box center [730, 719] width 12 height 12
type input "6.40"
click at [92, 641] on icon at bounding box center [91, 651] width 25 height 25
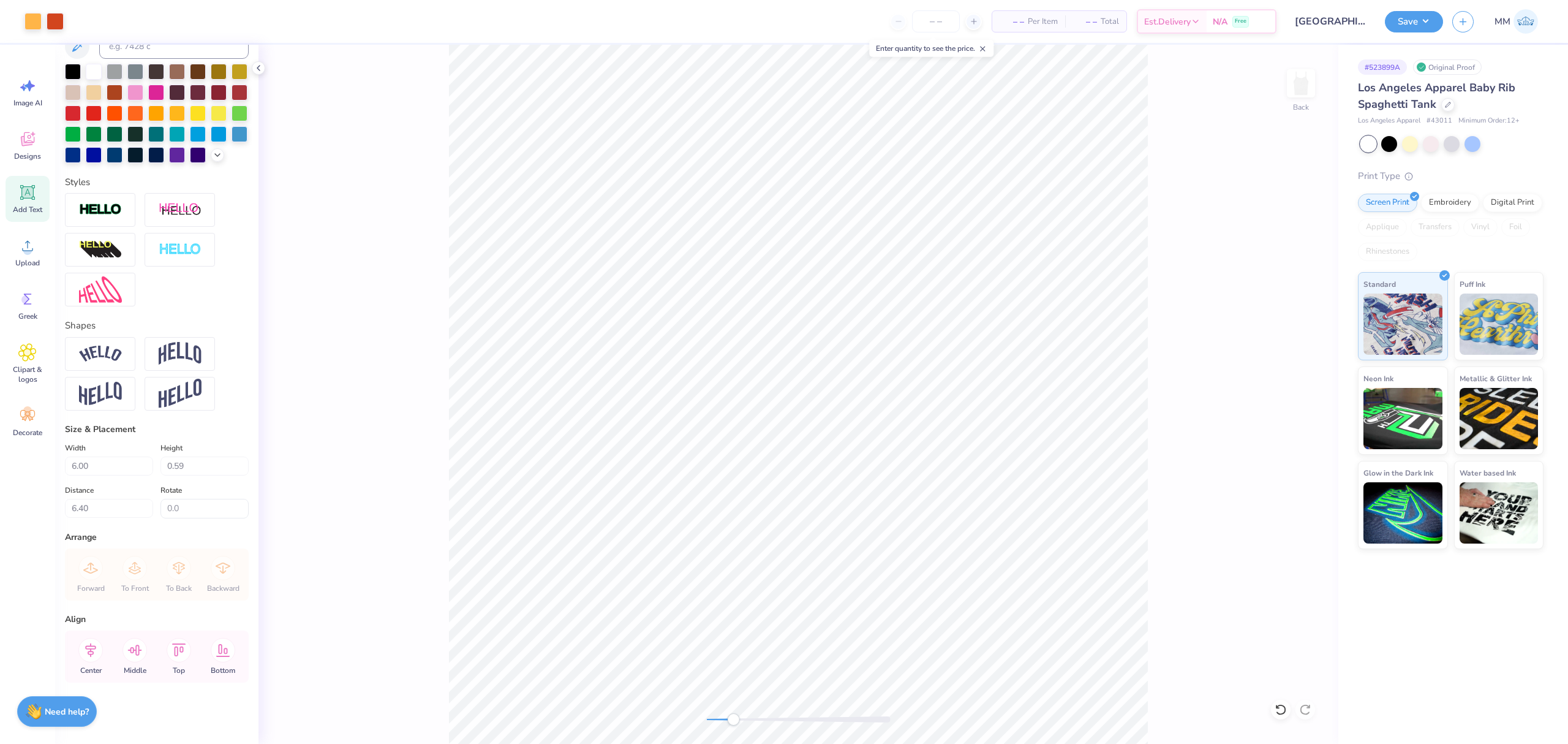
scroll to position [0, 0]
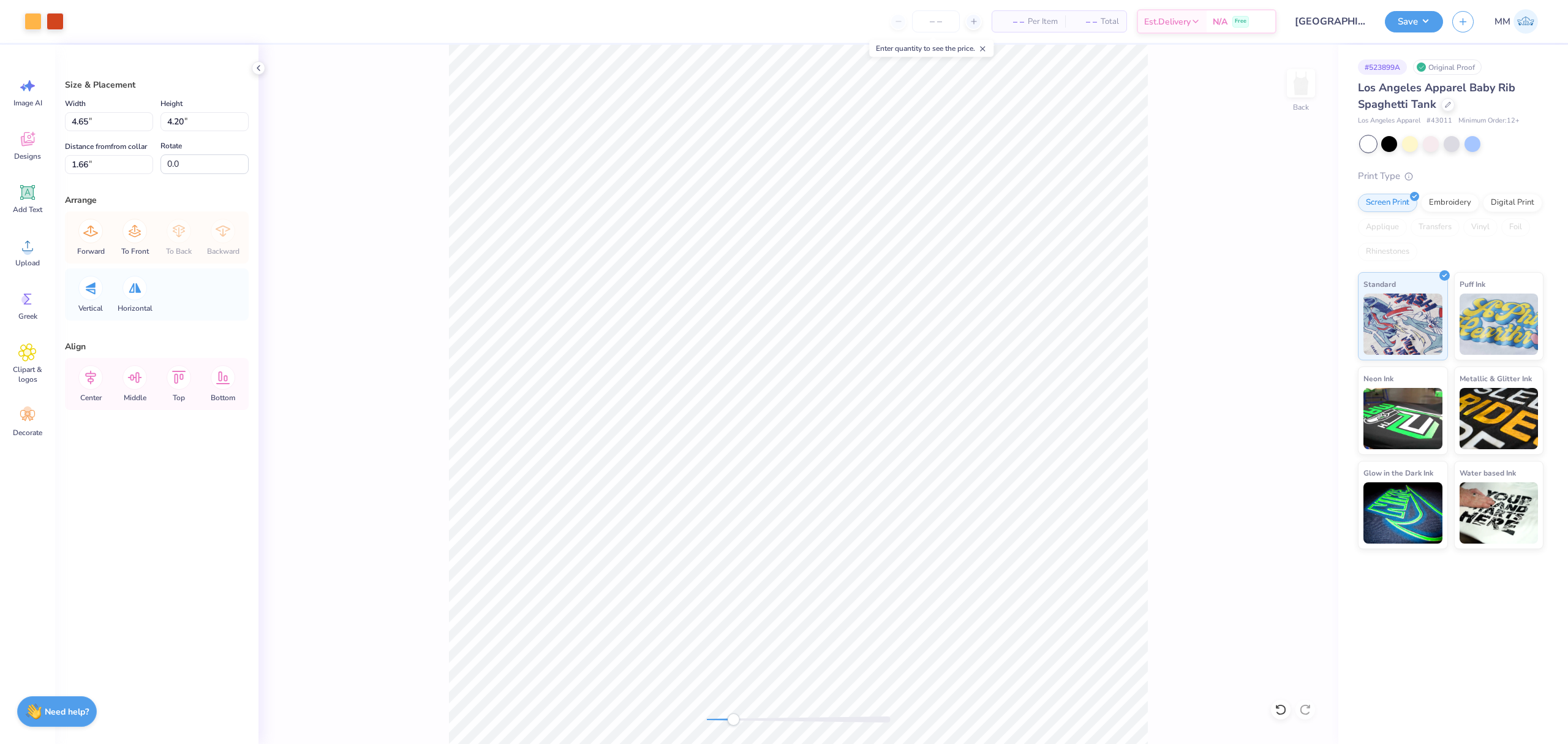
type input "4.65"
type input "4.20"
type input "1.66"
click at [84, 389] on icon at bounding box center [91, 378] width 25 height 25
click at [670, 706] on div "Back" at bounding box center [799, 394] width 1080 height 699
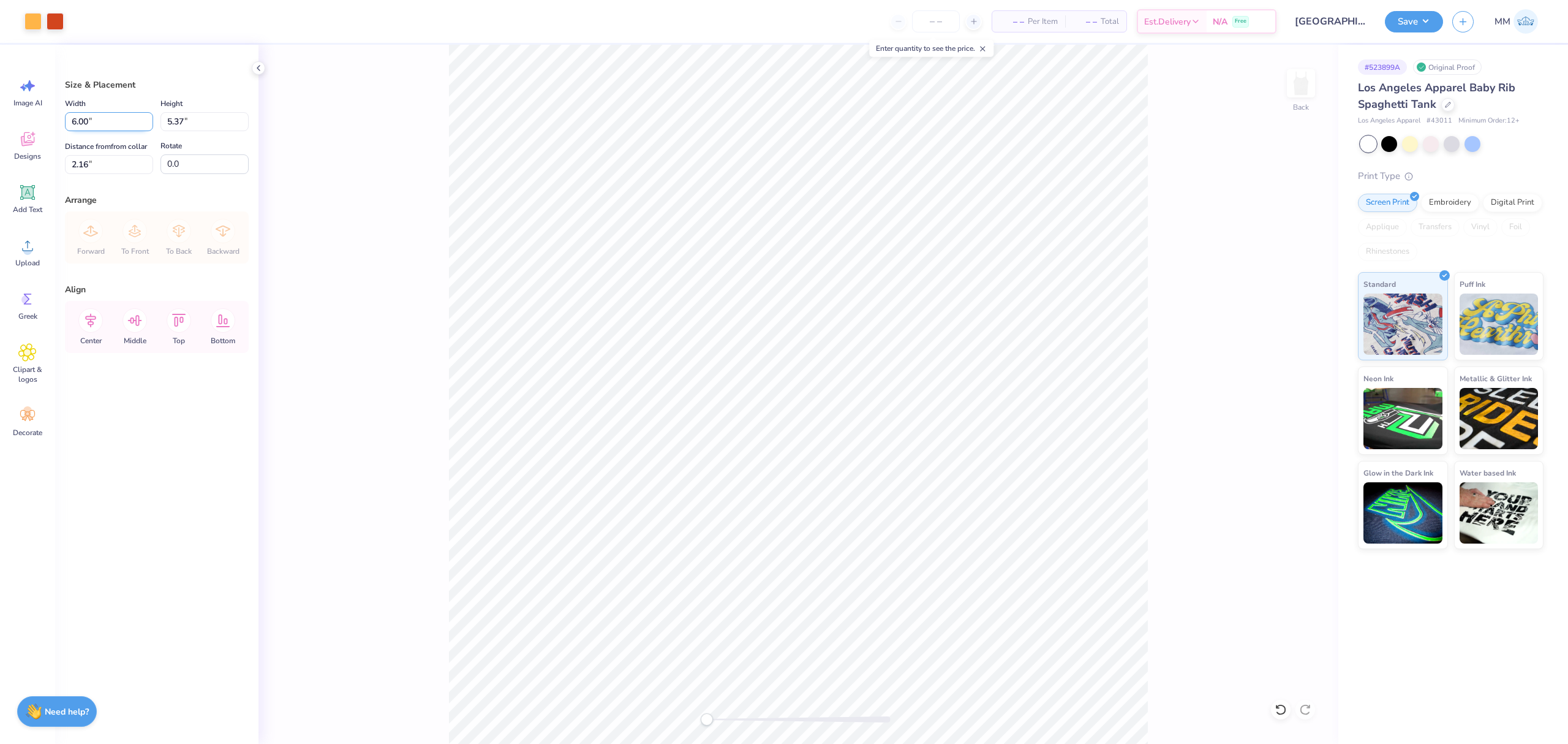
click at [105, 121] on input "6.00" at bounding box center [109, 121] width 88 height 19
click at [97, 167] on input "2.16" at bounding box center [109, 165] width 88 height 19
type input "2.00"
click at [87, 321] on icon at bounding box center [91, 321] width 25 height 25
click at [88, 312] on icon at bounding box center [91, 321] width 25 height 25
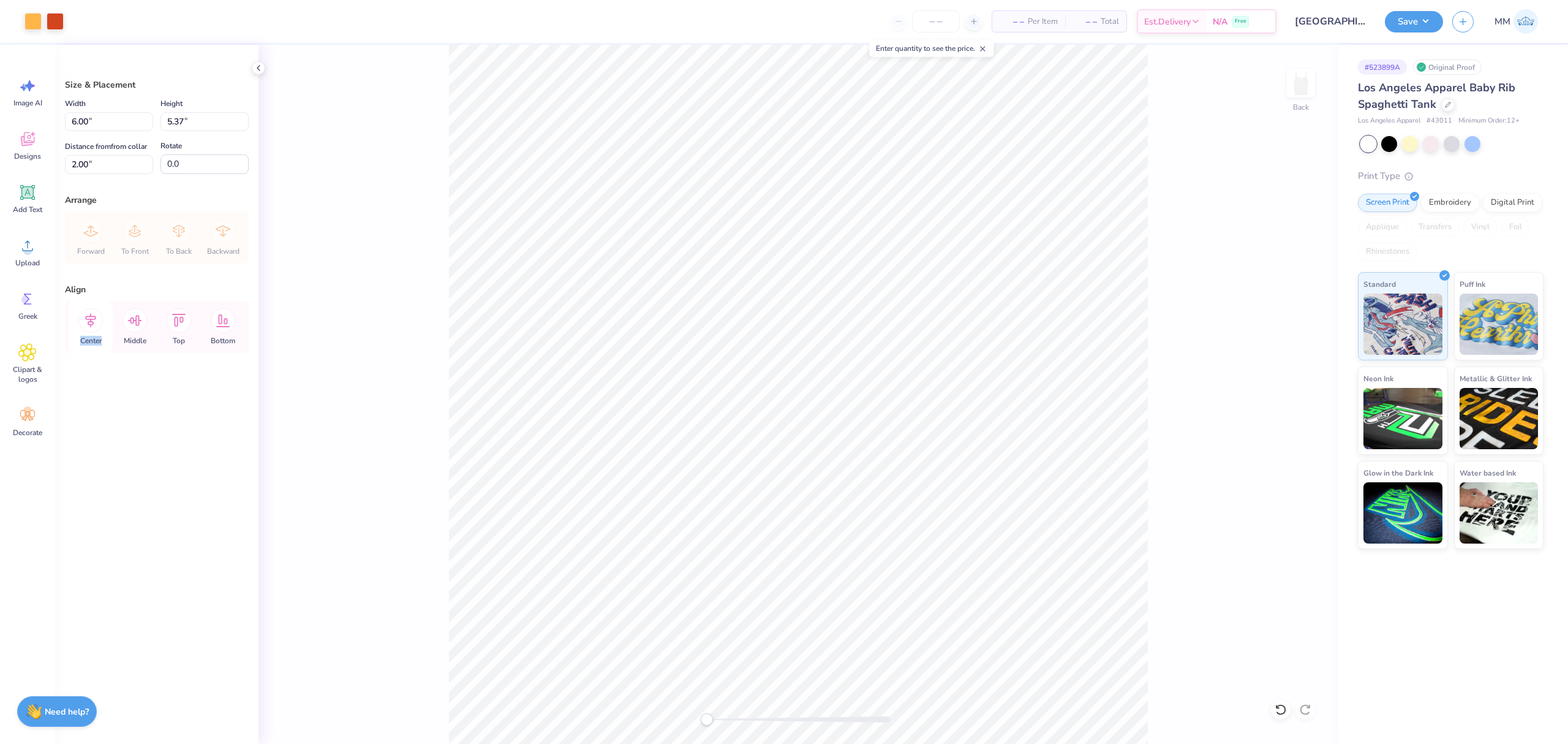
click at [88, 312] on icon at bounding box center [91, 321] width 25 height 25
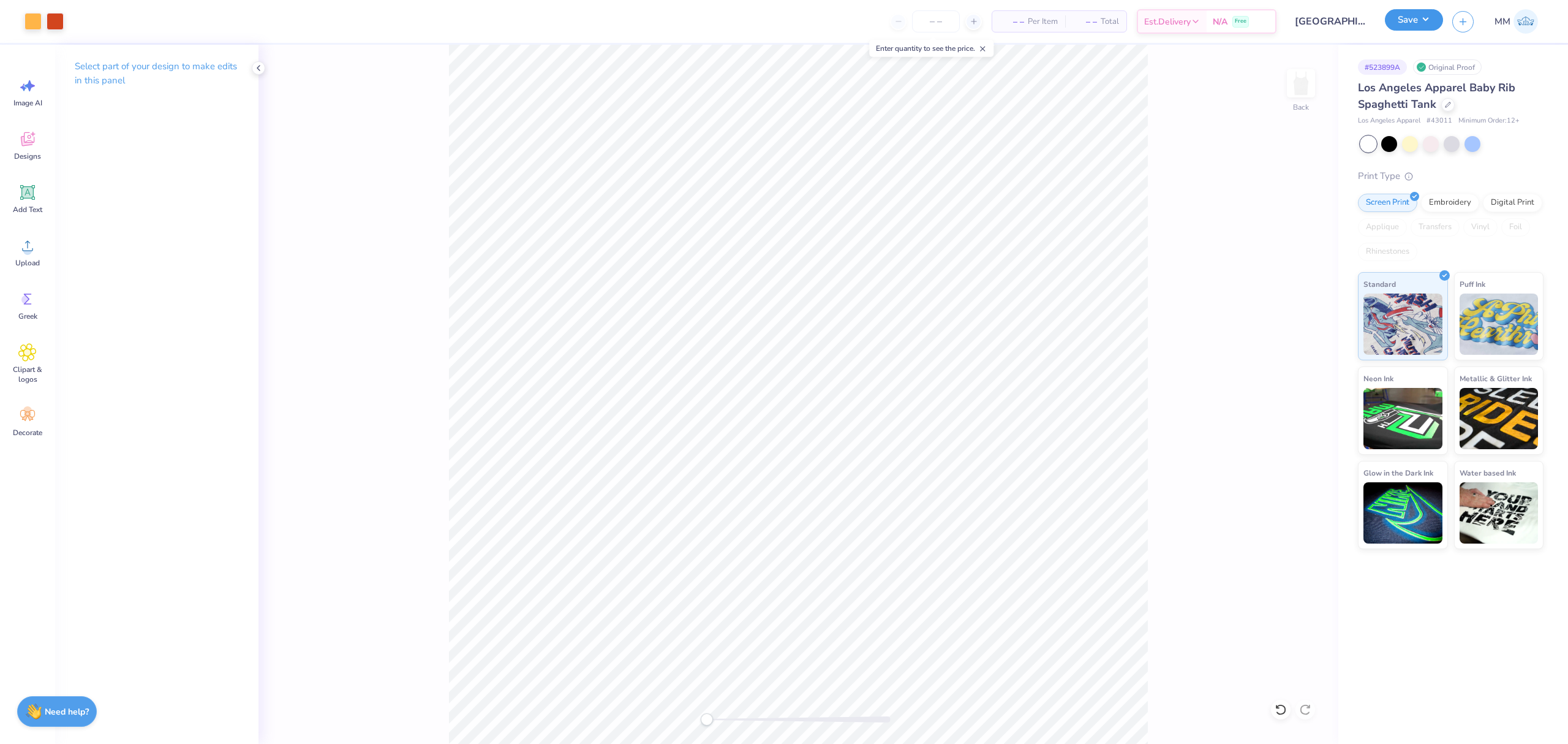
click at [1410, 10] on button "Save" at bounding box center [1414, 20] width 58 height 22
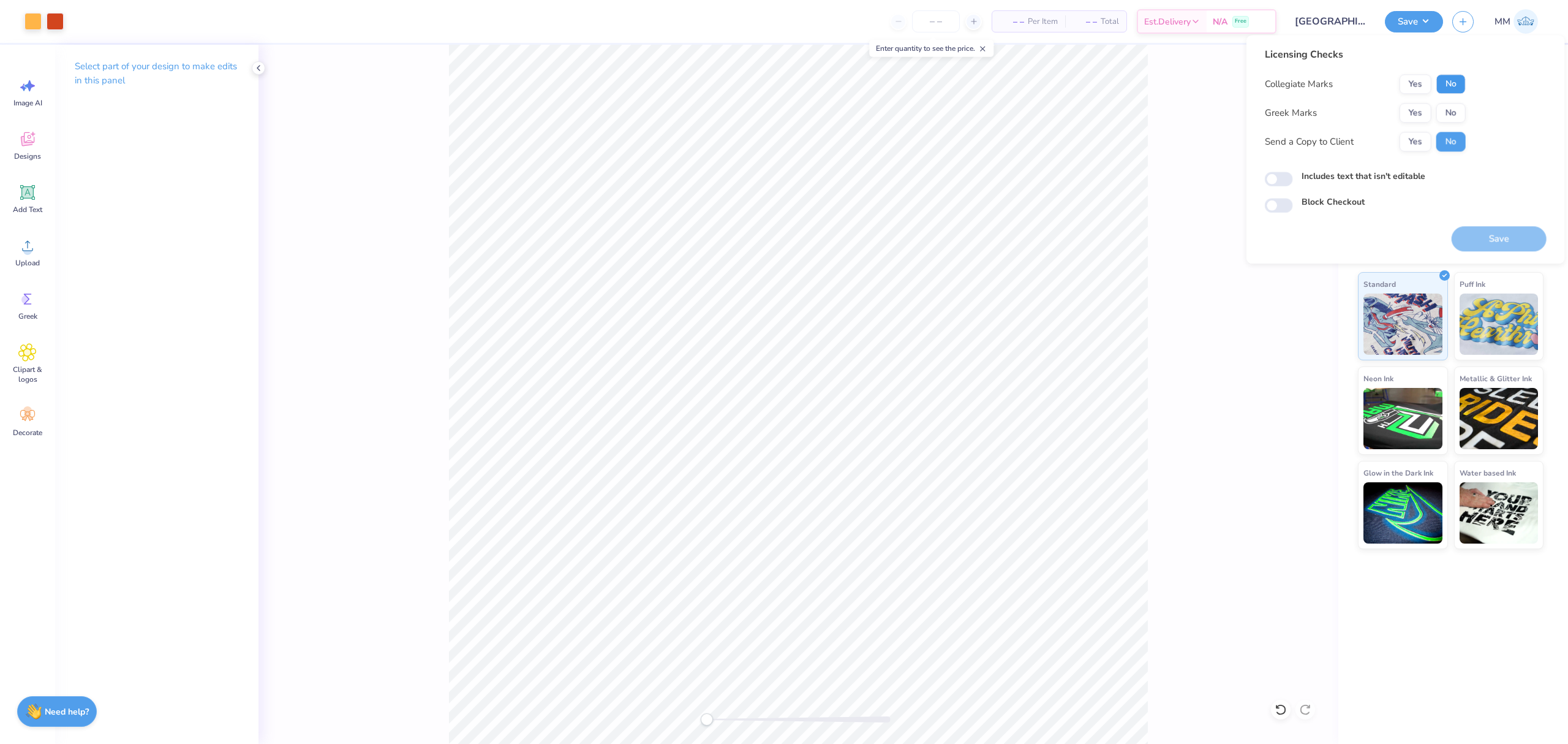
click at [1441, 81] on button "No" at bounding box center [1451, 83] width 29 height 19
click at [1423, 108] on button "Yes" at bounding box center [1415, 112] width 32 height 19
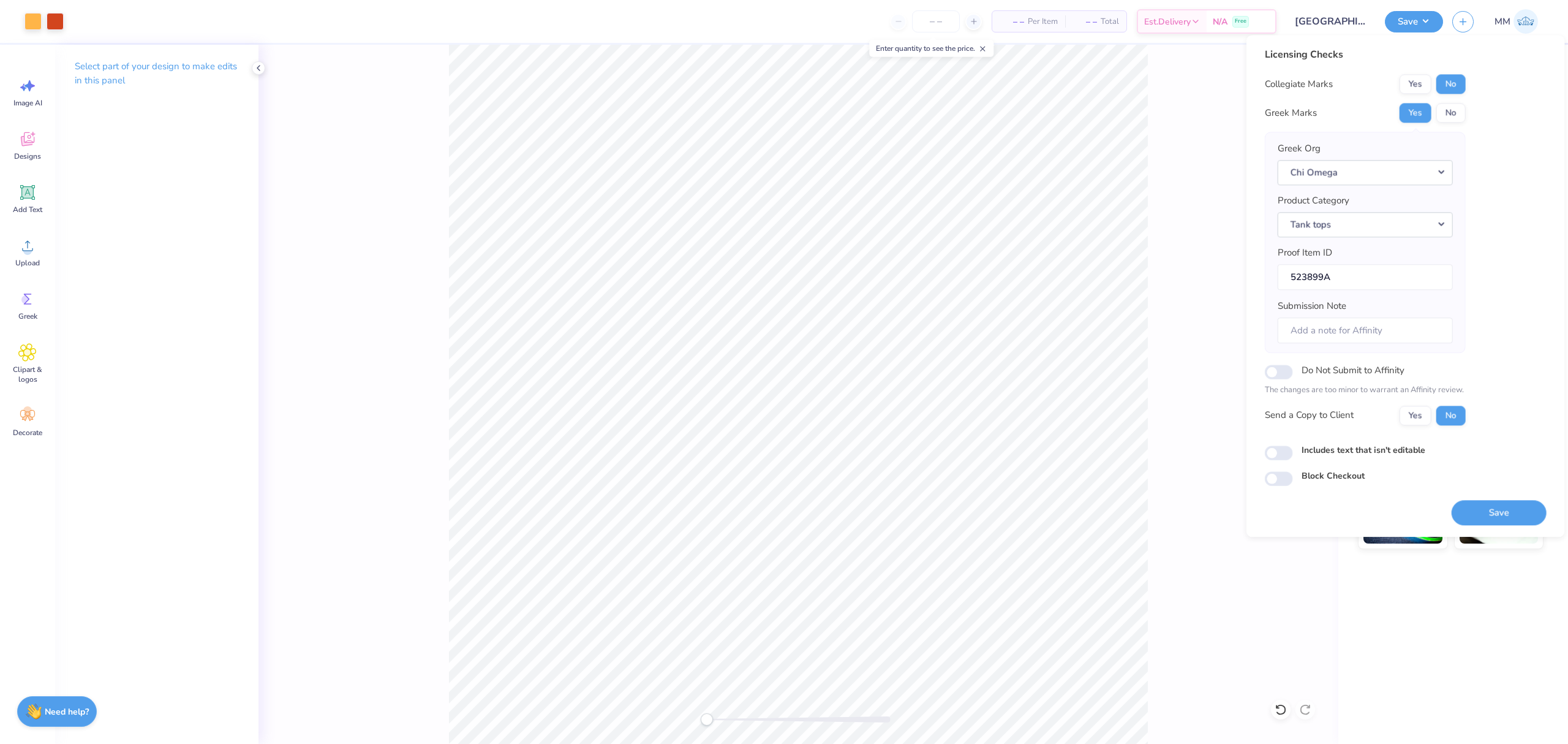
click at [1339, 452] on label "Includes text that isn't editable" at bounding box center [1363, 450] width 124 height 13
click at [1293, 452] on input "Includes text that isn't editable" at bounding box center [1279, 453] width 28 height 15
click at [1341, 456] on label "Includes text that isn't editable" at bounding box center [1363, 450] width 124 height 13
click at [1293, 456] on input "Includes text that isn't editable" at bounding box center [1279, 453] width 28 height 15
checkbox input "false"
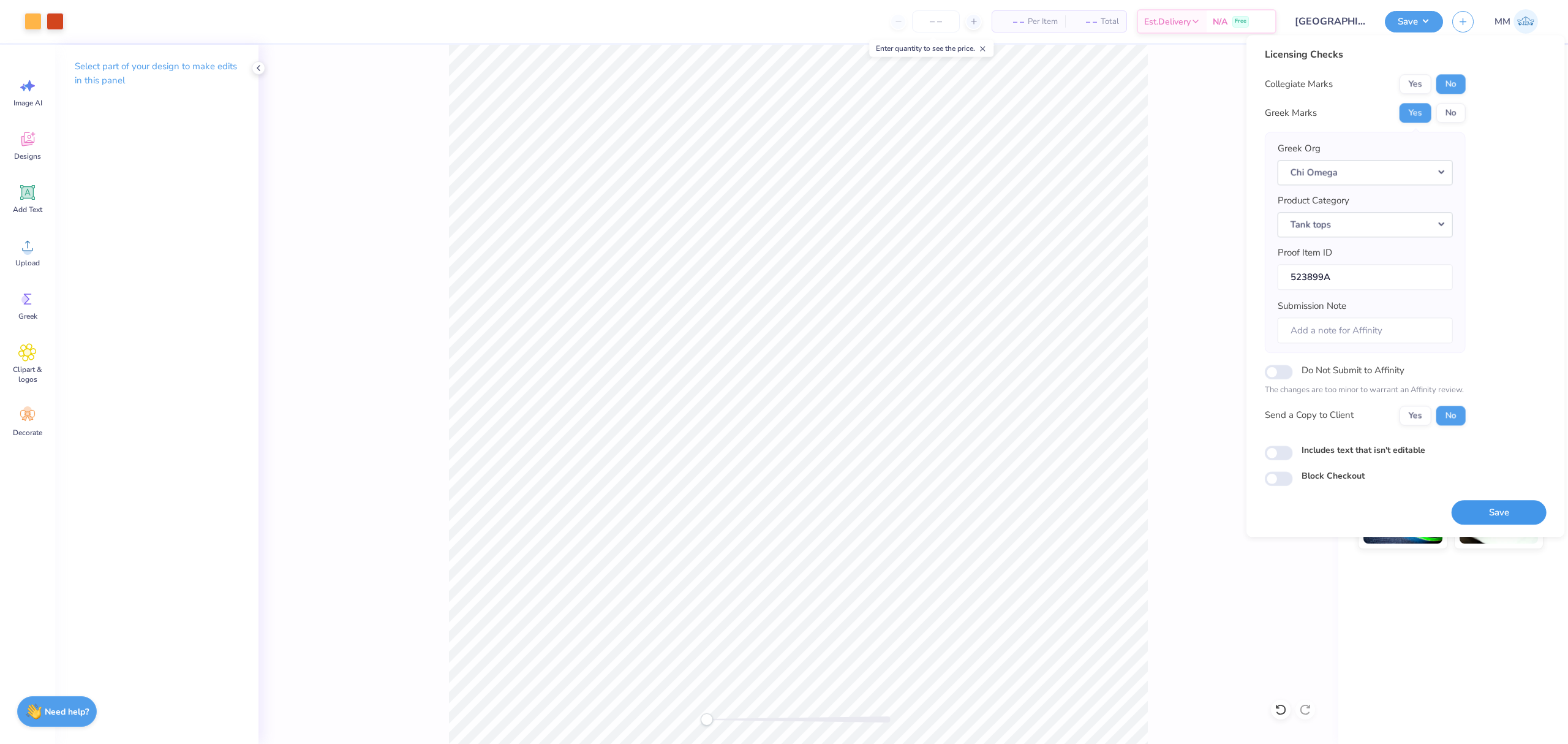
click at [1500, 513] on button "Save" at bounding box center [1499, 512] width 95 height 25
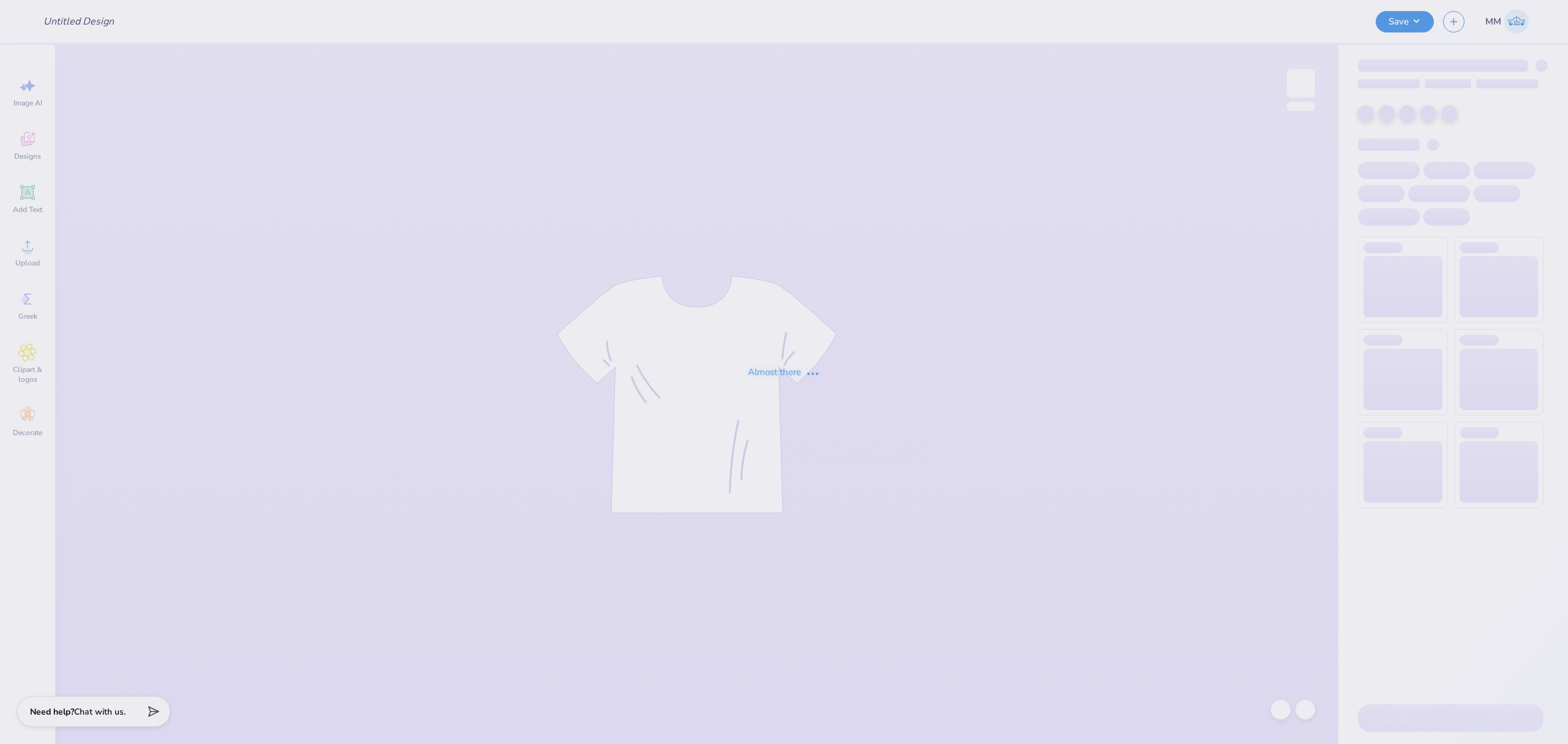
type input "health club design"
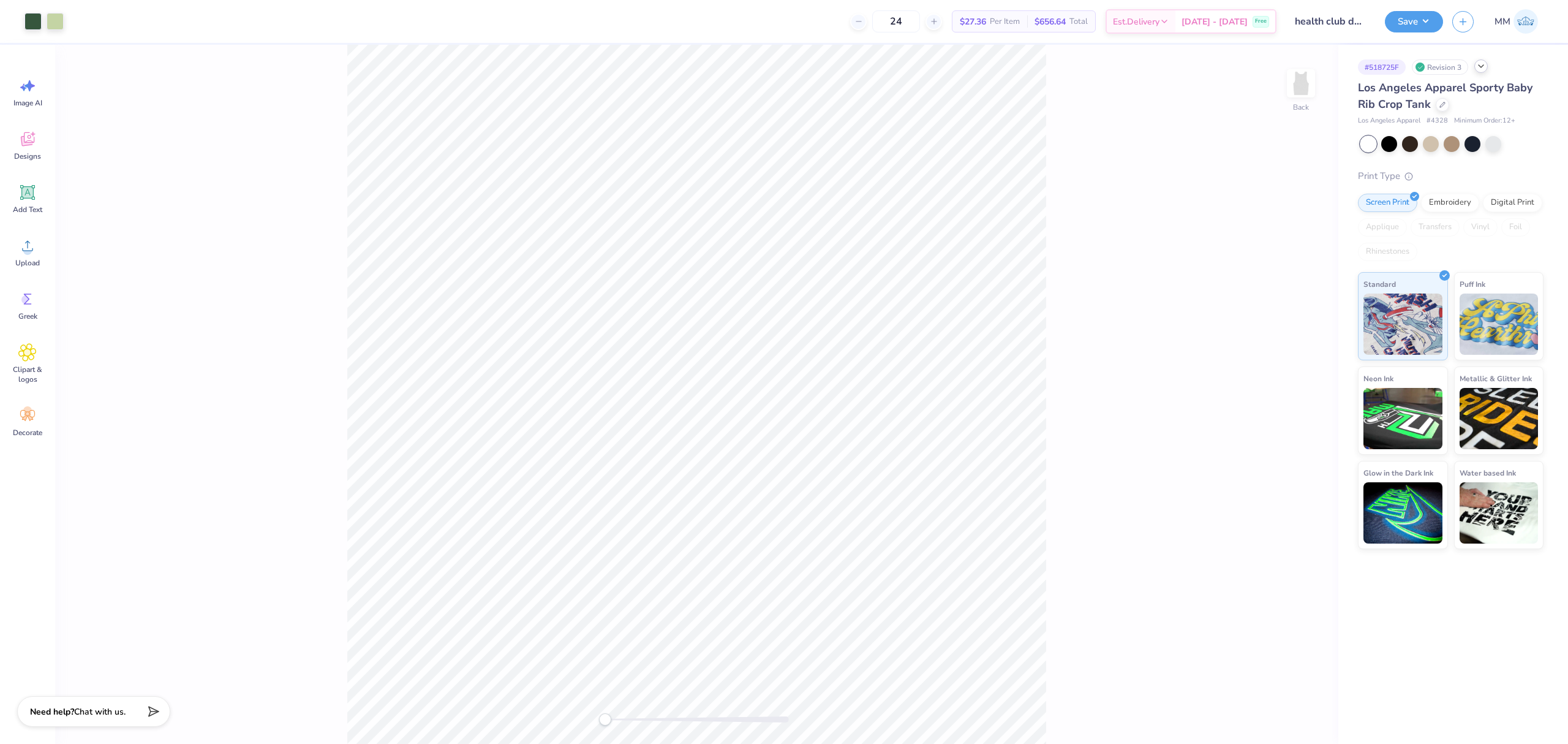
click at [1482, 70] on icon at bounding box center [1481, 66] width 10 height 10
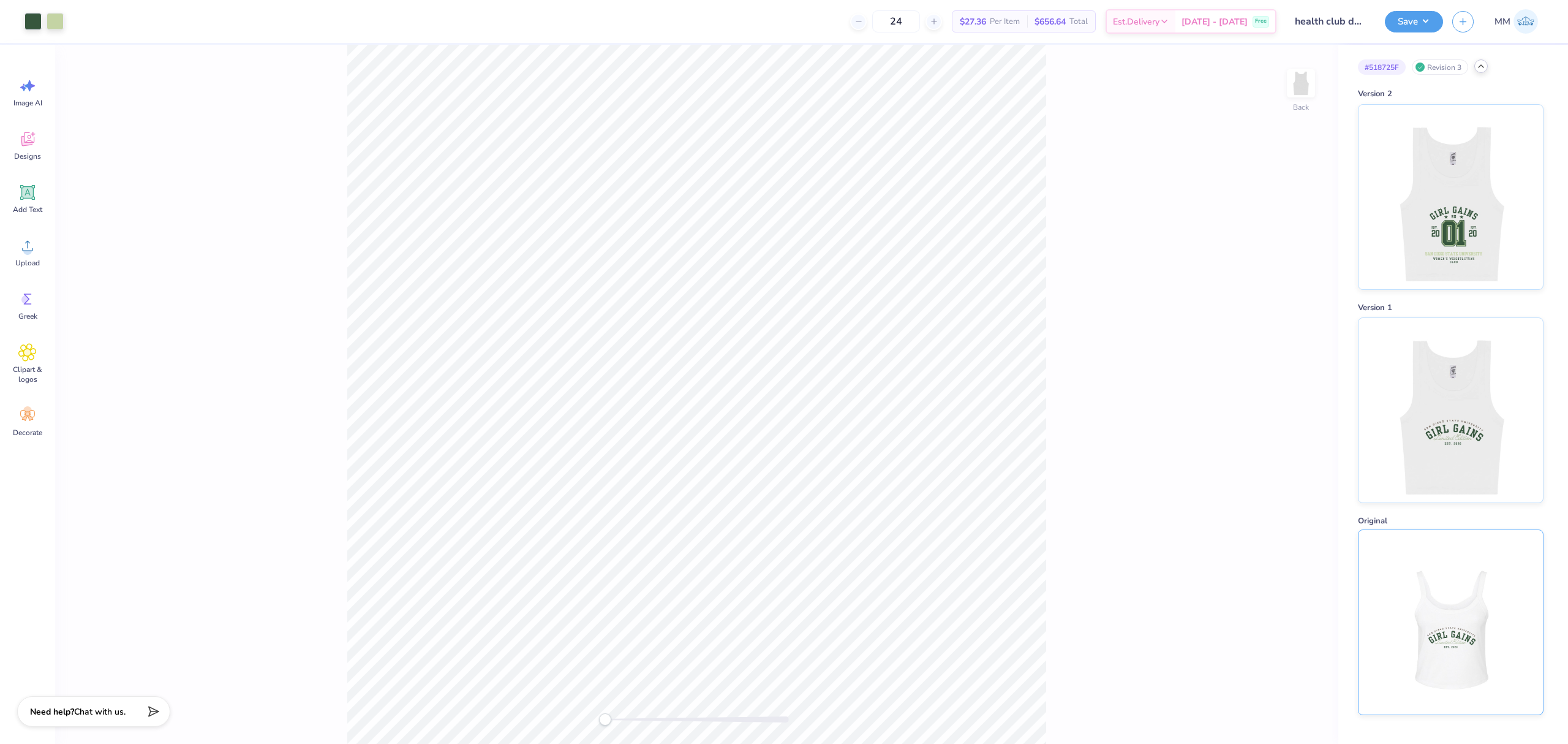
click at [1451, 623] on img at bounding box center [1451, 622] width 152 height 185
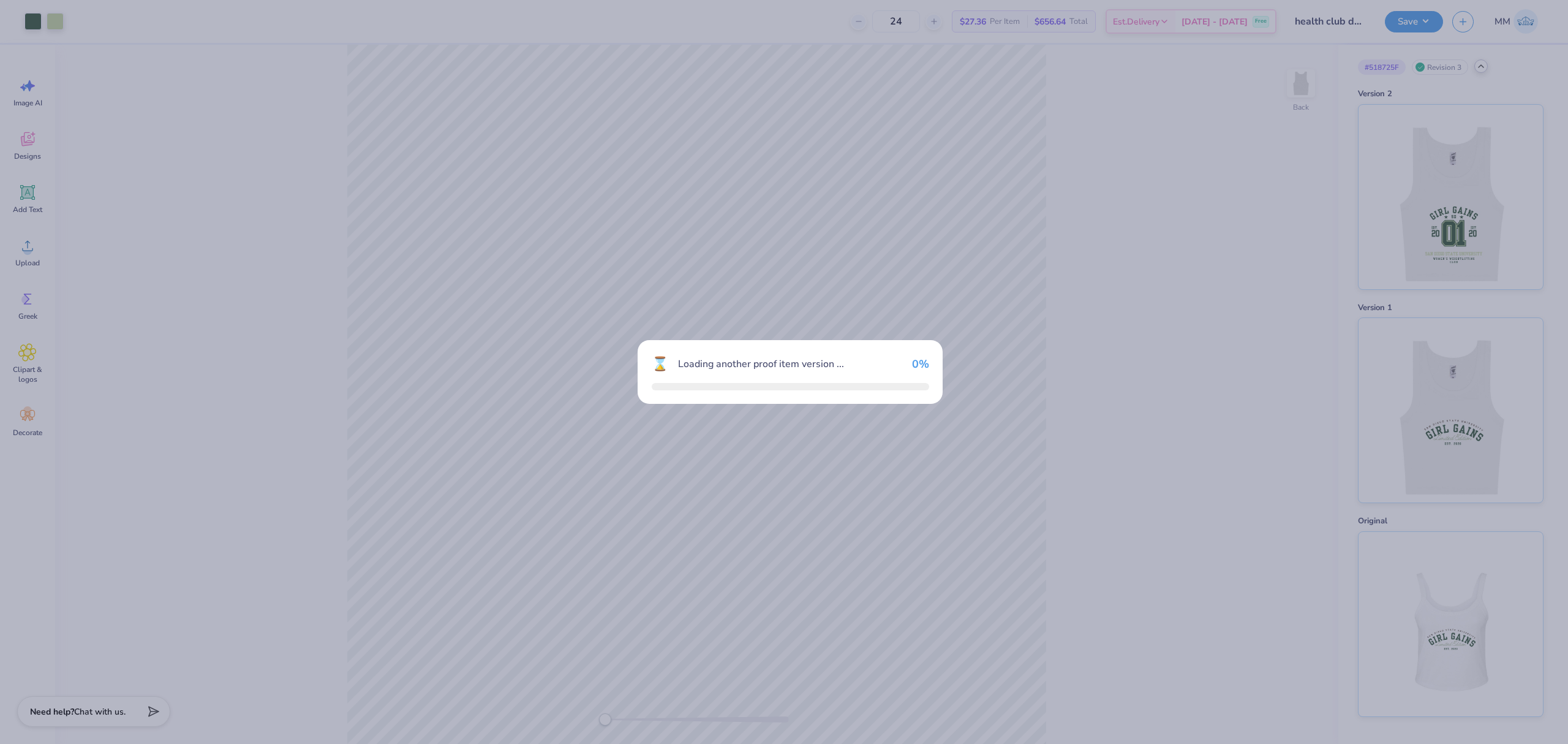
type input "12"
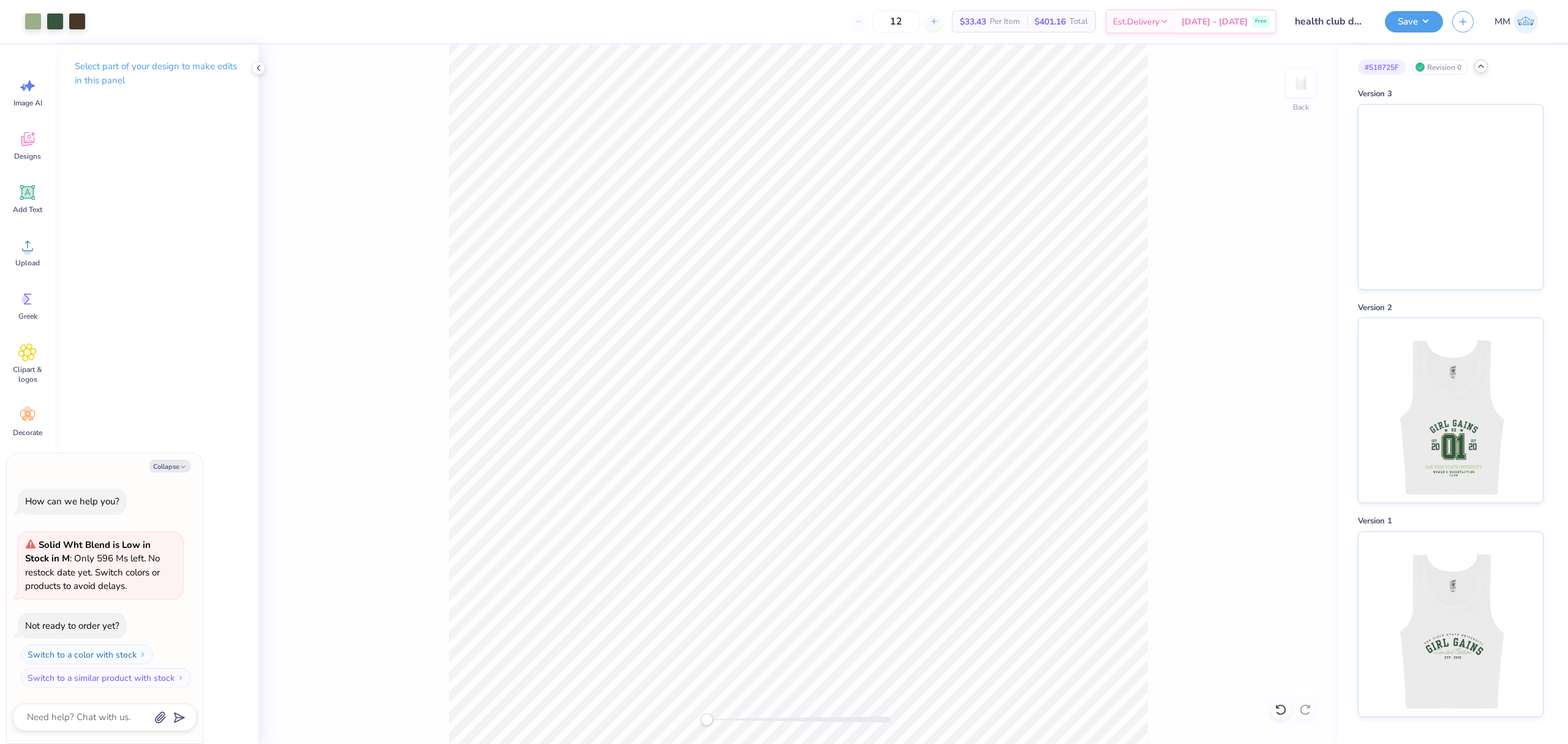
type textarea "x"
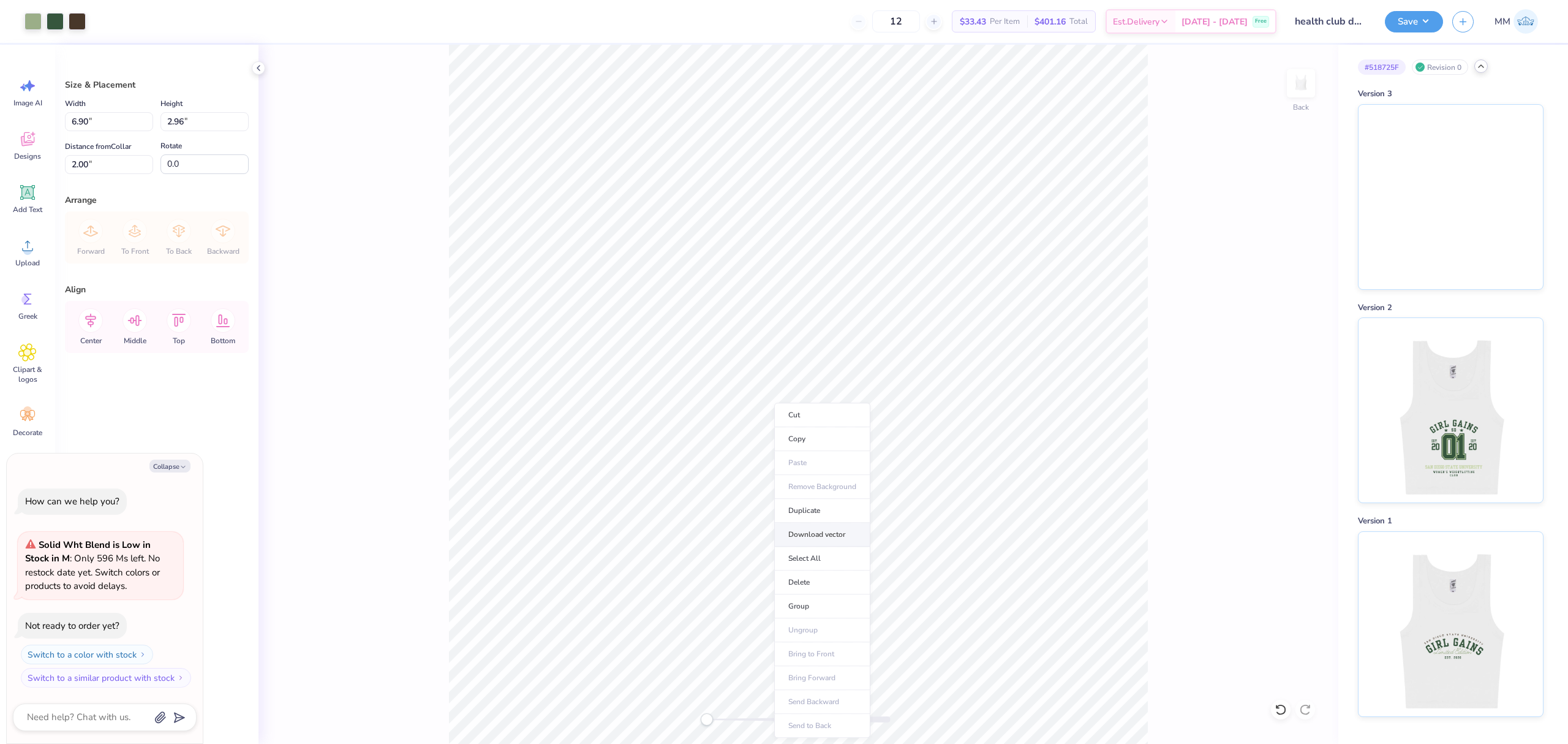
click at [833, 535] on li "Download vector" at bounding box center [822, 535] width 97 height 24
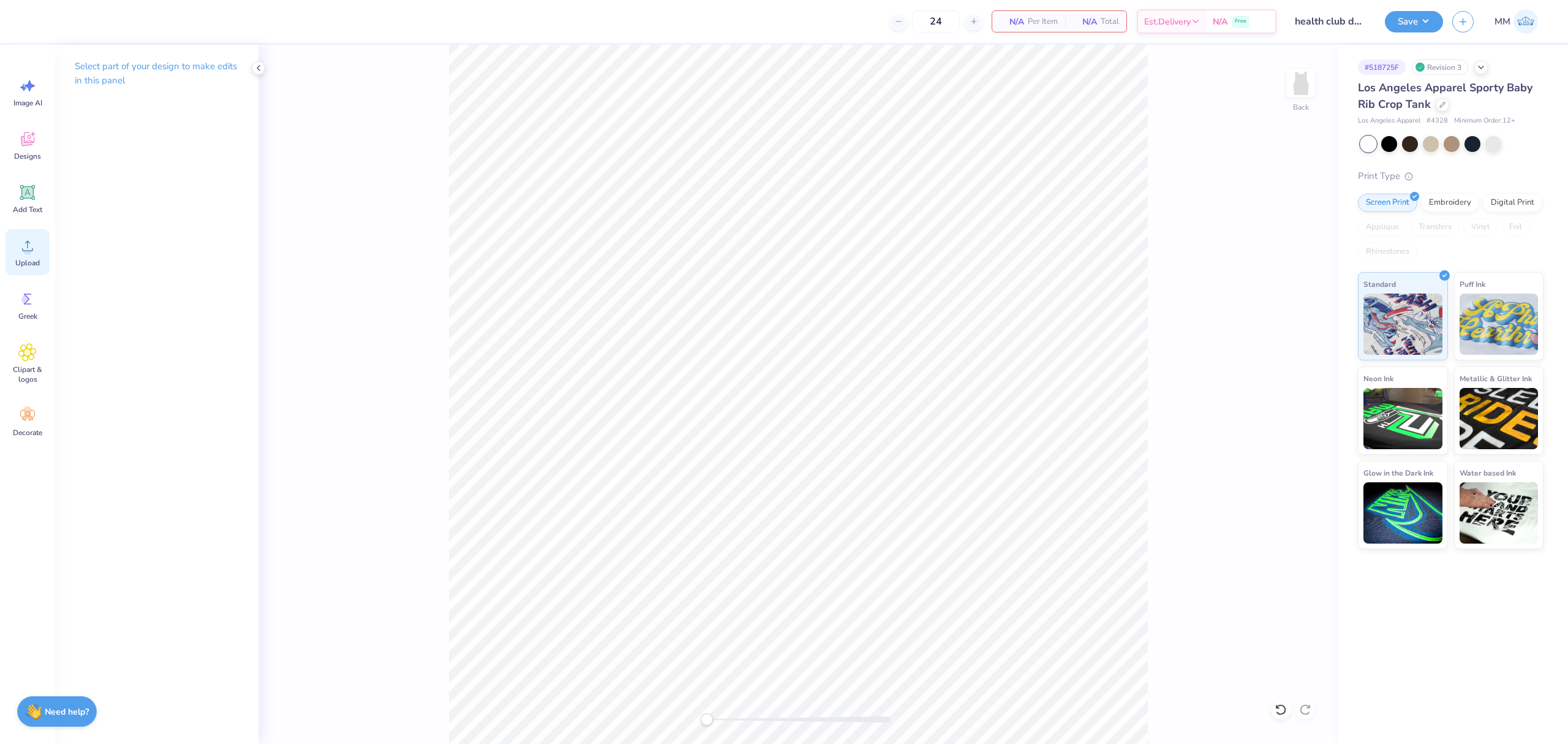
click at [42, 257] on div "Upload" at bounding box center [27, 252] width 44 height 46
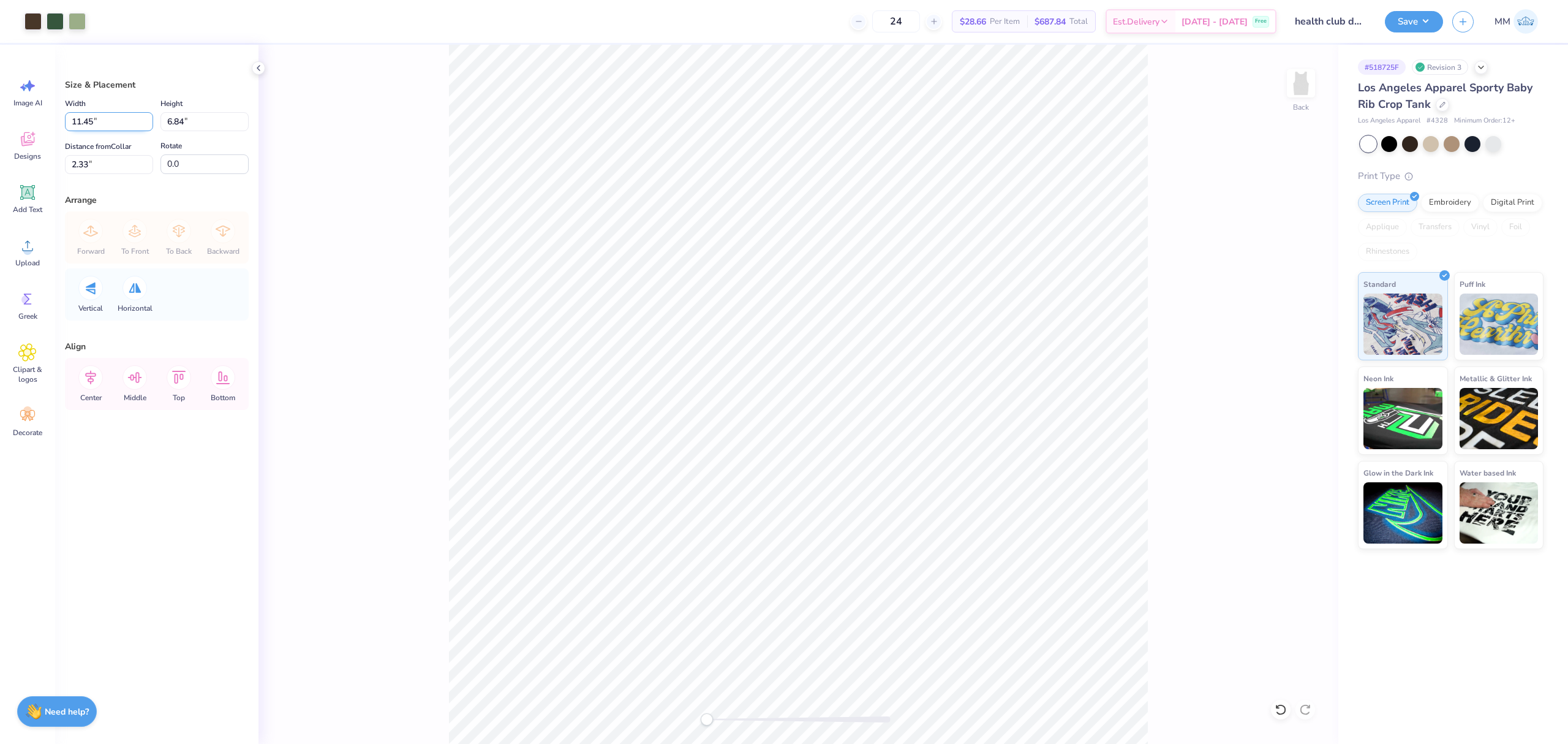
click at [99, 121] on input "11.45" at bounding box center [109, 121] width 88 height 19
type input "7.00"
type input "4.18"
click at [111, 170] on input "3.66" at bounding box center [109, 165] width 88 height 19
type input "2"
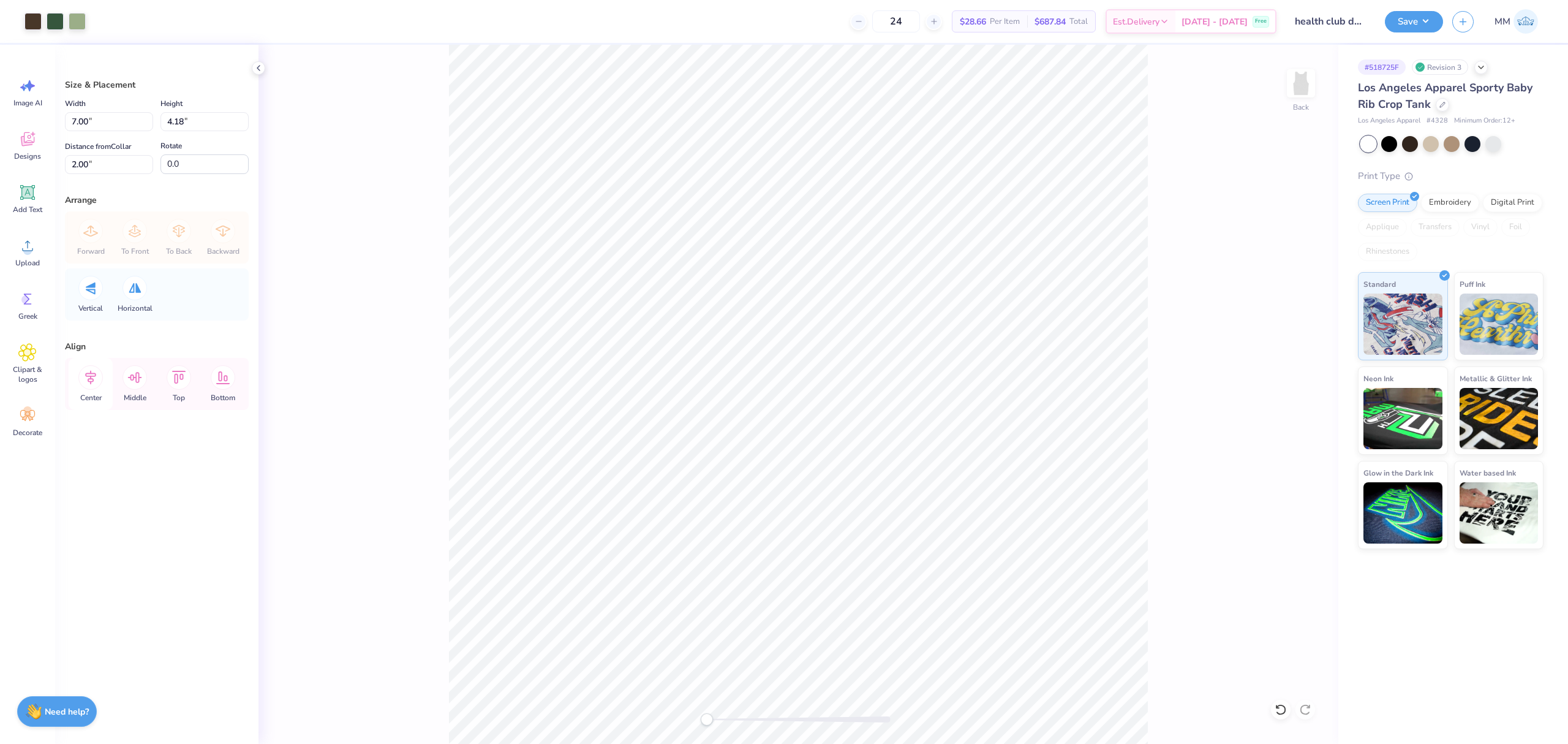
click at [93, 386] on icon at bounding box center [91, 378] width 25 height 25
click at [92, 374] on icon at bounding box center [90, 378] width 11 height 14
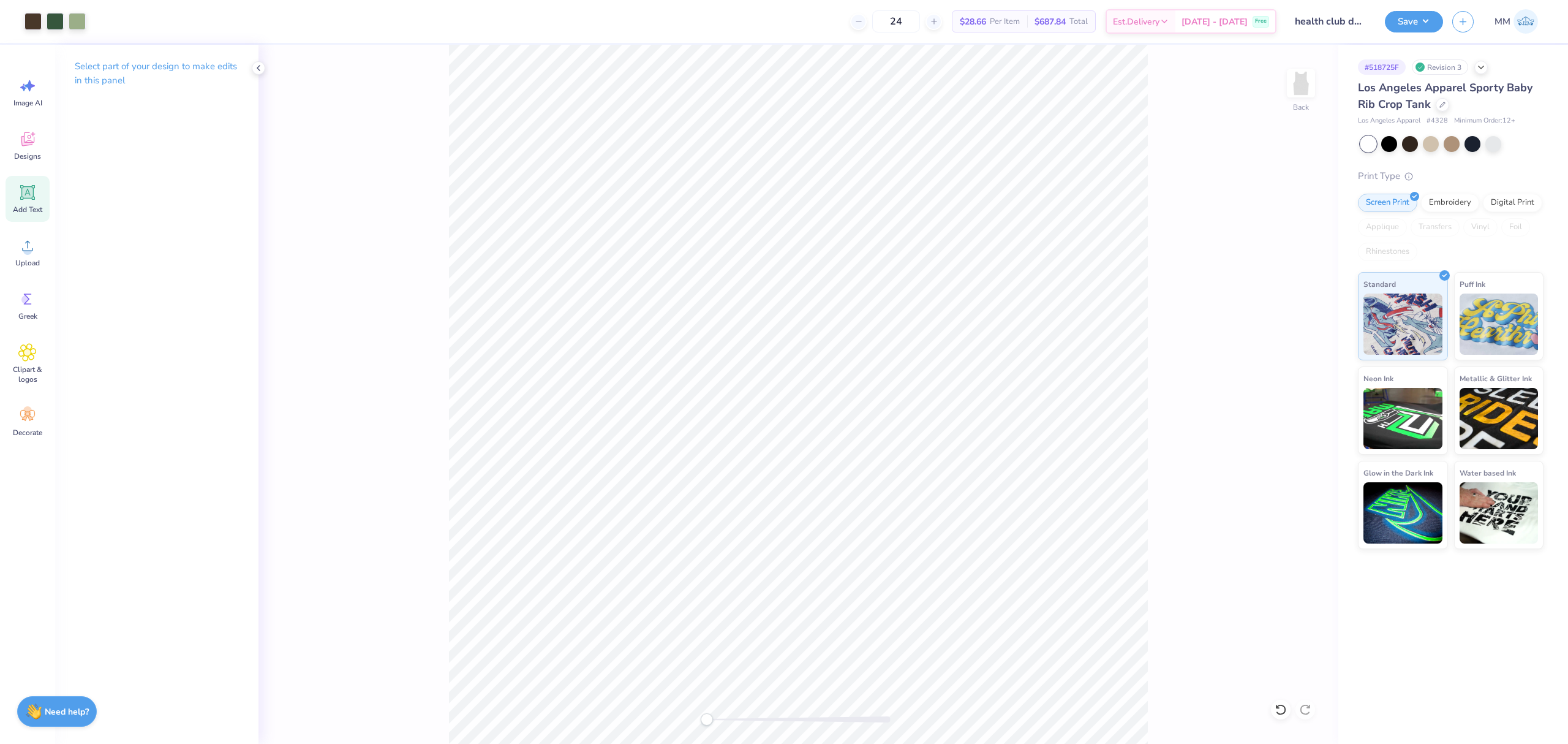
click at [36, 202] on div "Add Text" at bounding box center [27, 199] width 44 height 46
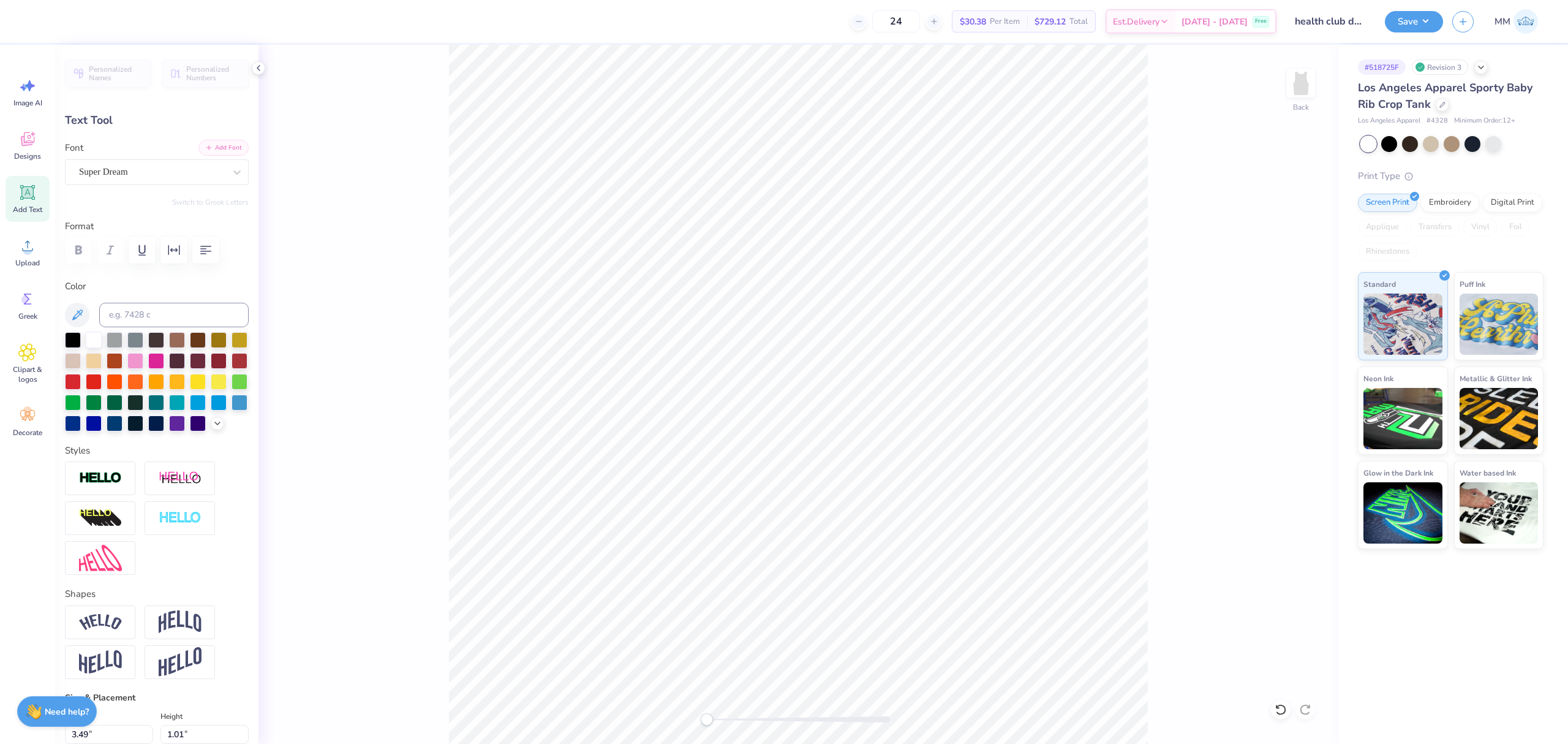
click at [218, 152] on button "Add Font" at bounding box center [223, 148] width 50 height 16
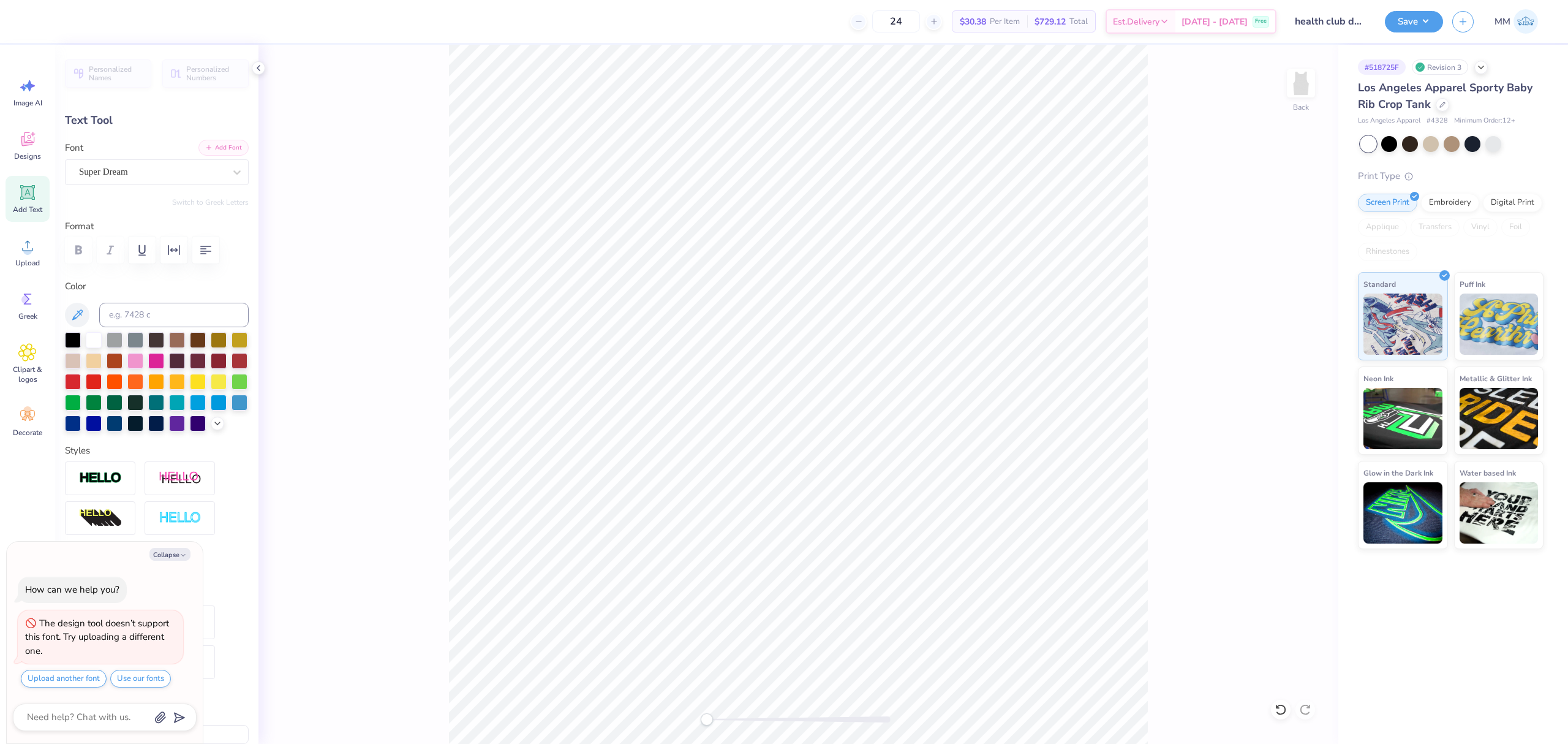
click at [218, 145] on button "Add Font" at bounding box center [223, 148] width 50 height 16
click at [173, 557] on button "Collapse" at bounding box center [170, 554] width 41 height 13
type textarea "x"
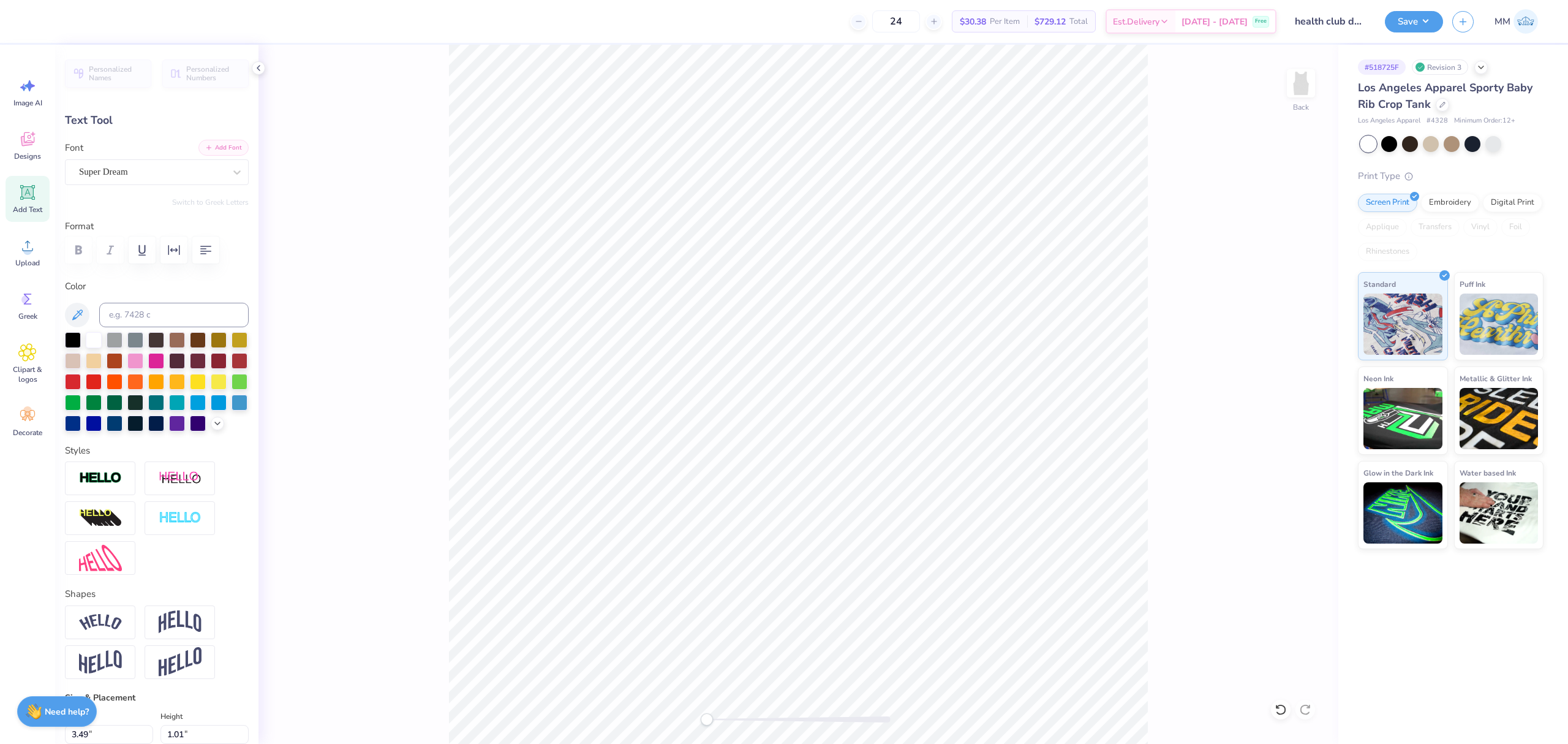
click at [214, 145] on button "Add Font" at bounding box center [223, 148] width 50 height 16
type textarea "est. 2020"
type input "6.24"
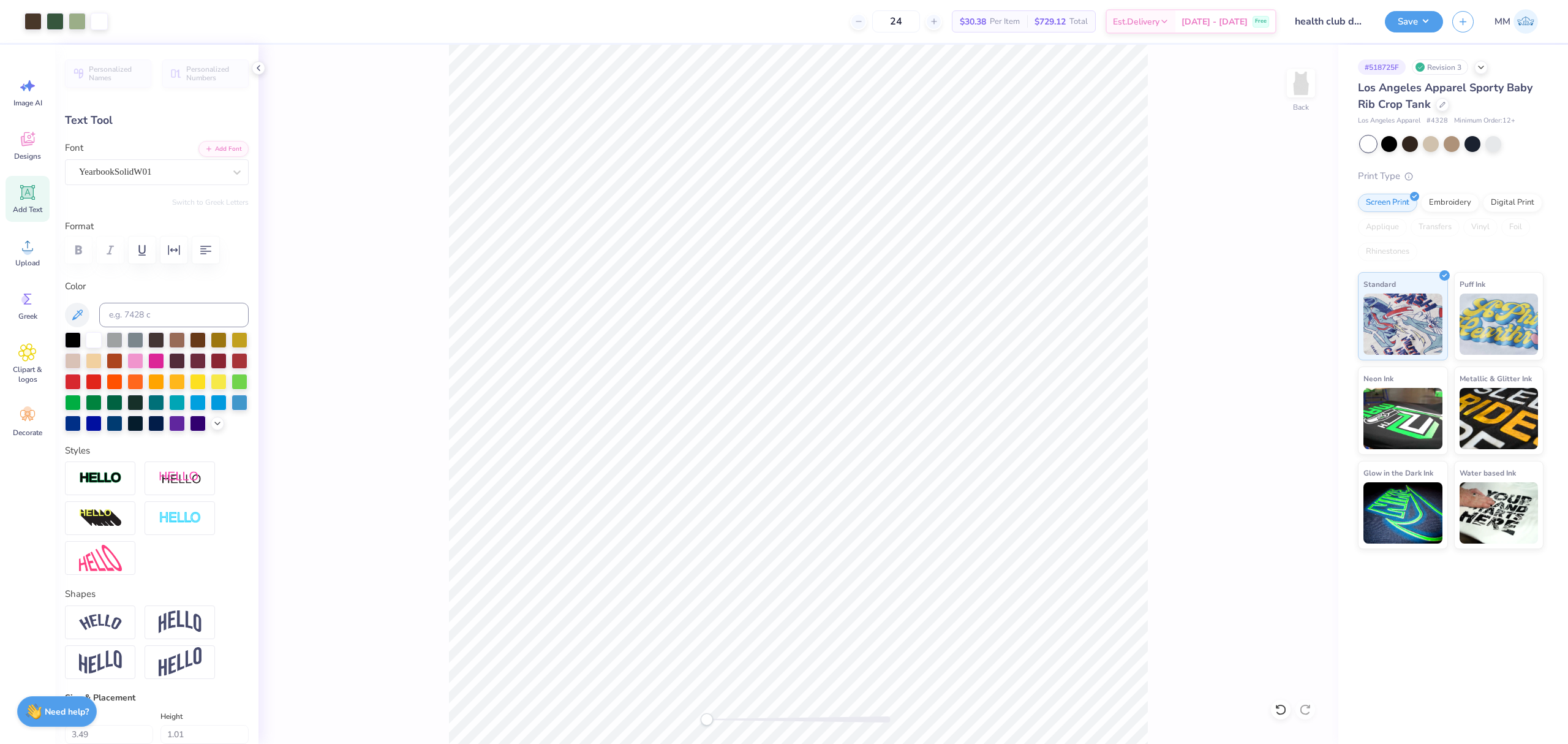
type input "1.25"
type input "6.96"
click at [70, 341] on div at bounding box center [73, 338] width 16 height 16
type input "1.53"
type input "0.31"
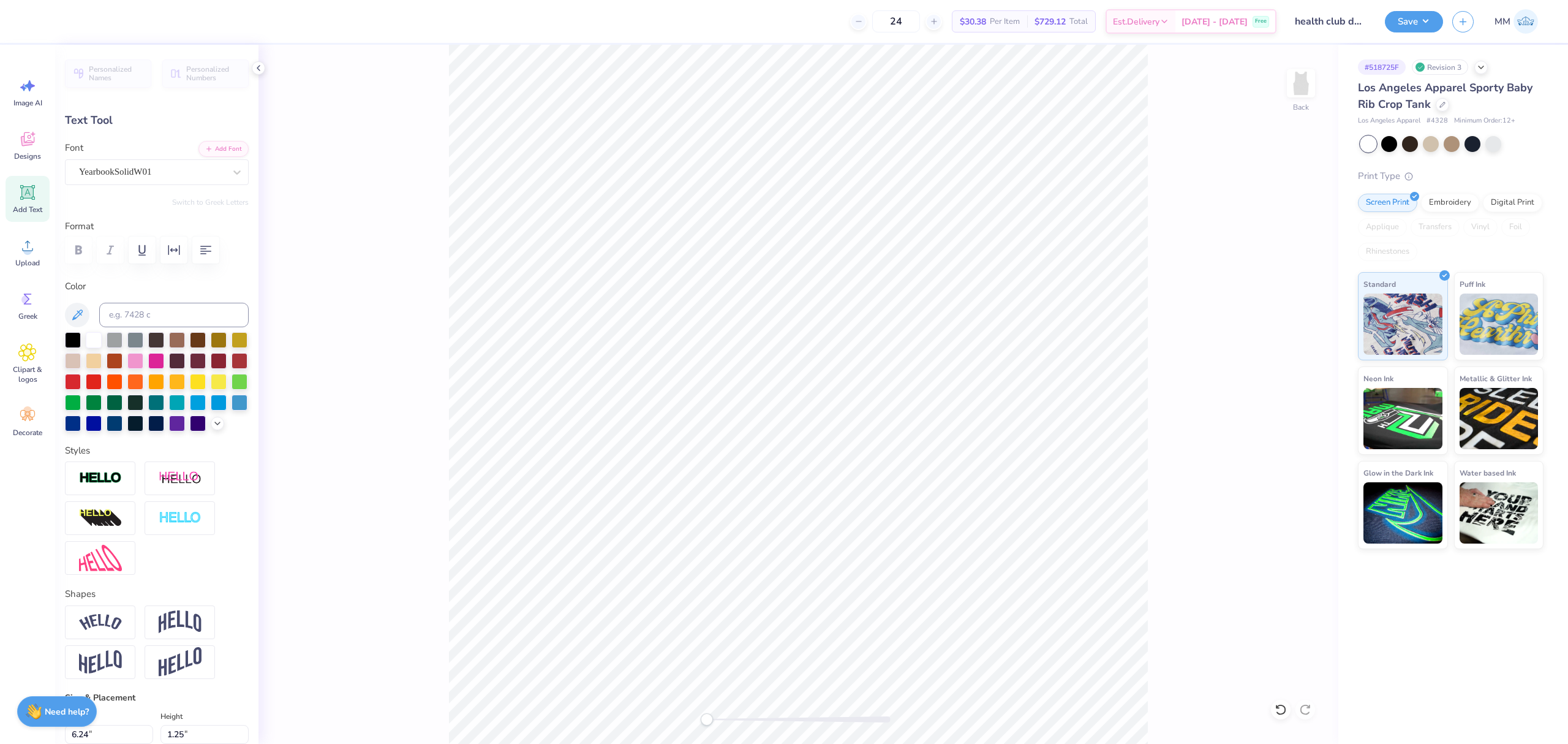
type input "7.91"
drag, startPoint x: 709, startPoint y: 721, endPoint x: 731, endPoint y: 724, distance: 22.2
click at [731, 724] on div "Accessibility label" at bounding box center [731, 719] width 12 height 12
drag, startPoint x: 733, startPoint y: 719, endPoint x: 774, endPoint y: 721, distance: 41.0
click at [774, 721] on div "Accessibility label" at bounding box center [775, 719] width 12 height 12
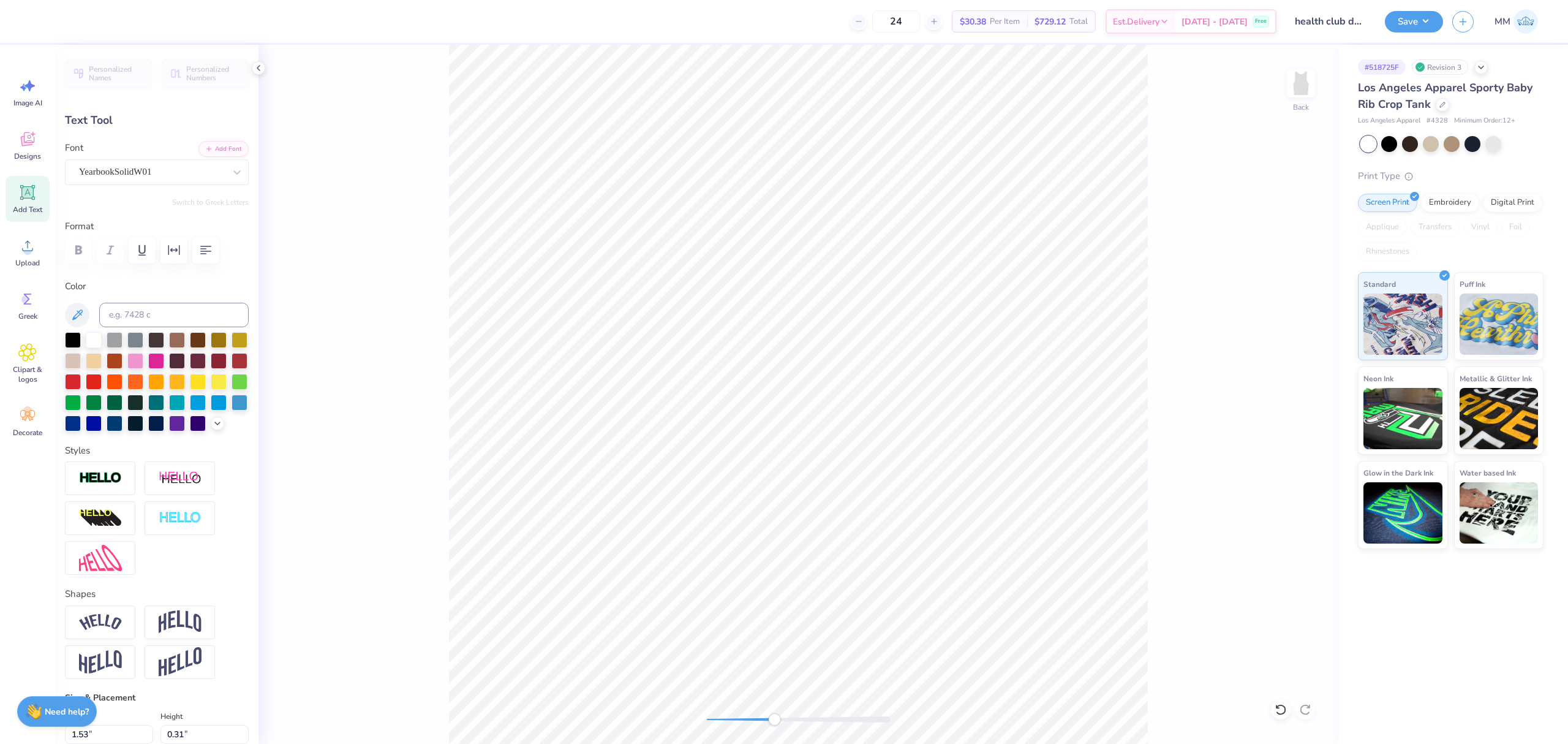
type input "1.11"
type input "0.22"
type input "6.28"
type input "1.27"
type input "0.25"
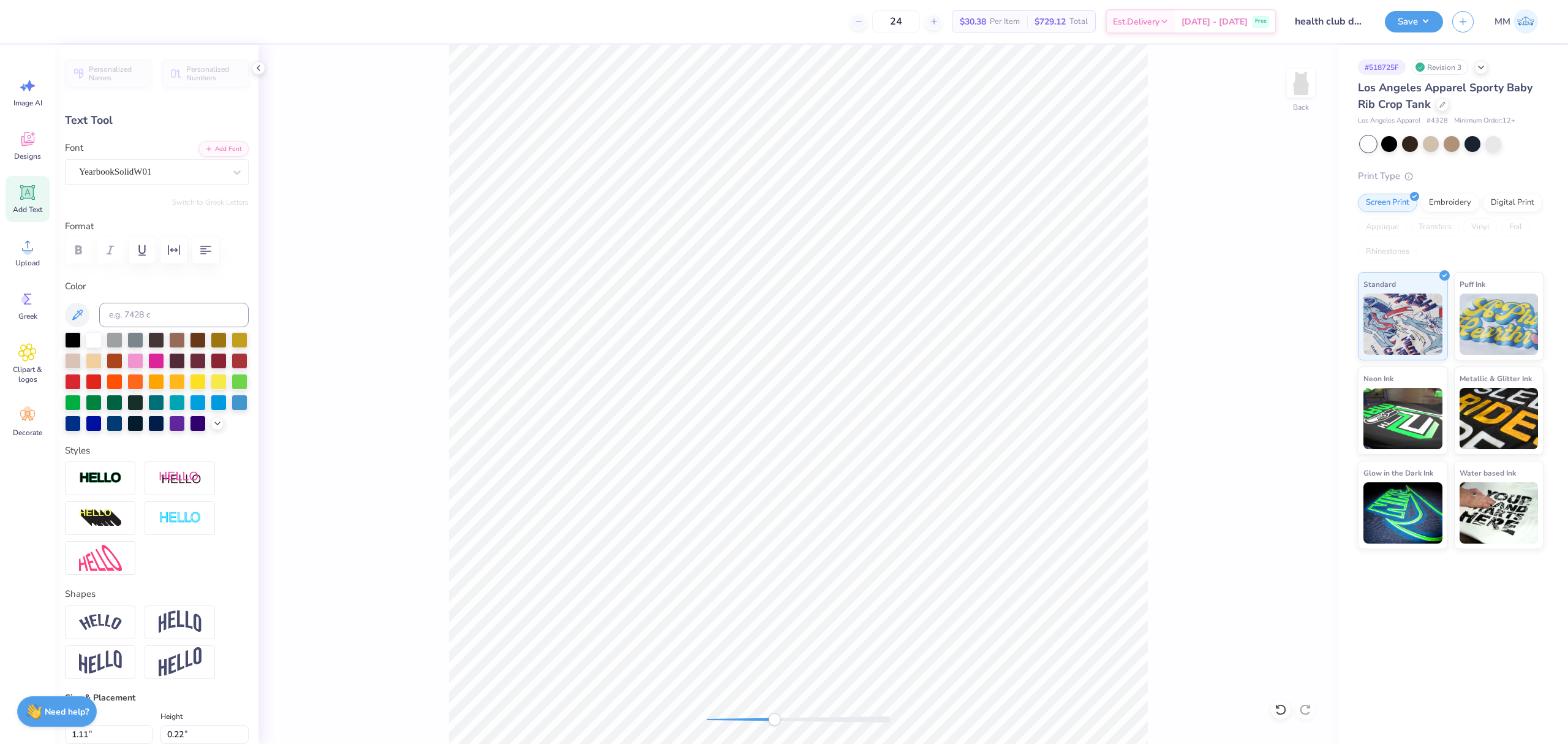
type input "5.93"
click at [178, 250] on icon "button" at bounding box center [174, 250] width 15 height 15
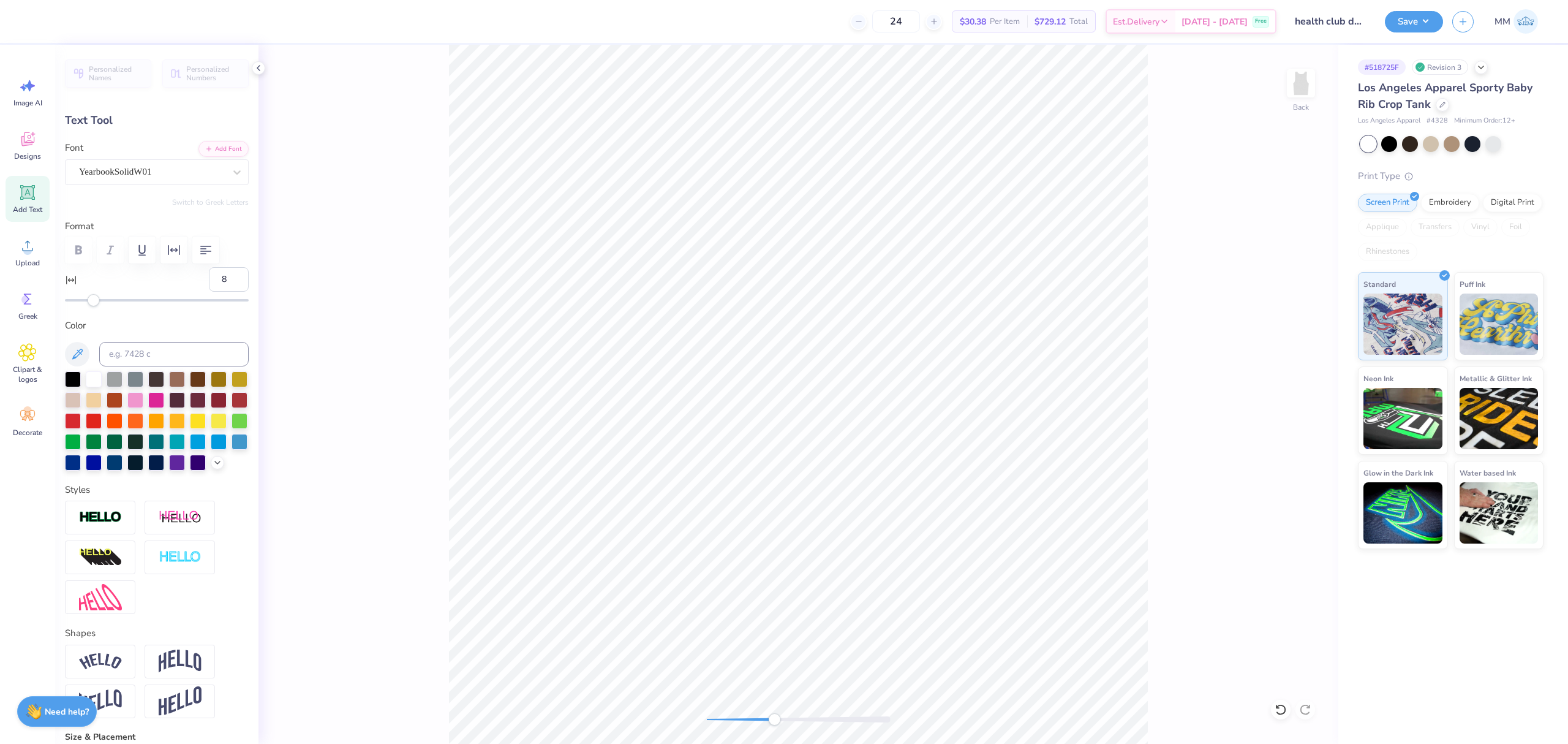
type input "9"
click at [107, 301] on div at bounding box center [157, 300] width 184 height 2
type input "20"
drag, startPoint x: 108, startPoint y: 304, endPoint x: 123, endPoint y: 304, distance: 15.0
click at [123, 304] on div "Accessibility label" at bounding box center [120, 301] width 12 height 12
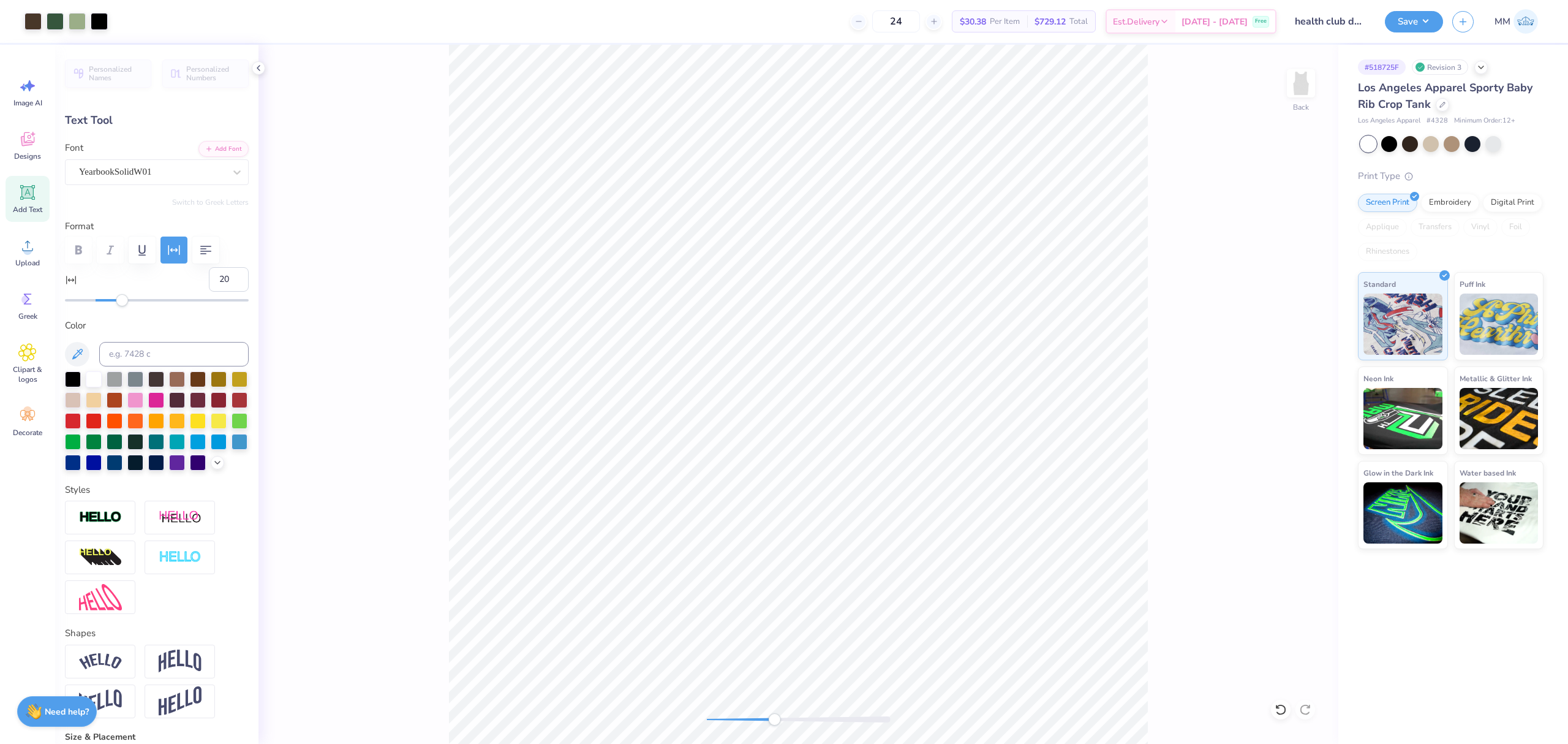
type input "1.73"
type input "32"
drag, startPoint x: 126, startPoint y: 303, endPoint x: 141, endPoint y: 307, distance: 15.5
click at [140, 307] on div "Personalized Names Personalized Numbers Text Tool Add Font Font YearbookSolidW0…" at bounding box center [156, 394] width 203 height 699
type input "2.01"
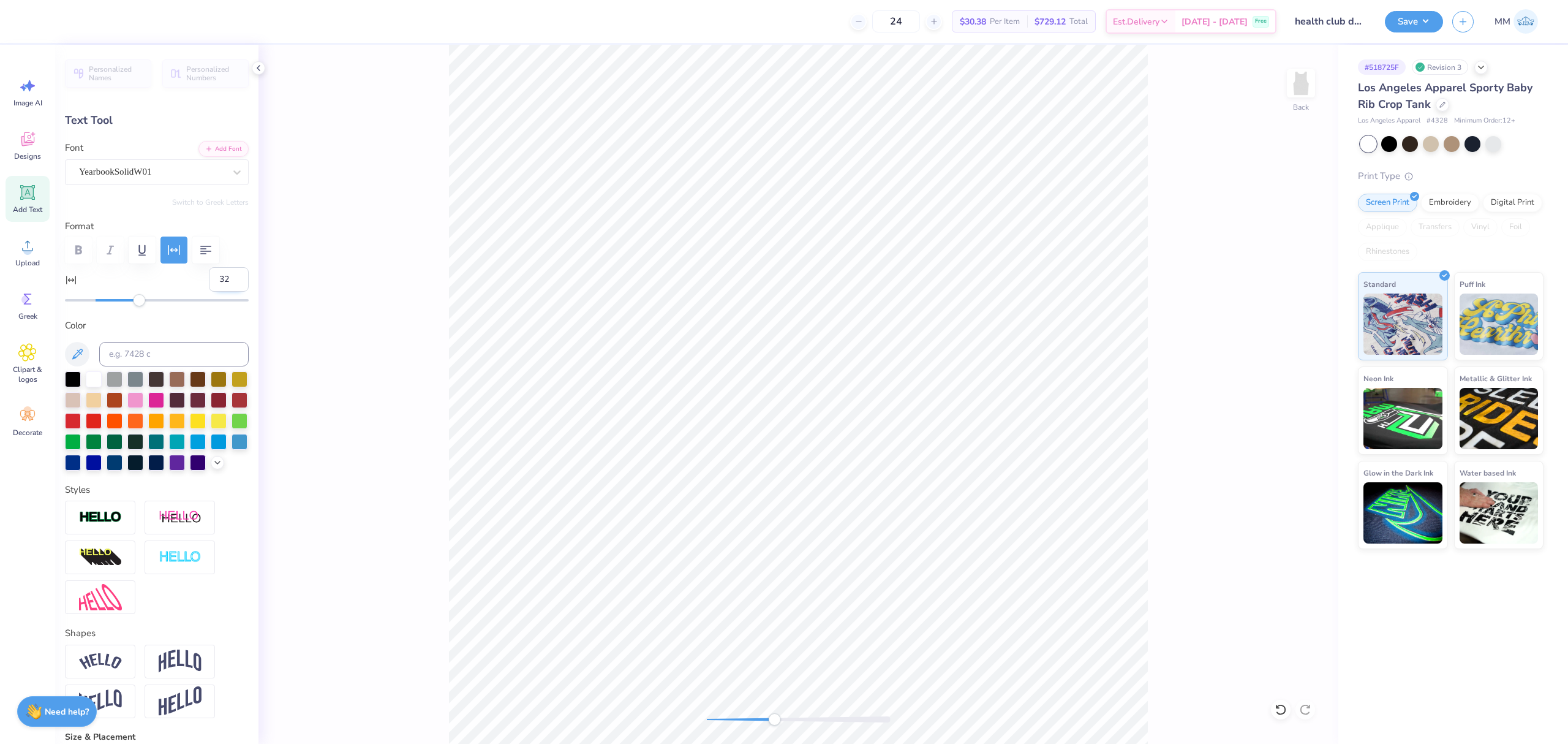
click at [213, 275] on input "32" at bounding box center [229, 280] width 40 height 25
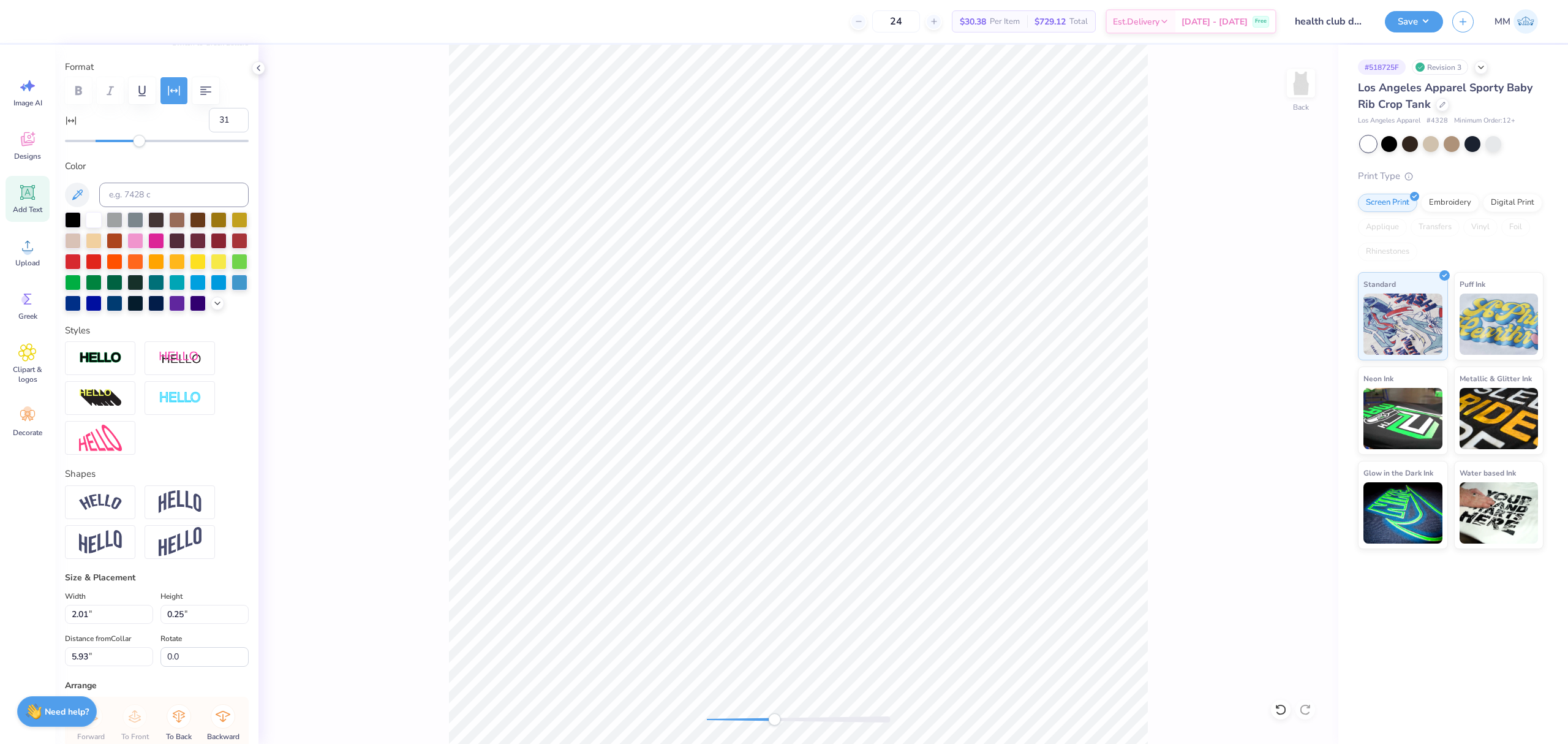
scroll to position [0, 0]
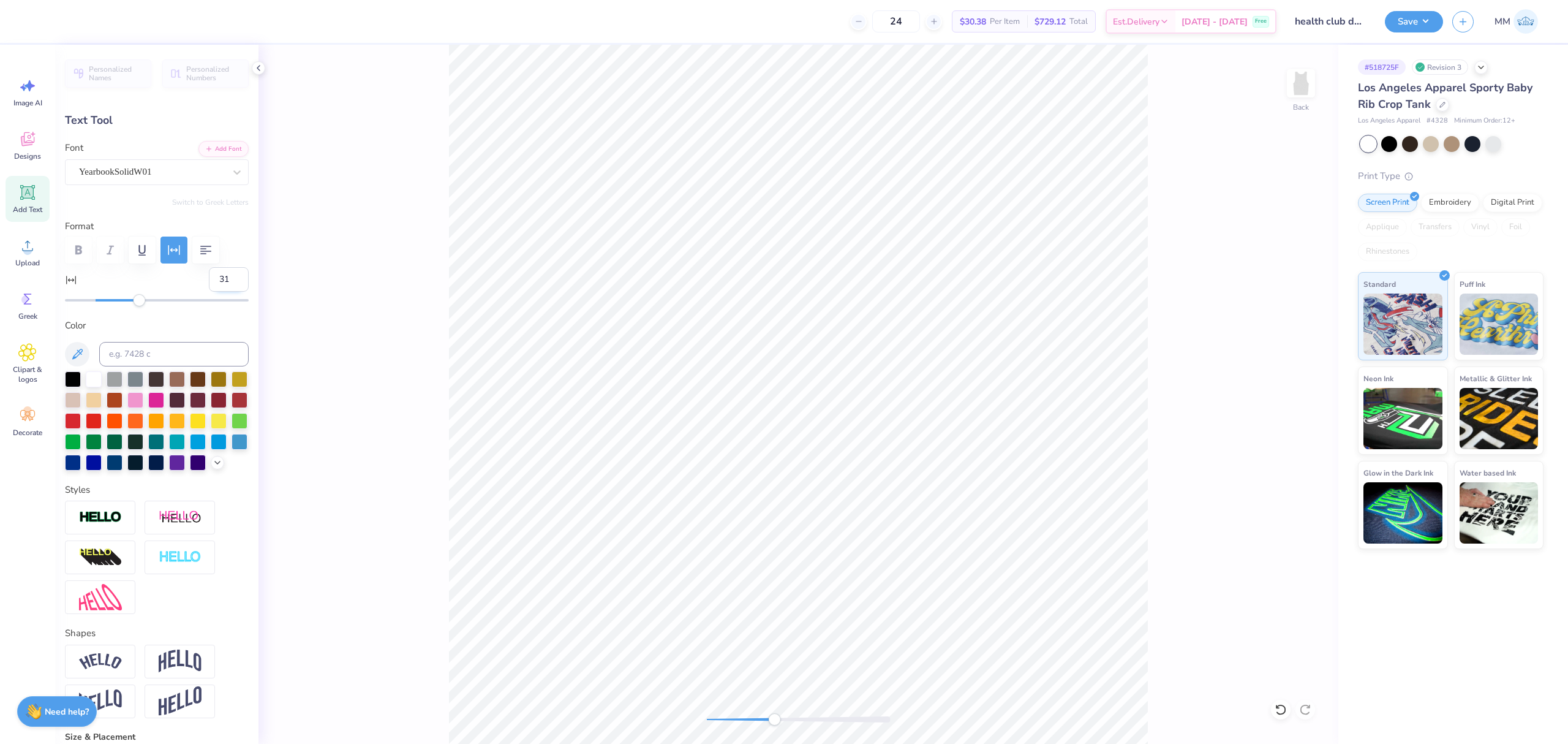
click at [219, 280] on input "31" at bounding box center [229, 280] width 40 height 25
type input "30"
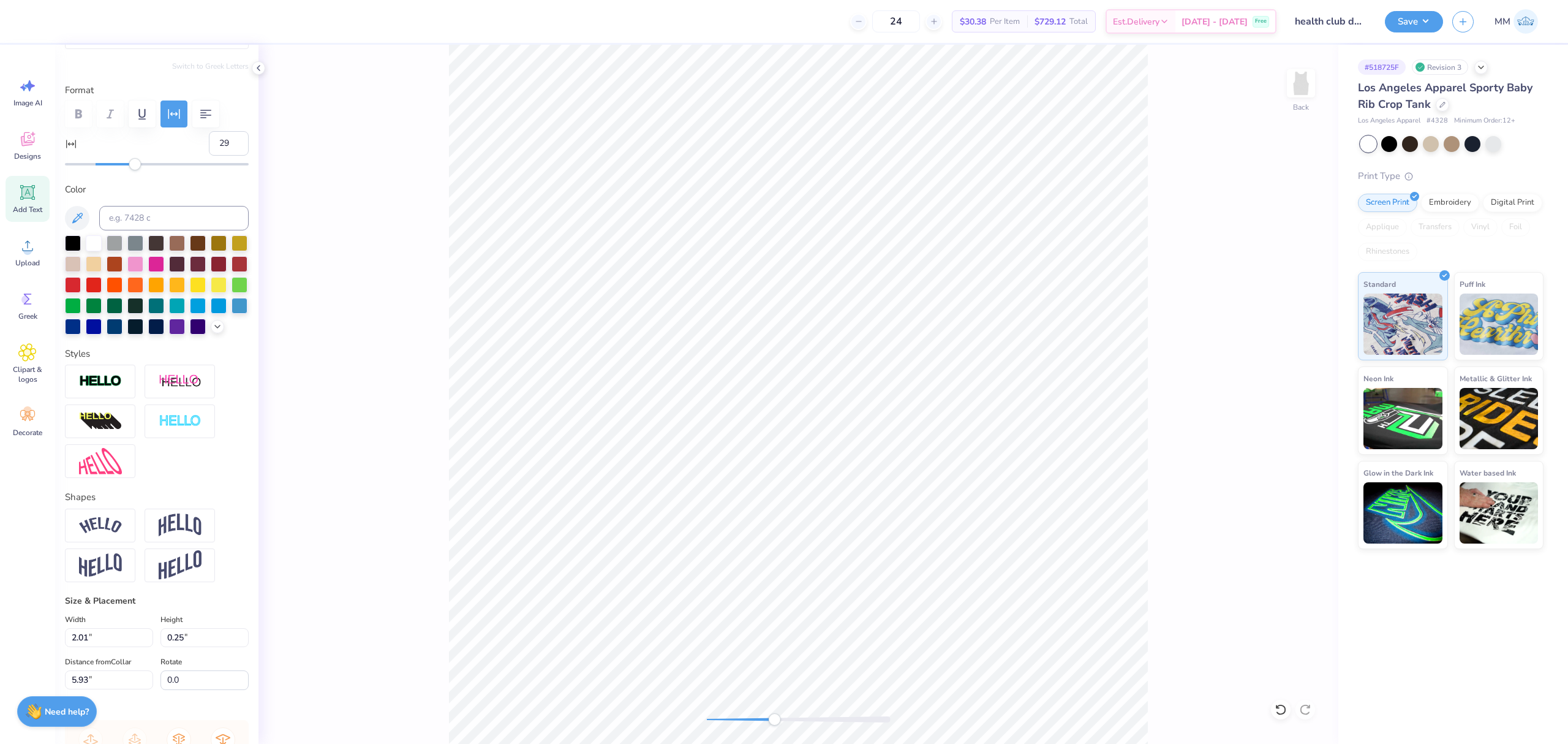
type input "28"
drag, startPoint x: 144, startPoint y: 168, endPoint x: 134, endPoint y: 158, distance: 14.1
click at [134, 158] on div "28" at bounding box center [157, 151] width 184 height 39
type input "1.92"
click at [212, 141] on input "28" at bounding box center [229, 144] width 40 height 25
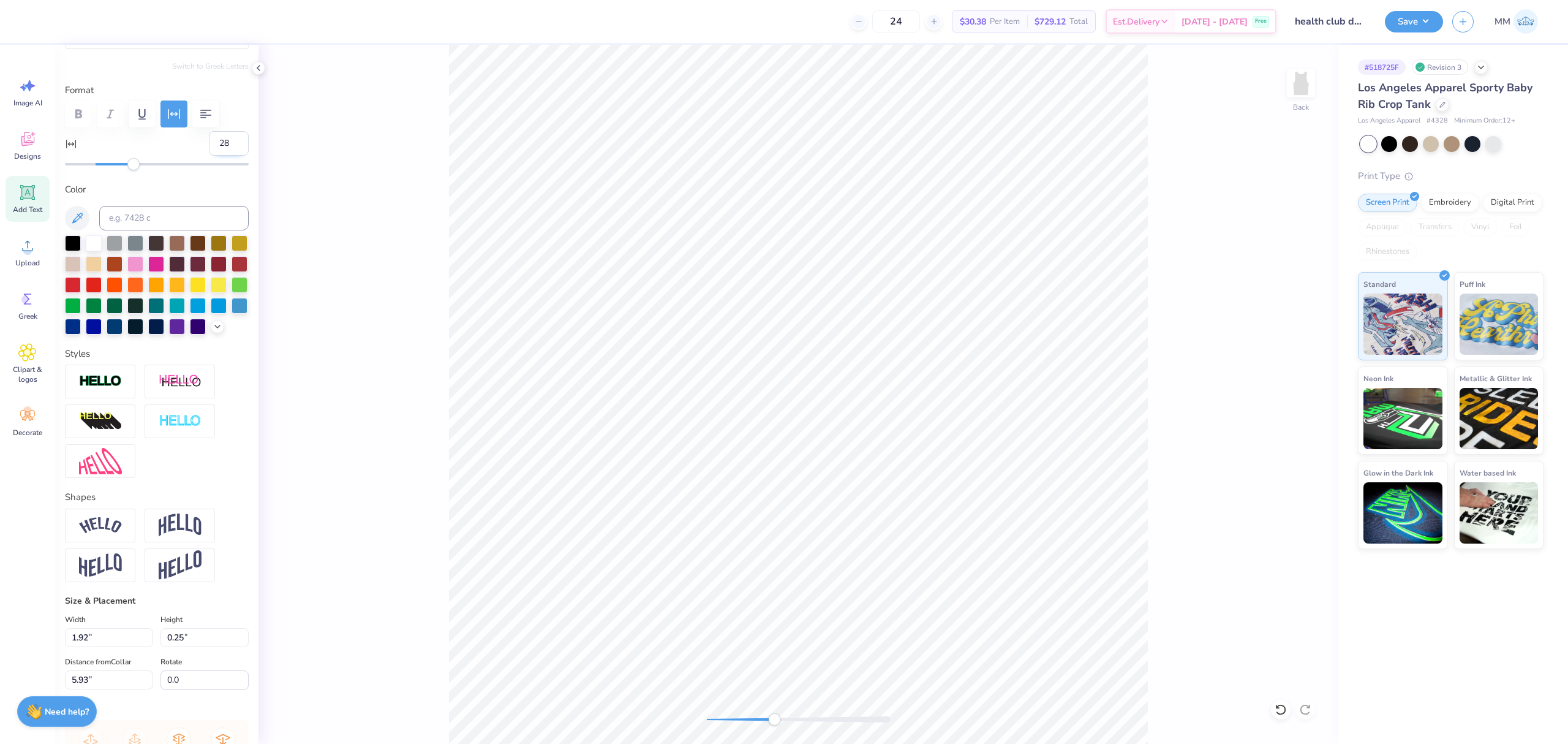
type input "26"
type input "1.87"
type input "27"
click at [224, 138] on input "27" at bounding box center [229, 144] width 40 height 25
type input "1.90"
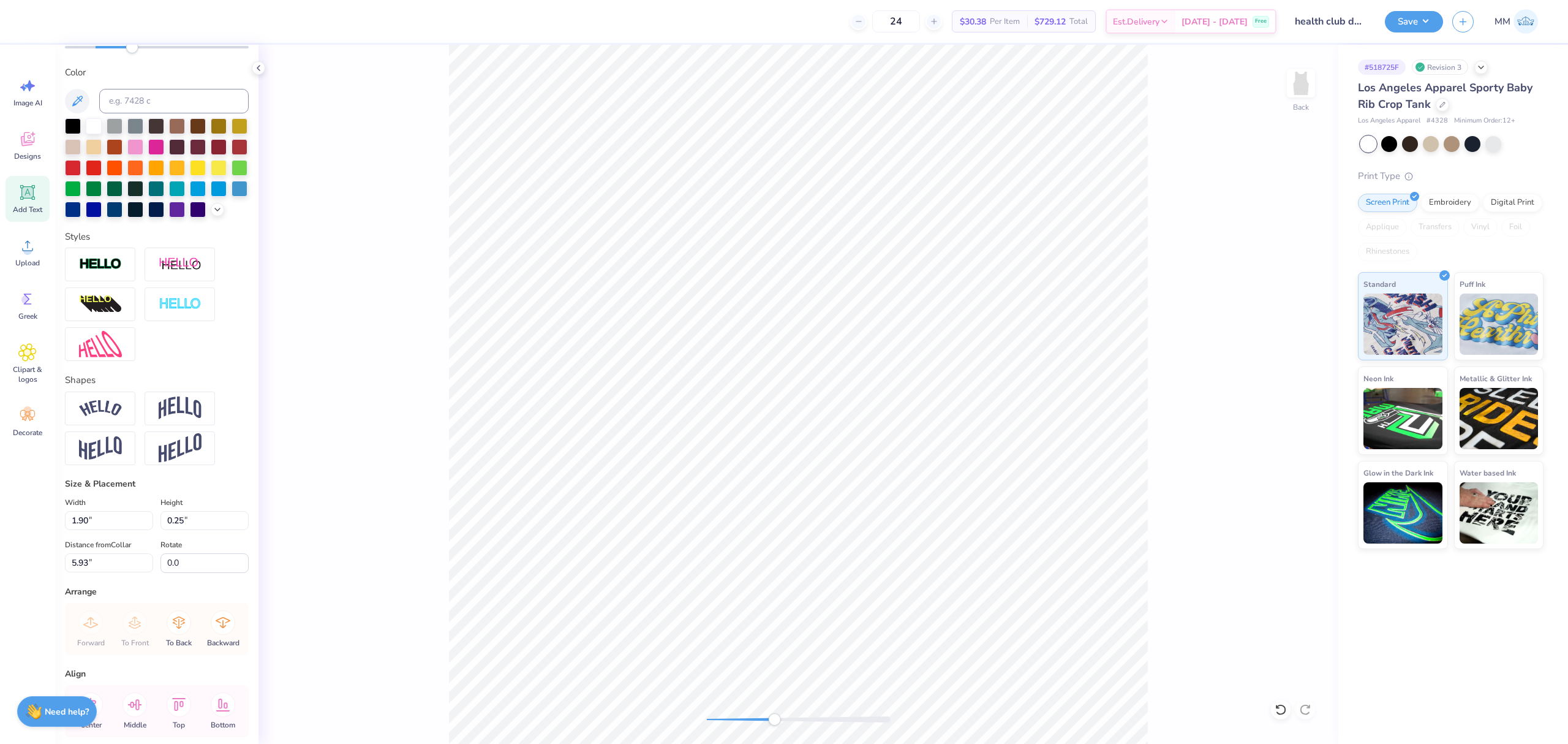
scroll to position [330, 0]
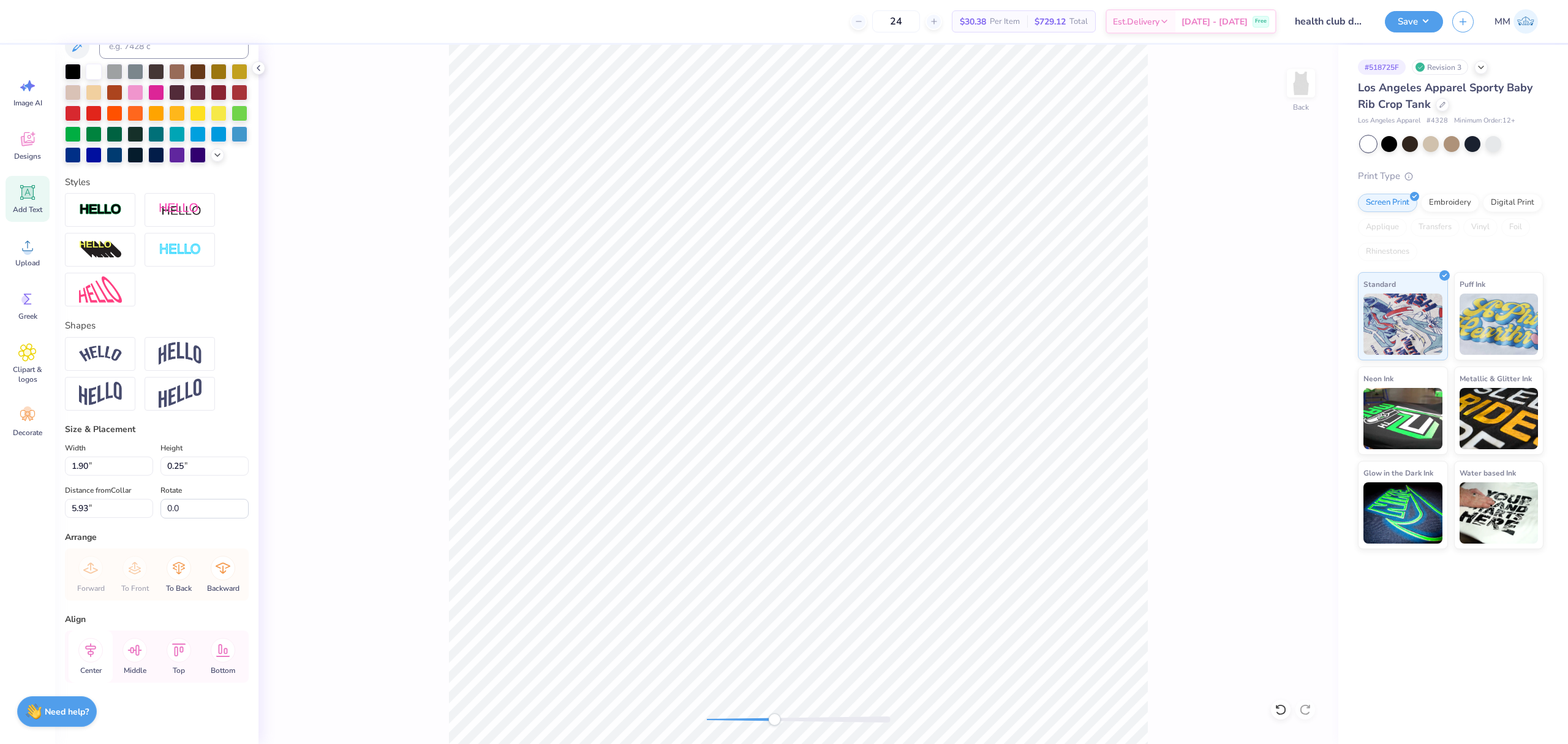
click at [89, 647] on icon at bounding box center [91, 651] width 25 height 25
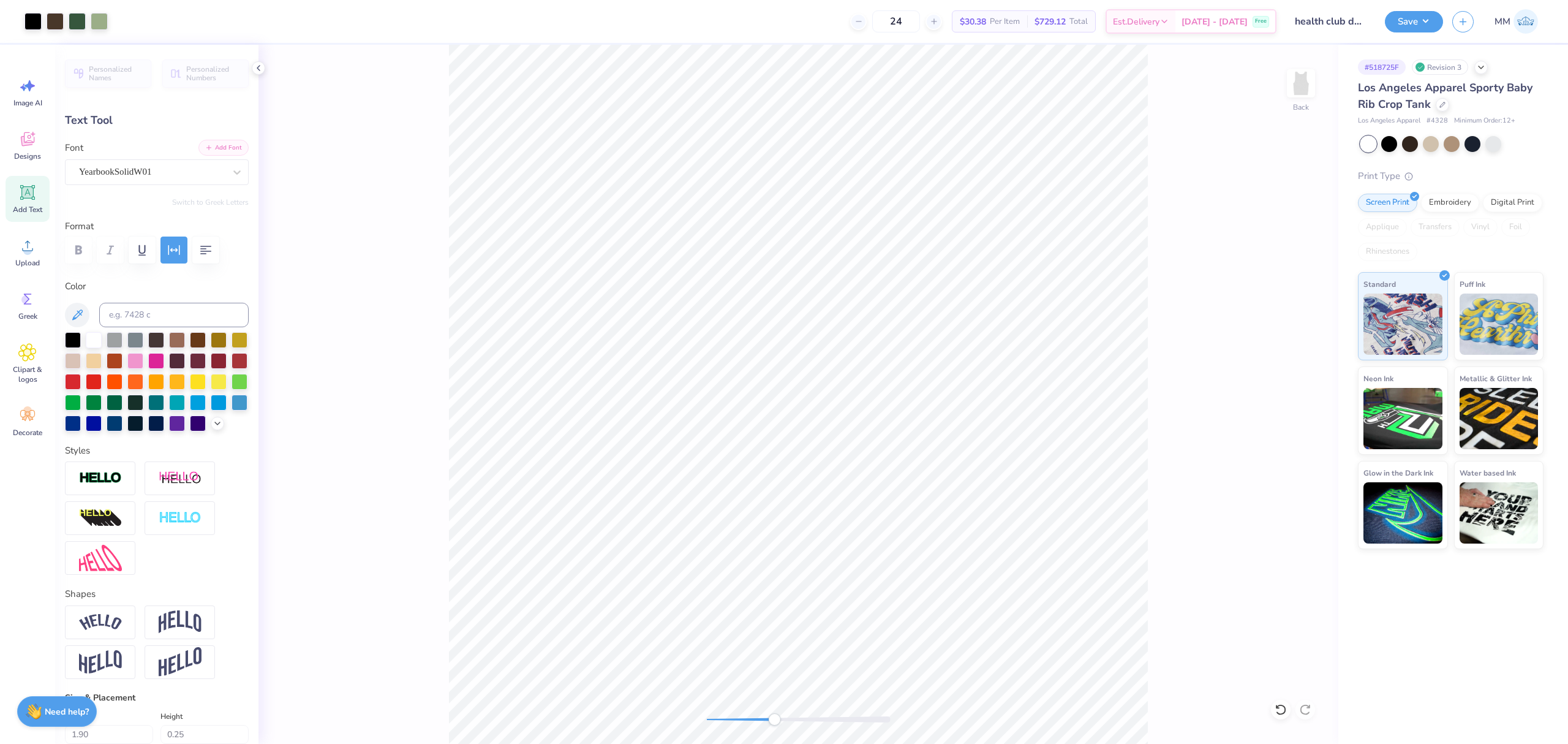
click at [205, 150] on icon "button" at bounding box center [209, 148] width 8 height 8
click at [1279, 711] on icon at bounding box center [1281, 709] width 12 height 12
drag, startPoint x: 21, startPoint y: 194, endPoint x: 303, endPoint y: 410, distance: 355.2
click at [21, 194] on icon at bounding box center [28, 192] width 19 height 19
type input "3.49"
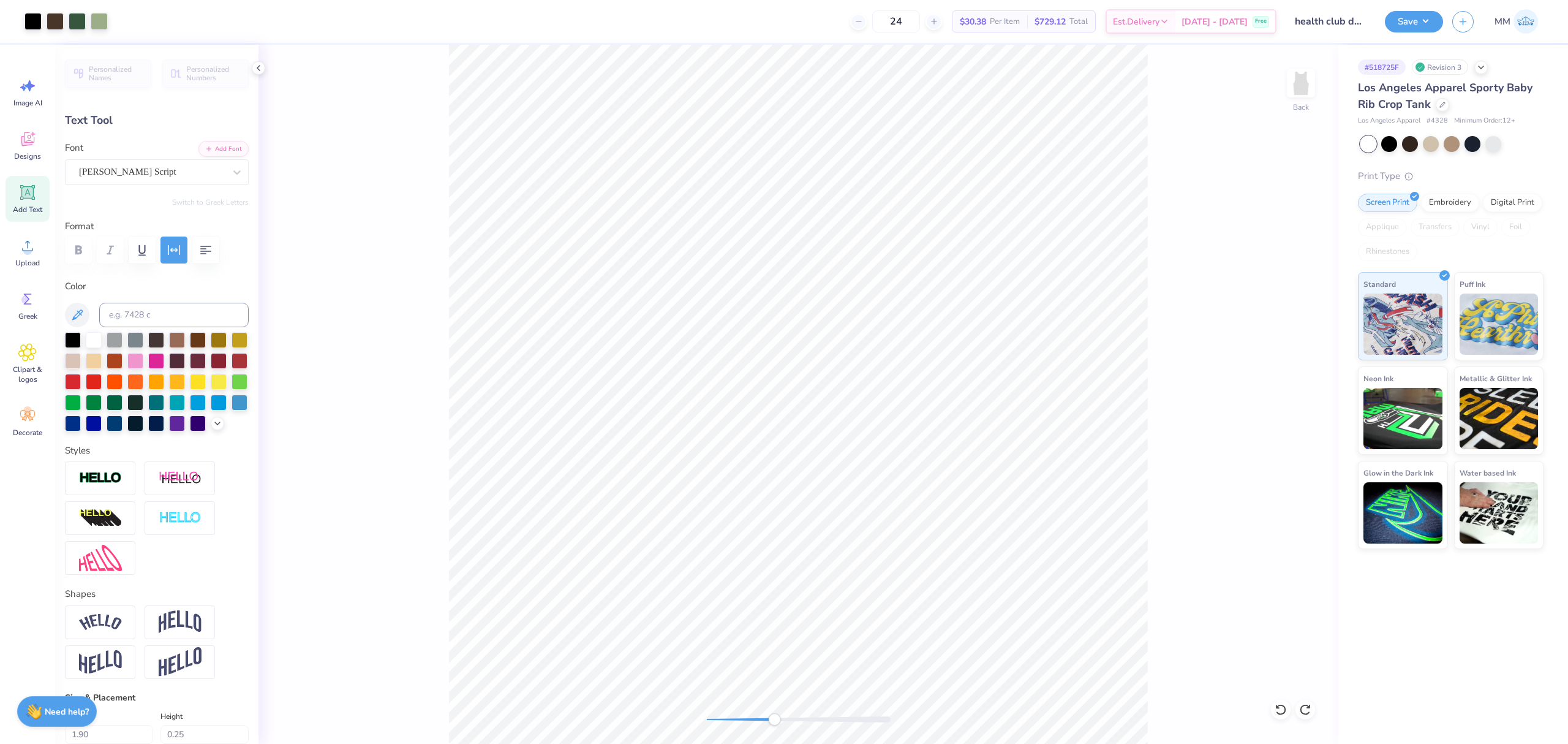
type input "1.01"
type input "5.24"
type textarea "Limited Edition"
click at [226, 150] on button "Add Font" at bounding box center [223, 148] width 50 height 16
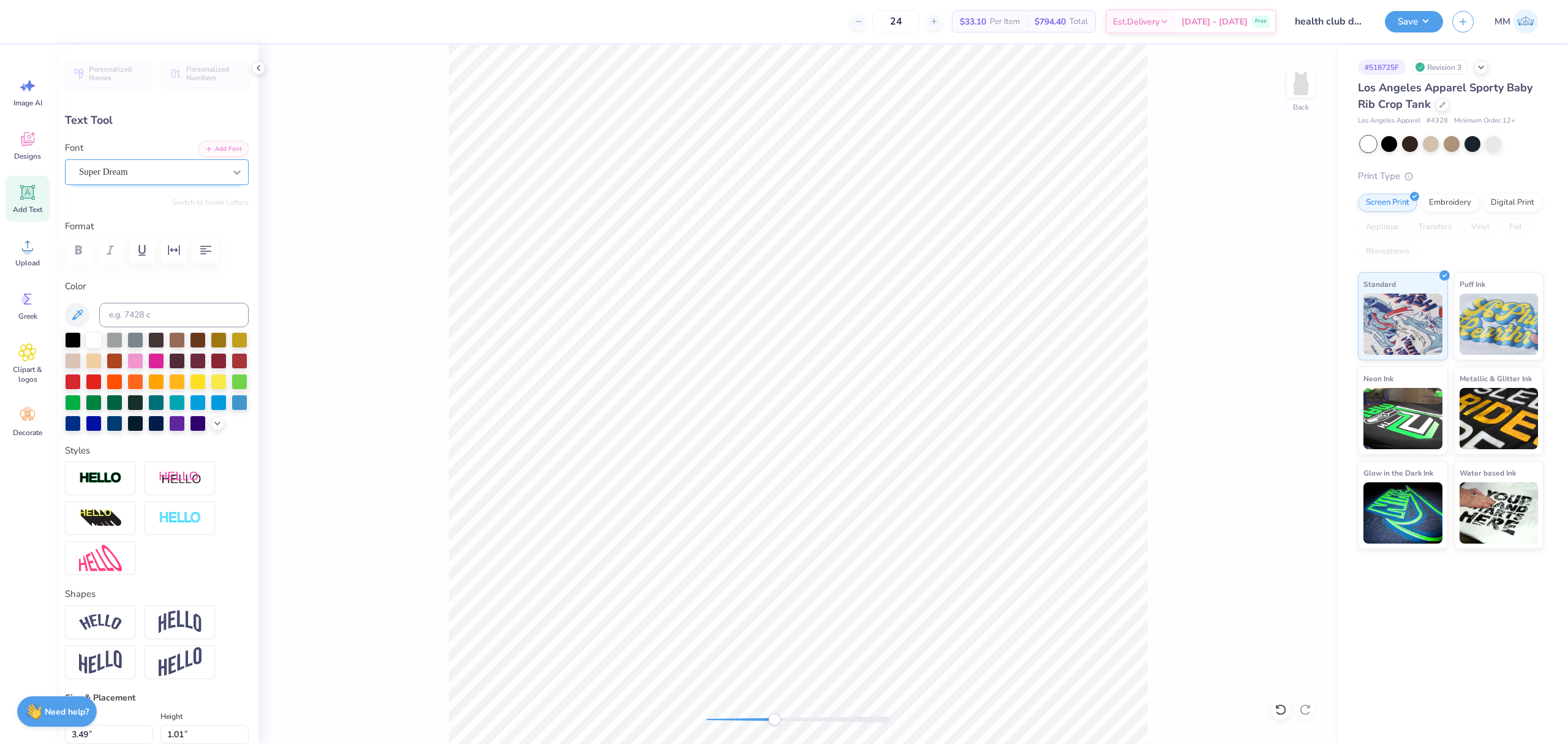
click at [231, 174] on div at bounding box center [237, 172] width 22 height 22
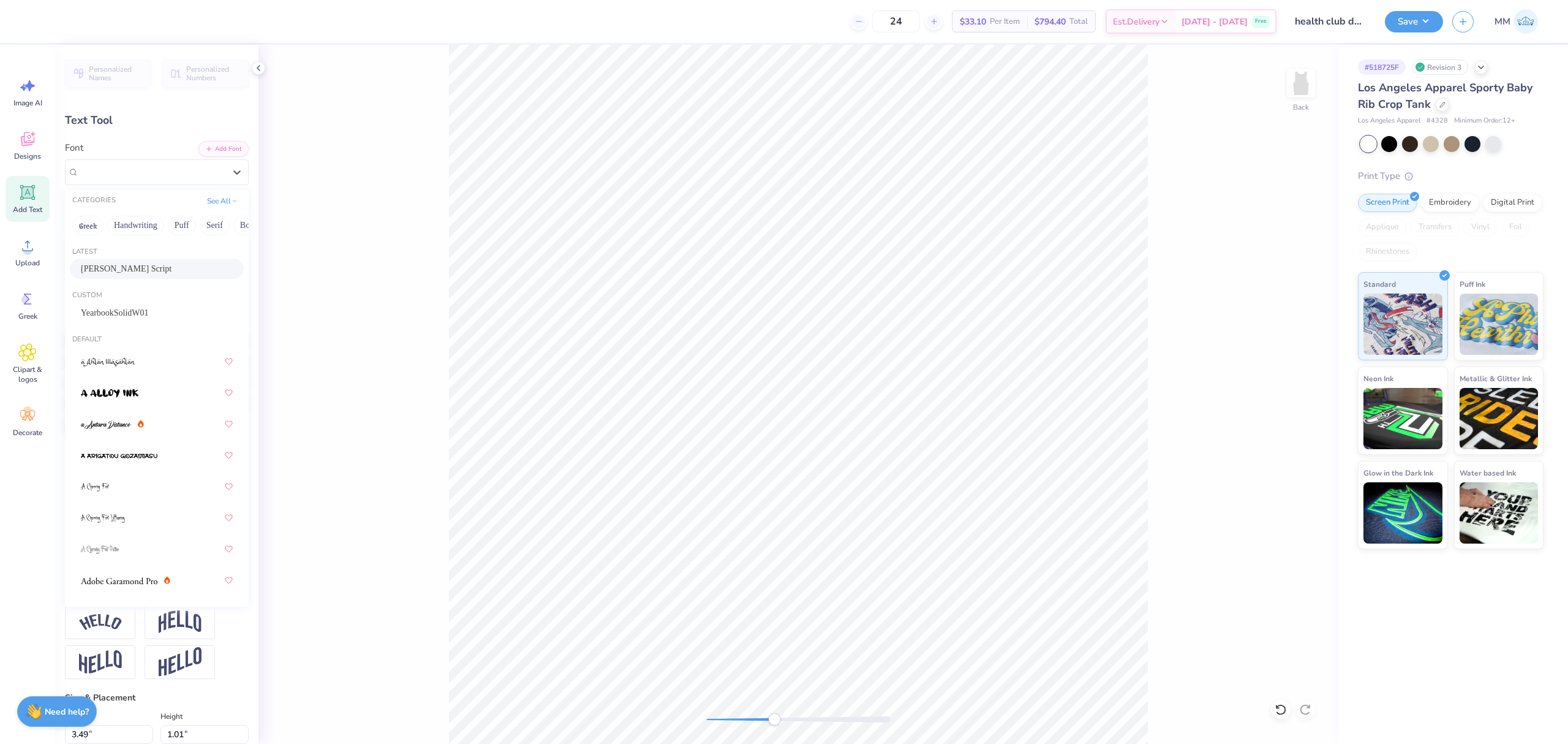
click at [148, 270] on div "[PERSON_NAME] Script" at bounding box center [157, 268] width 152 height 13
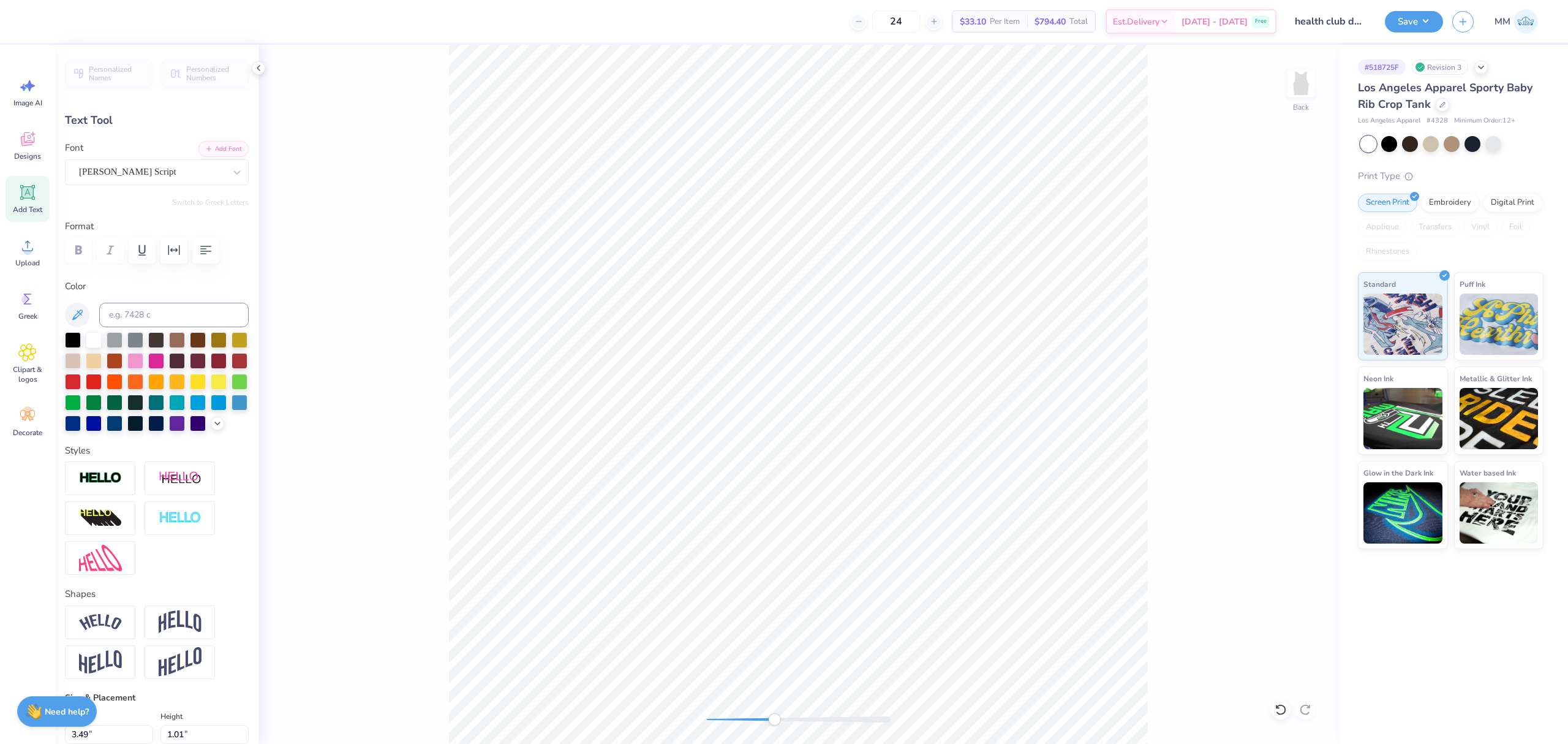
scroll to position [13, 5]
click at [66, 339] on div at bounding box center [73, 338] width 16 height 16
drag, startPoint x: 774, startPoint y: 722, endPoint x: 745, endPoint y: 724, distance: 29.1
click at [748, 724] on div "Accessibility label" at bounding box center [755, 719] width 12 height 12
type input "6.35"
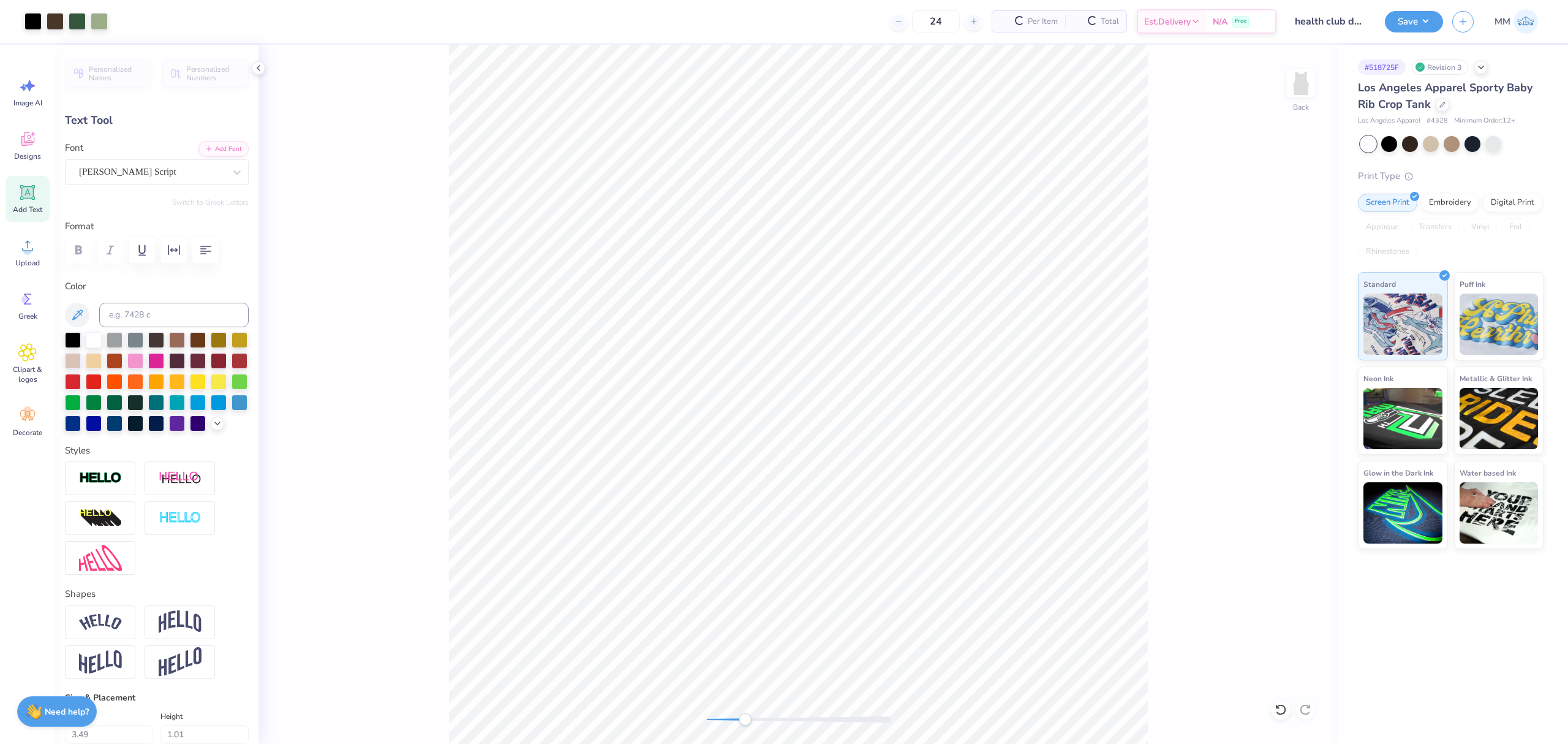
type input "1.08"
type input "6.15"
type input "3.09"
type input "0.53"
type input "4.45"
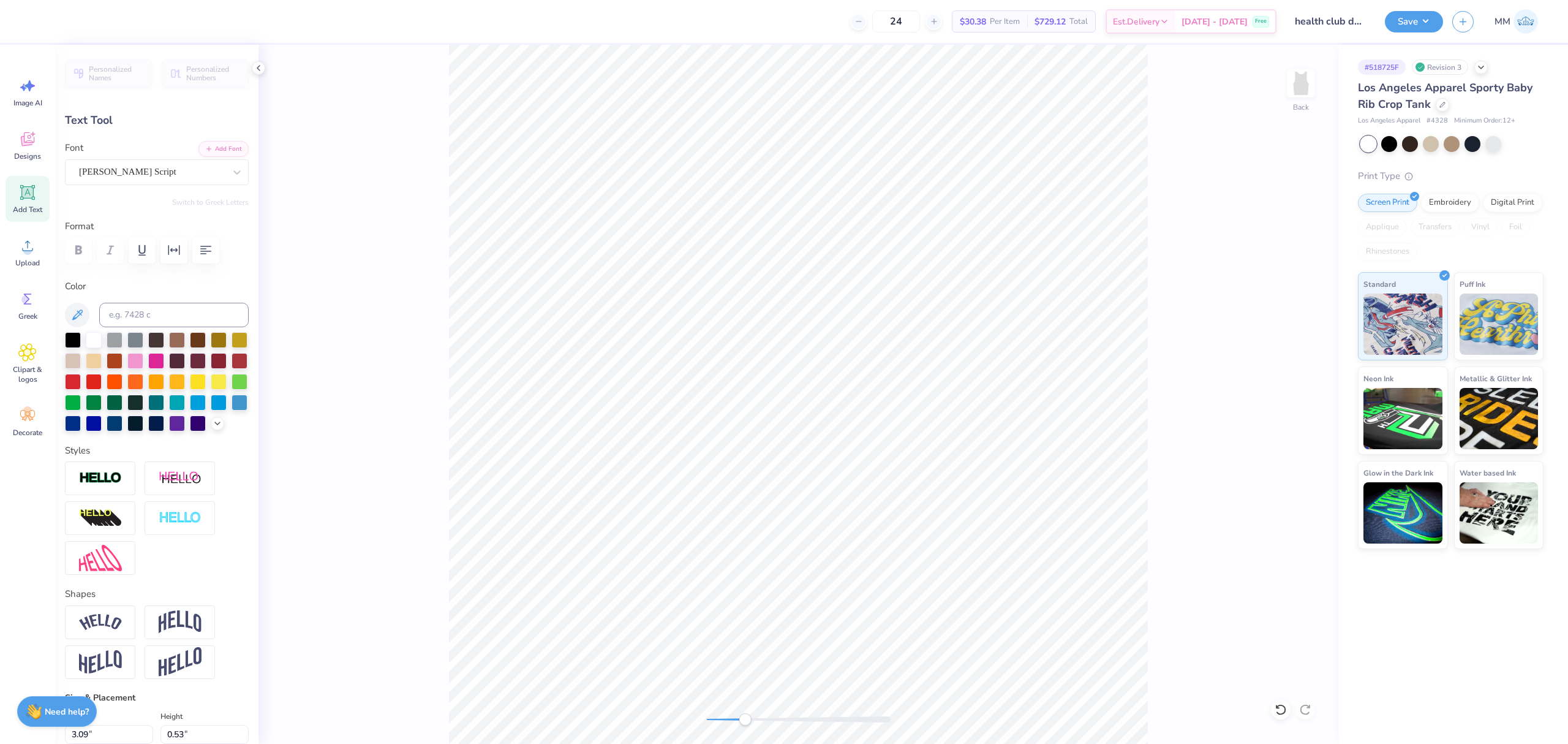
type input "0.76"
type input "4.99"
drag, startPoint x: 751, startPoint y: 719, endPoint x: 777, endPoint y: 717, distance: 26.1
click at [782, 725] on div "Accessibility label" at bounding box center [778, 719] width 12 height 12
drag, startPoint x: 774, startPoint y: 721, endPoint x: 765, endPoint y: 721, distance: 9.0
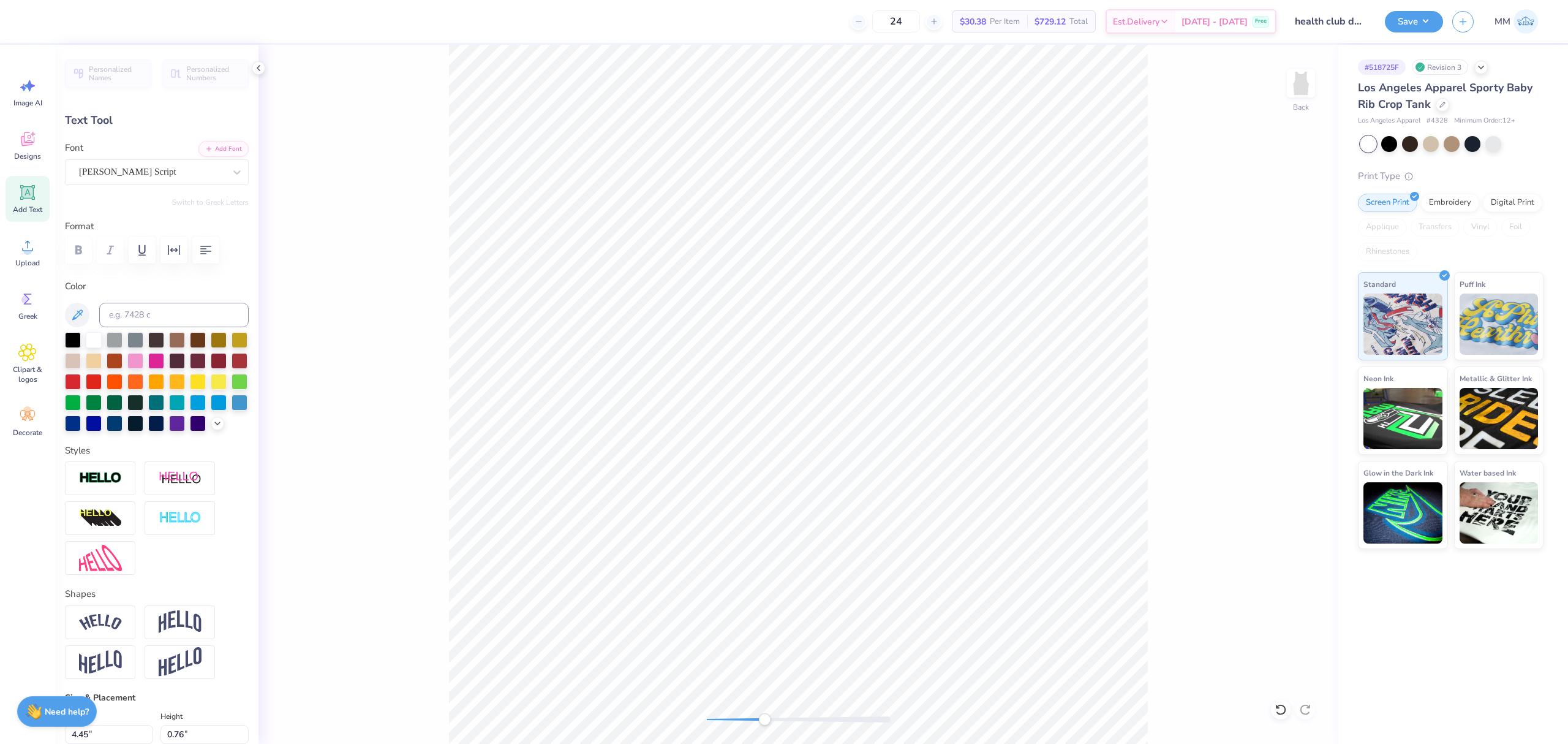
click at [765, 721] on div at bounding box center [799, 719] width 184 height 6
drag, startPoint x: 762, startPoint y: 723, endPoint x: 754, endPoint y: 724, distance: 8.1
click at [754, 724] on div "Accessibility label" at bounding box center [754, 719] width 12 height 12
type input "4.52"
type input "0.77"
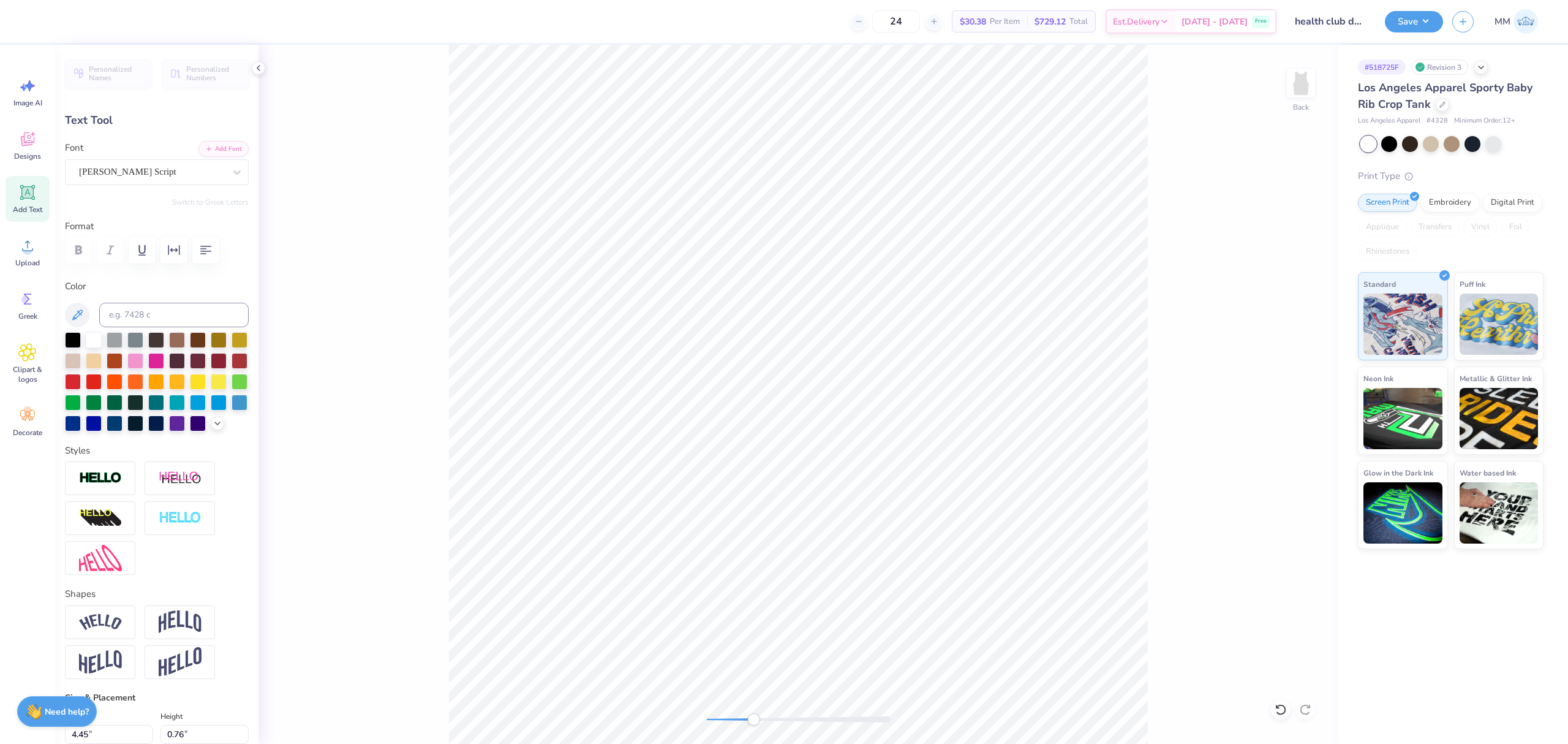
type input "5.06"
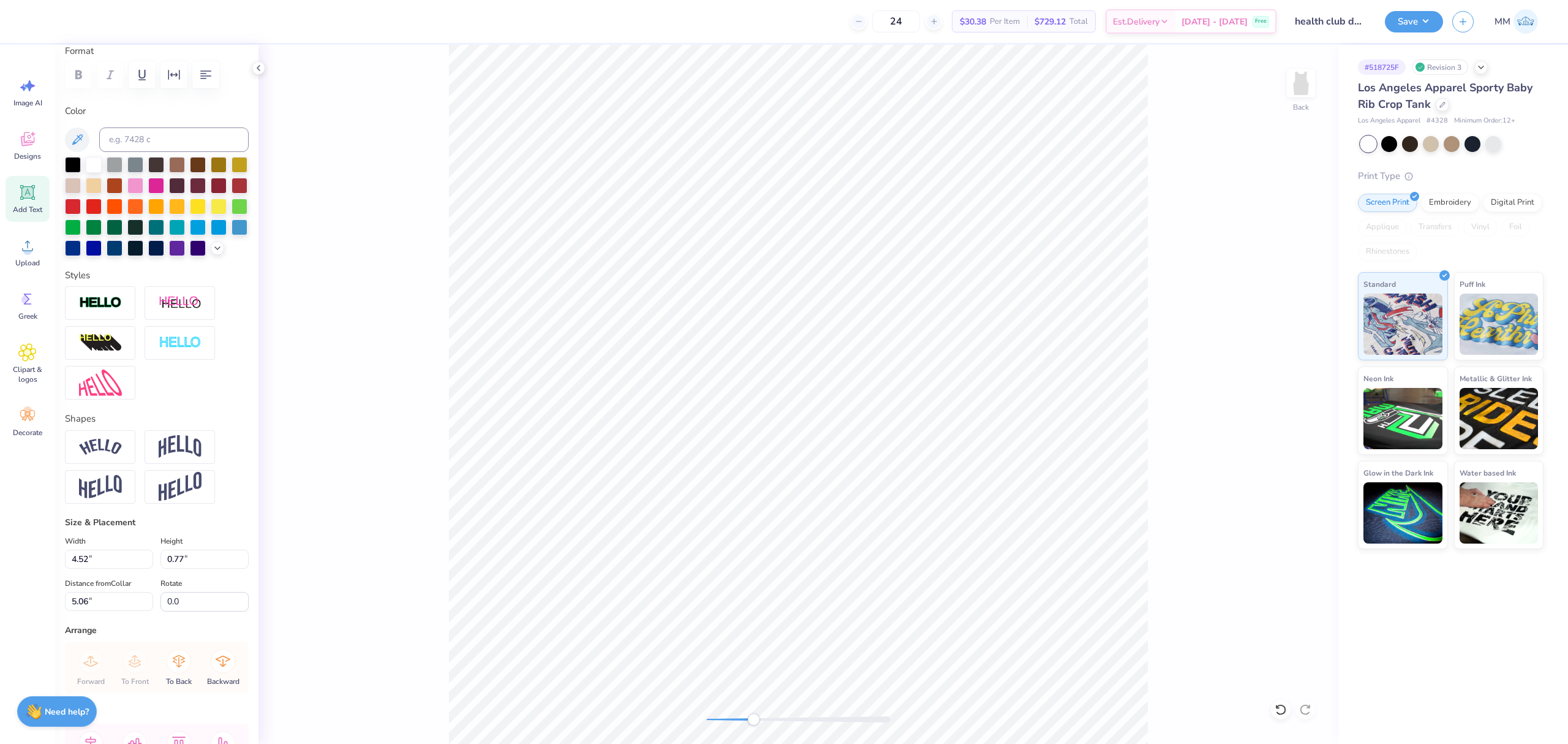
scroll to position [290, 0]
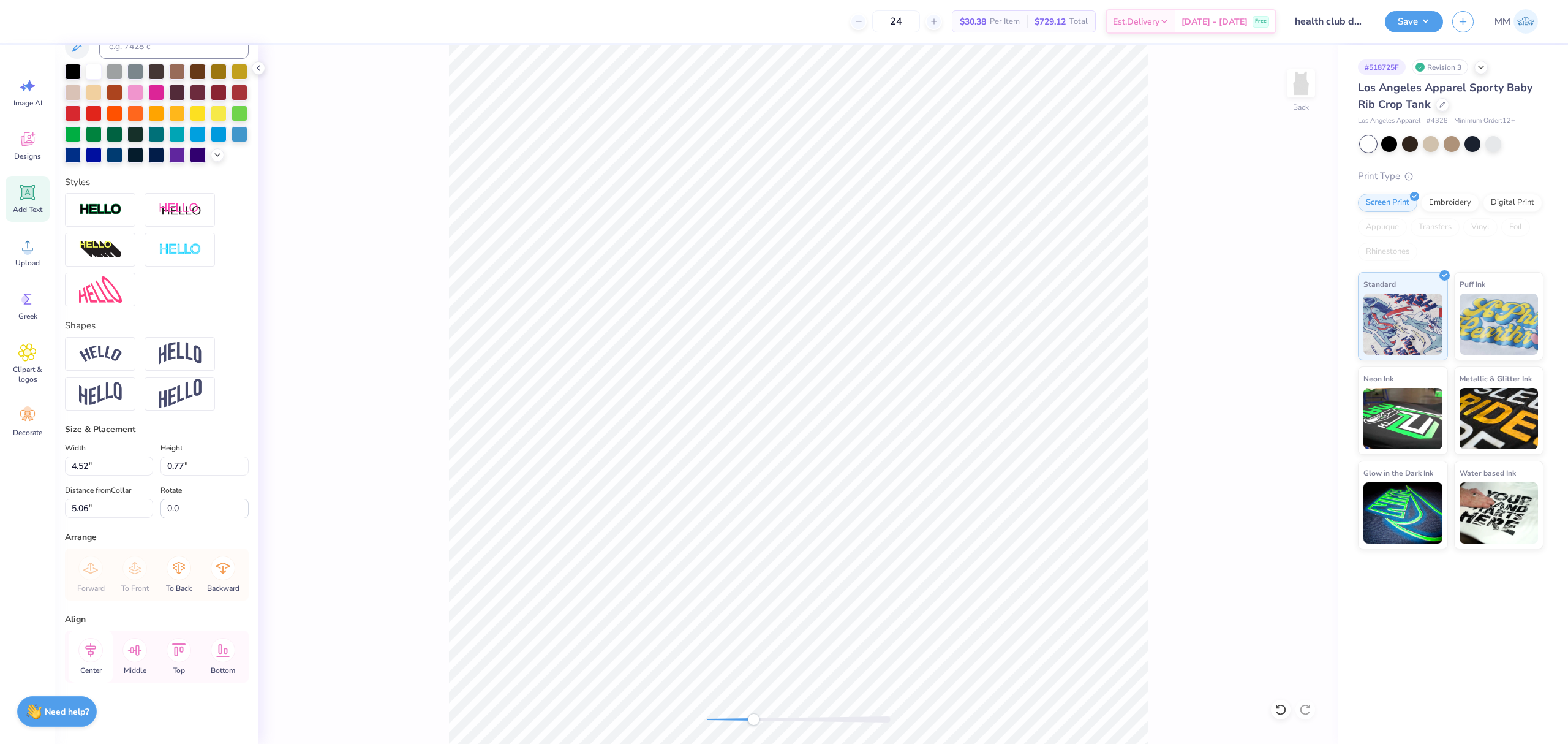
click at [81, 648] on icon at bounding box center [91, 651] width 25 height 25
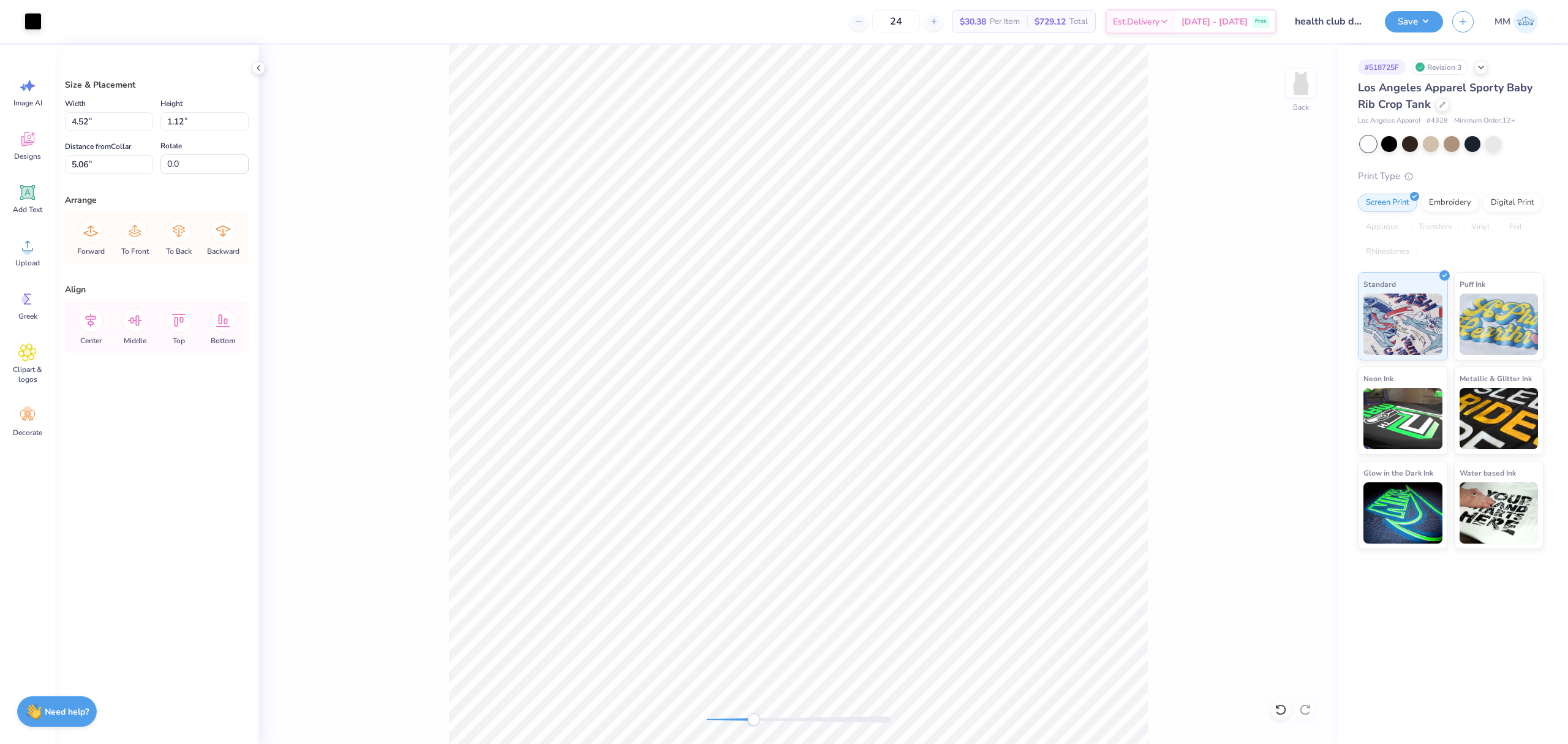
type input "0.33"
type input "0.35"
type input "4.30"
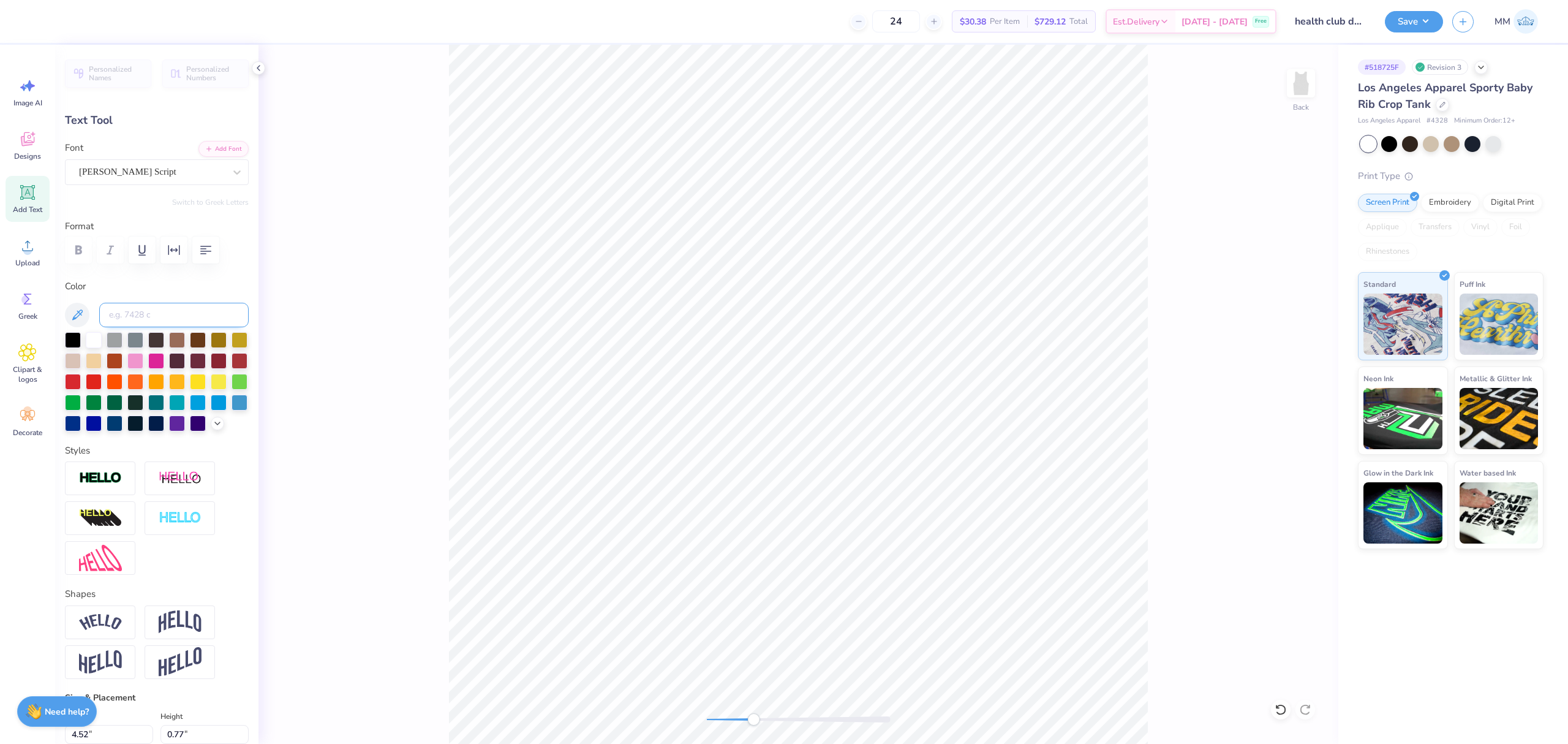
click at [146, 319] on input at bounding box center [174, 315] width 150 height 25
type input "7494"
type input "1.90"
type input "0.25"
type input "5.93"
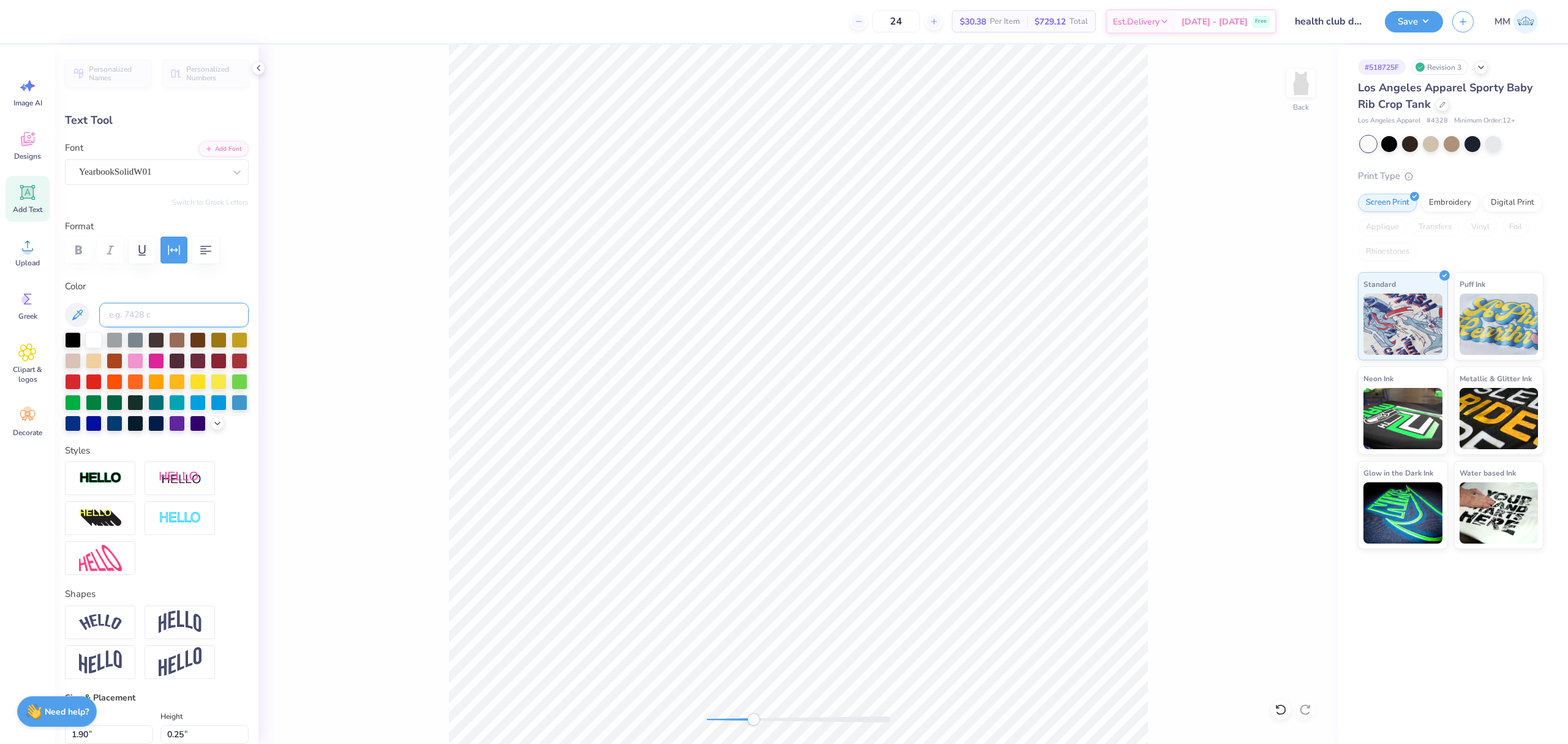
click at [124, 314] on input at bounding box center [174, 315] width 150 height 25
type input "7494"
click at [123, 317] on input at bounding box center [174, 315] width 150 height 25
type input "7735"
click at [652, 700] on div "Back" at bounding box center [799, 394] width 1080 height 699
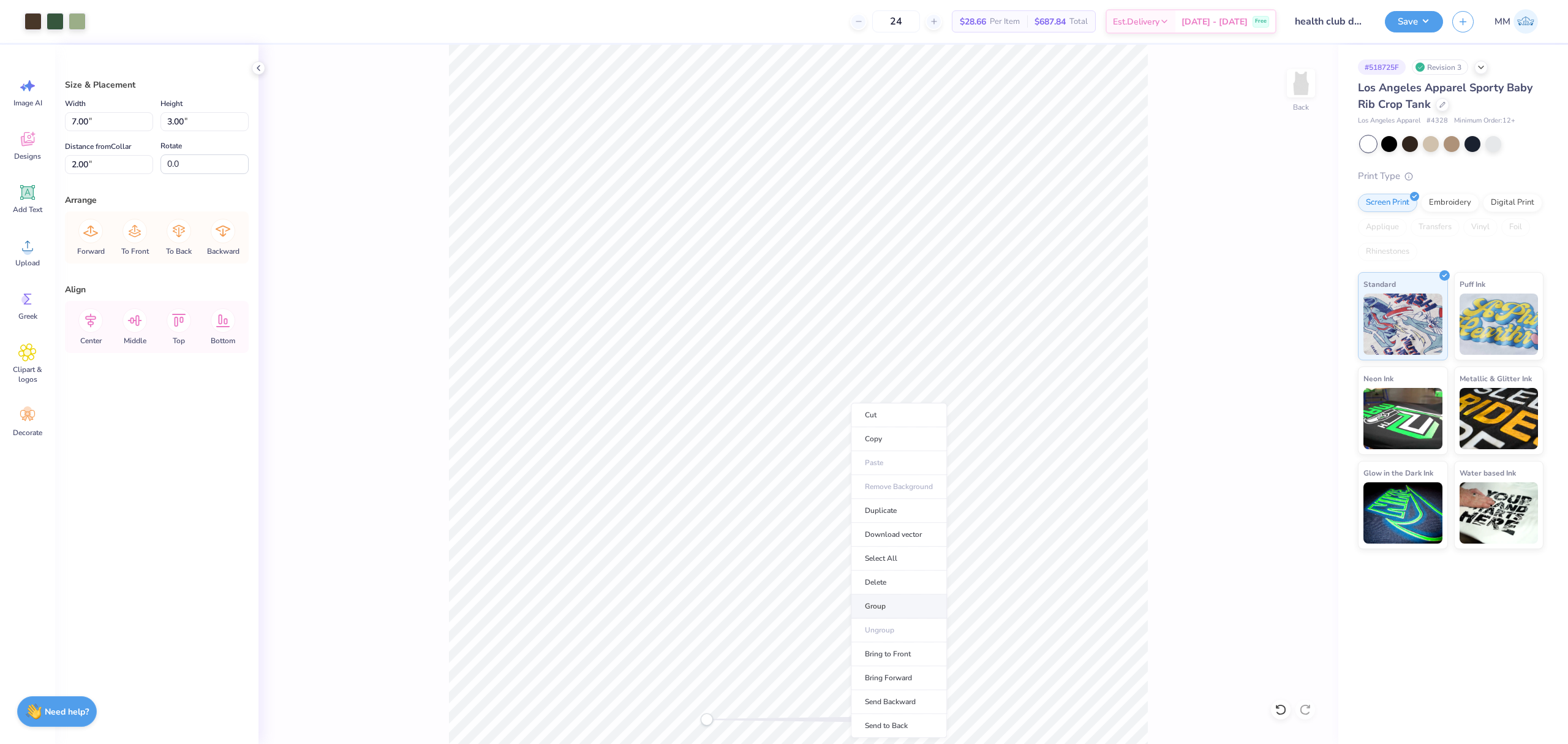
click at [891, 606] on li "Group" at bounding box center [899, 606] width 97 height 24
type input "4.18"
click at [92, 319] on icon at bounding box center [90, 321] width 11 height 14
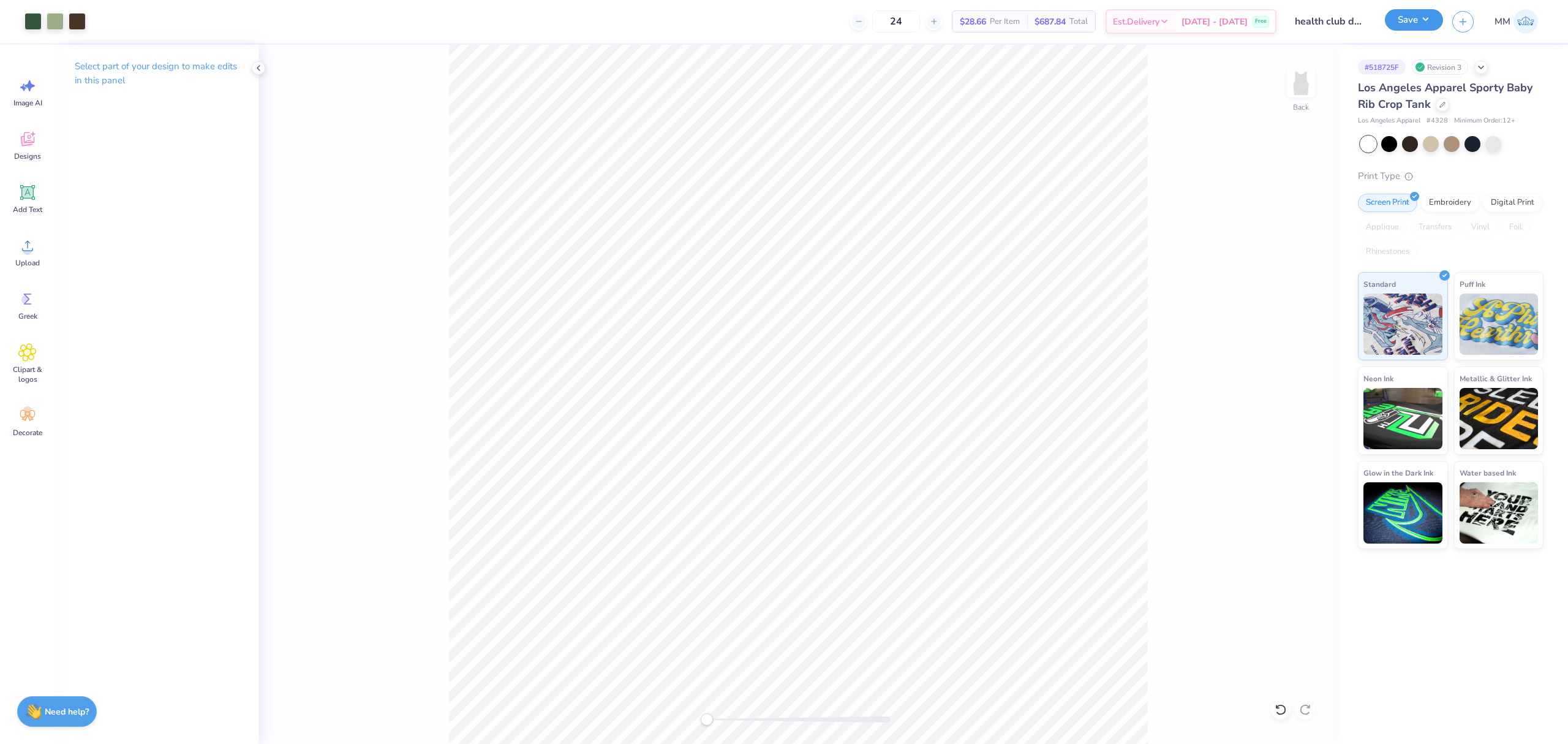
click at [1420, 22] on button "Save" at bounding box center [1414, 20] width 58 height 22
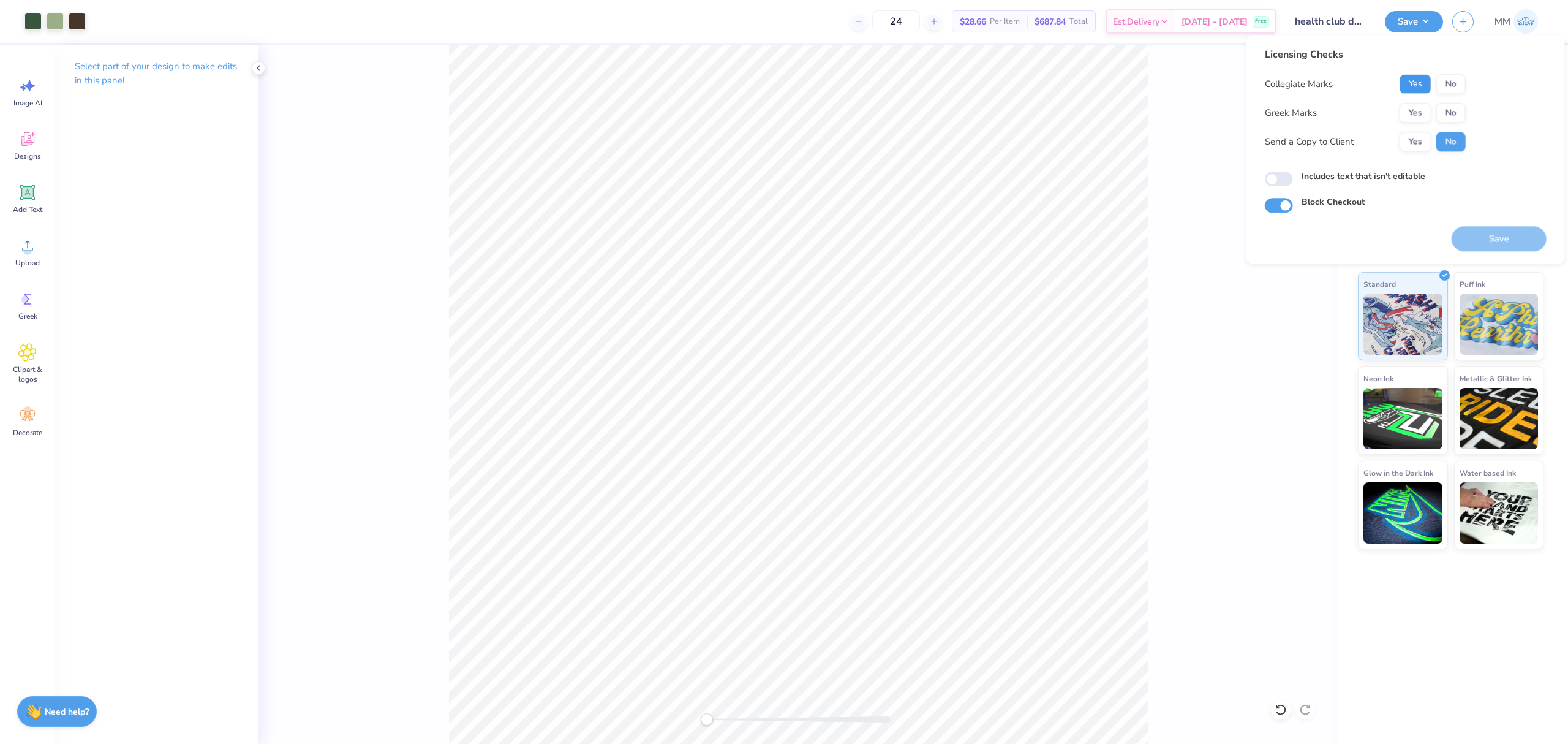
click at [1409, 87] on button "Yes" at bounding box center [1415, 83] width 32 height 19
click at [1444, 115] on button "No" at bounding box center [1451, 112] width 29 height 19
click at [1353, 179] on label "Includes text that isn't editable" at bounding box center [1363, 176] width 124 height 13
click at [1293, 179] on input "Includes text that isn't editable" at bounding box center [1279, 179] width 28 height 15
checkbox input "true"
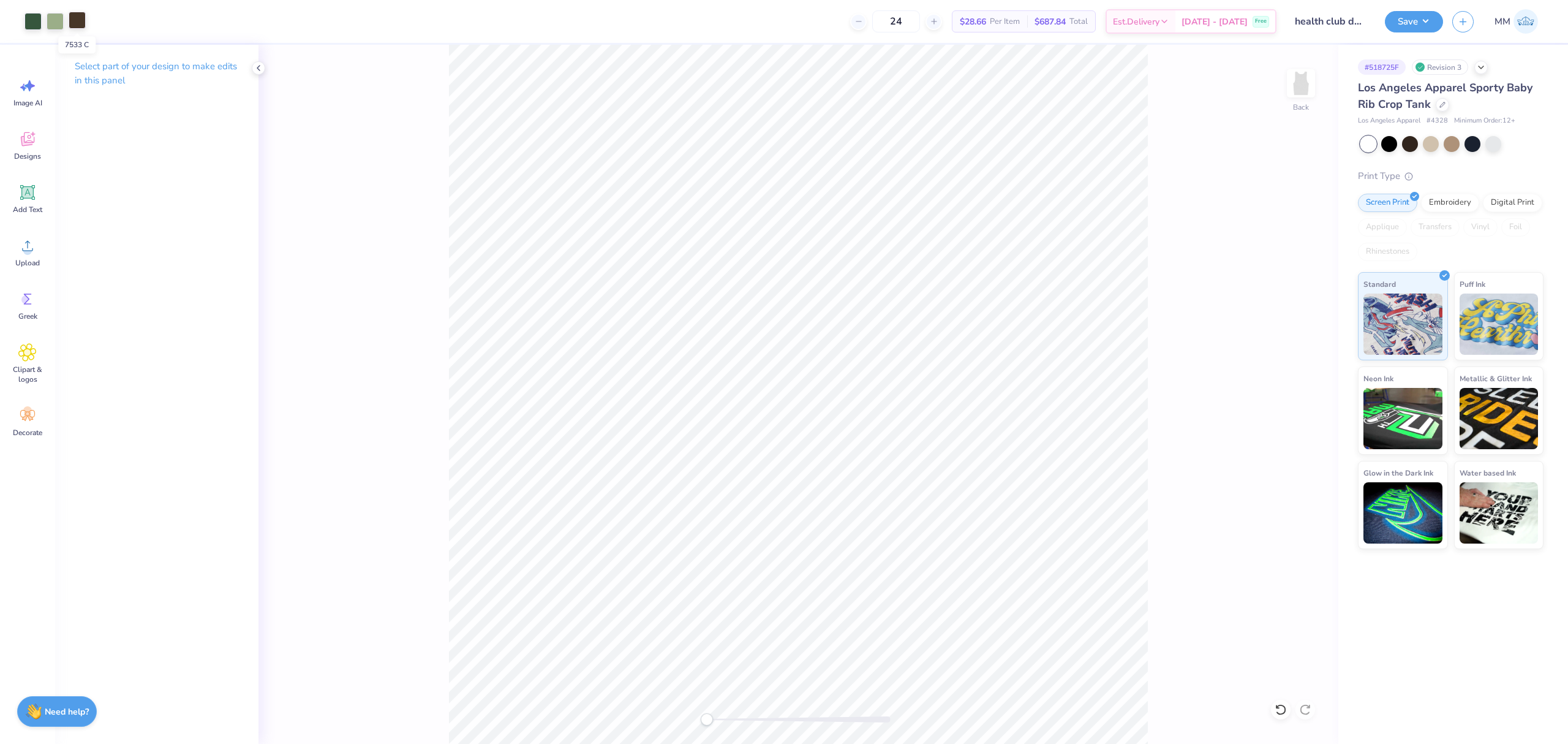
click at [80, 23] on div at bounding box center [77, 20] width 17 height 17
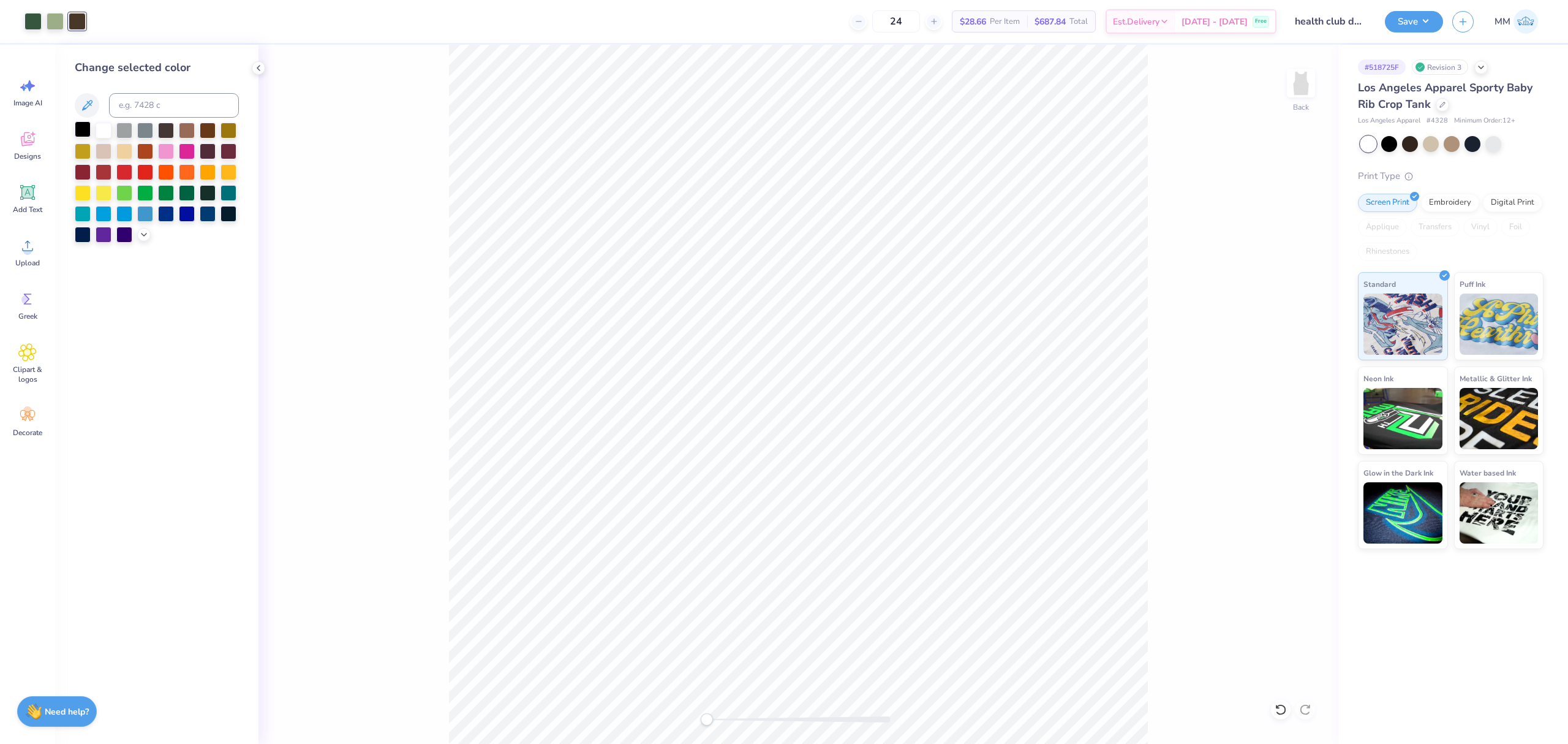
click at [86, 129] on div at bounding box center [83, 129] width 16 height 16
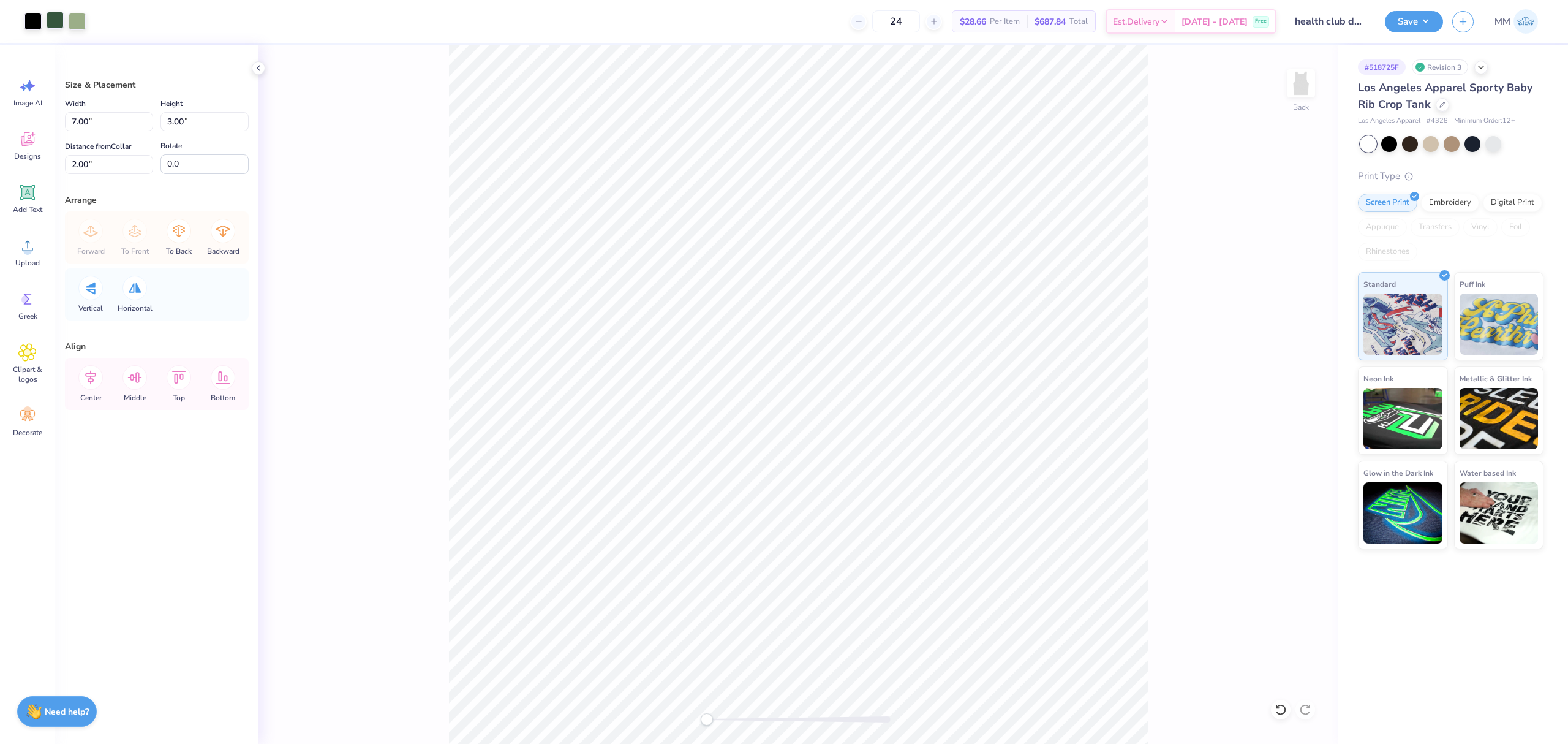
click at [53, 23] on div at bounding box center [55, 20] width 17 height 17
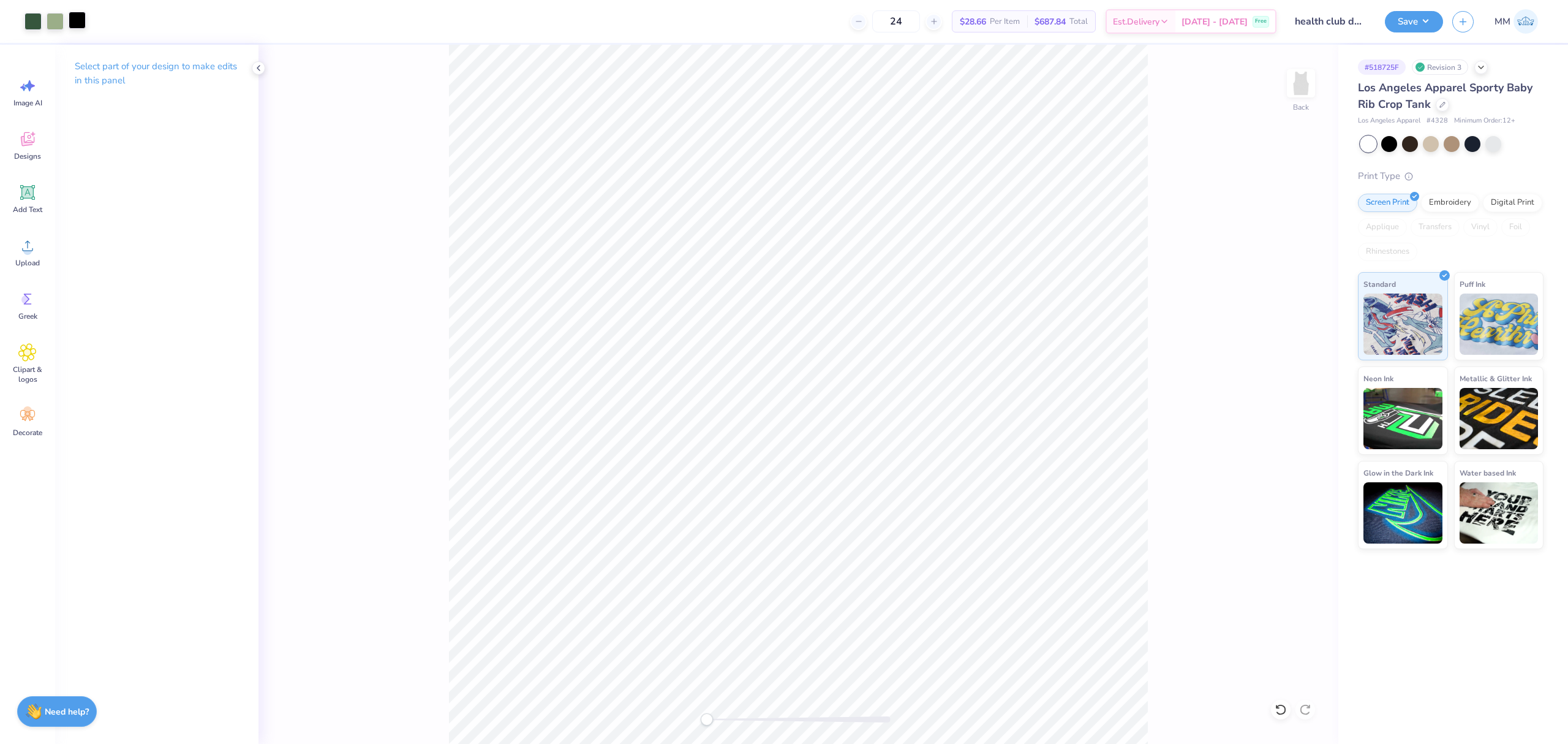
click at [82, 22] on div at bounding box center [77, 20] width 17 height 17
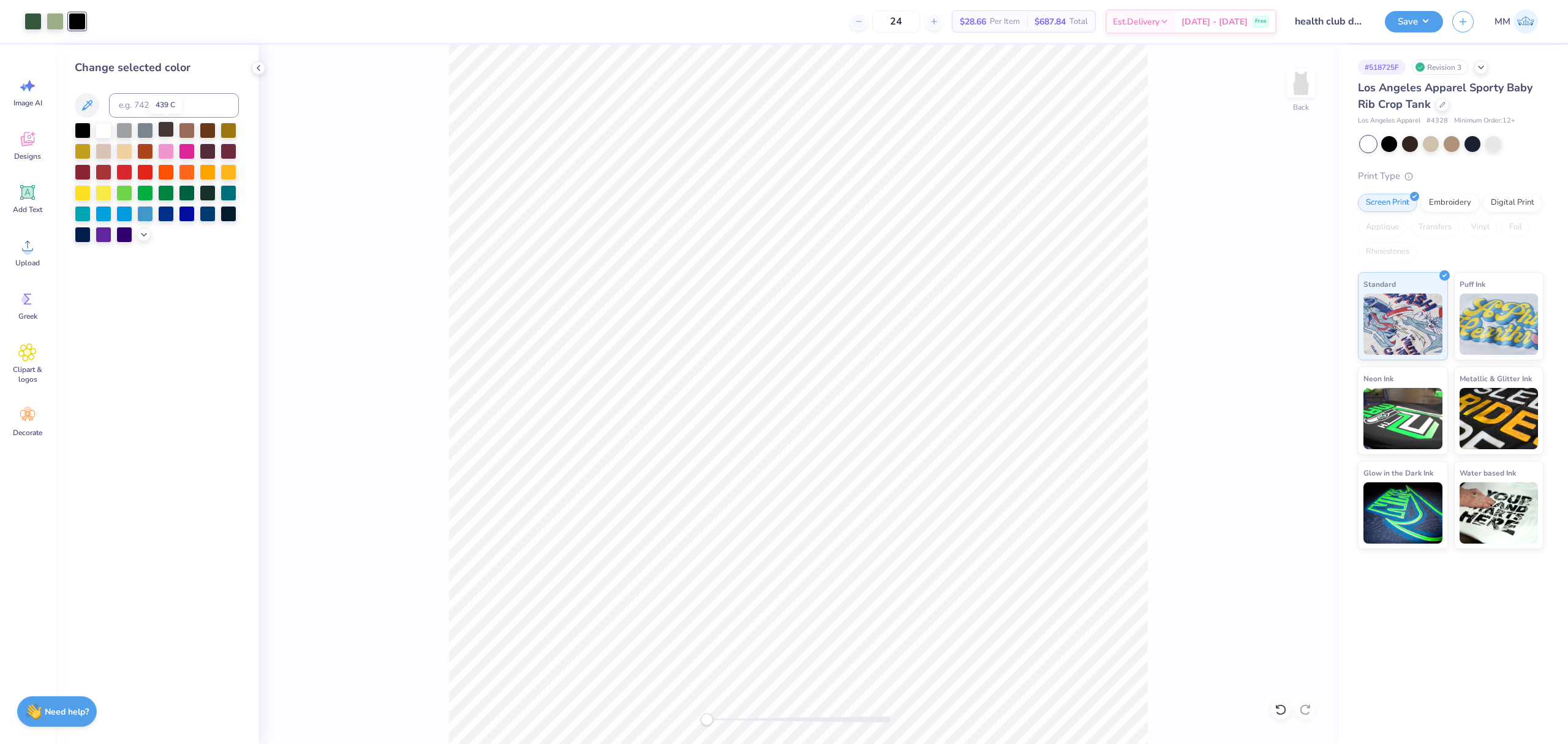
click at [161, 131] on div at bounding box center [166, 129] width 16 height 16
click at [52, 20] on div at bounding box center [55, 20] width 17 height 17
click at [57, 23] on div at bounding box center [55, 22] width 17 height 17
click at [127, 104] on input at bounding box center [174, 106] width 130 height 25
type input "5645"
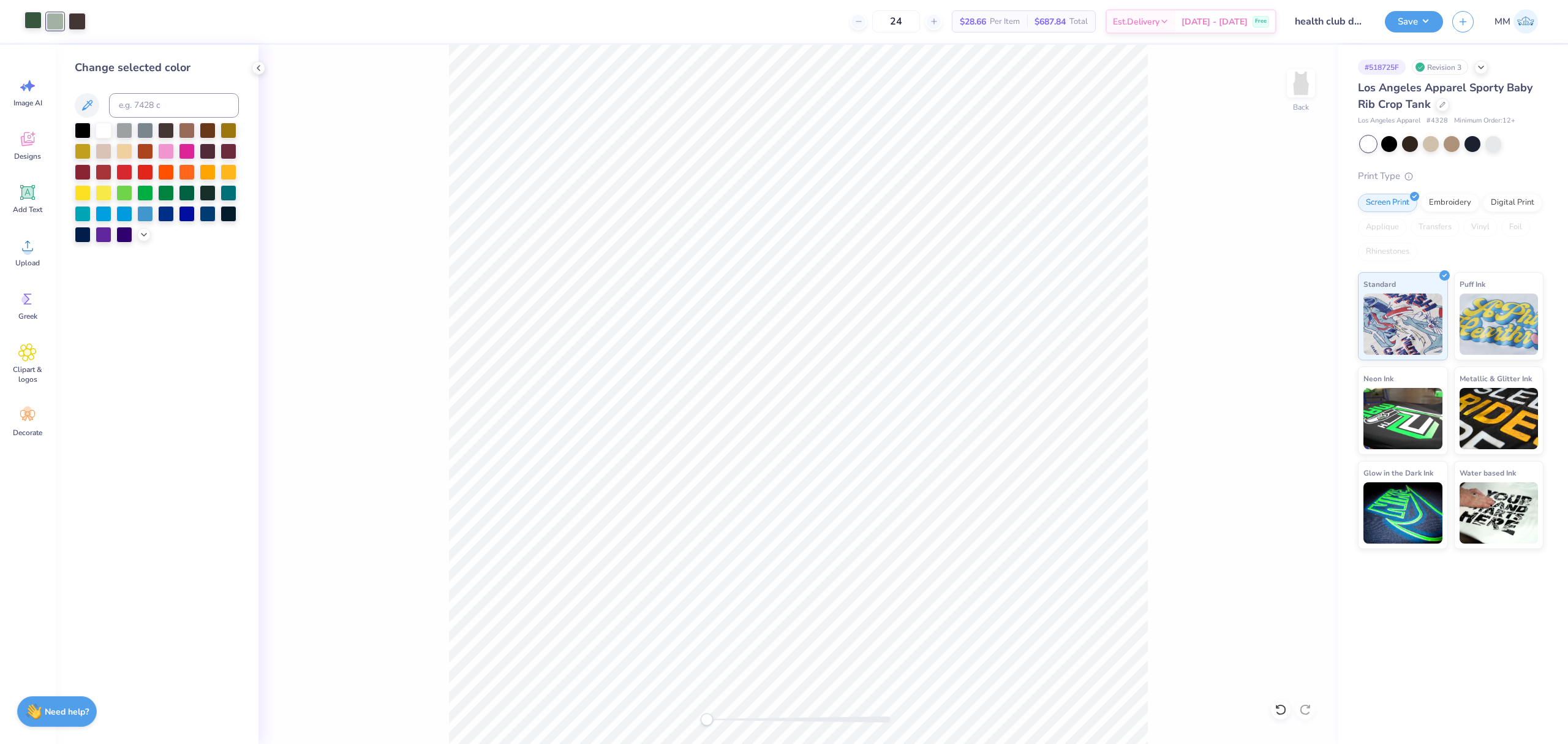
click at [34, 22] on div at bounding box center [33, 20] width 17 height 17
click at [131, 108] on input at bounding box center [174, 106] width 130 height 25
type input "350"
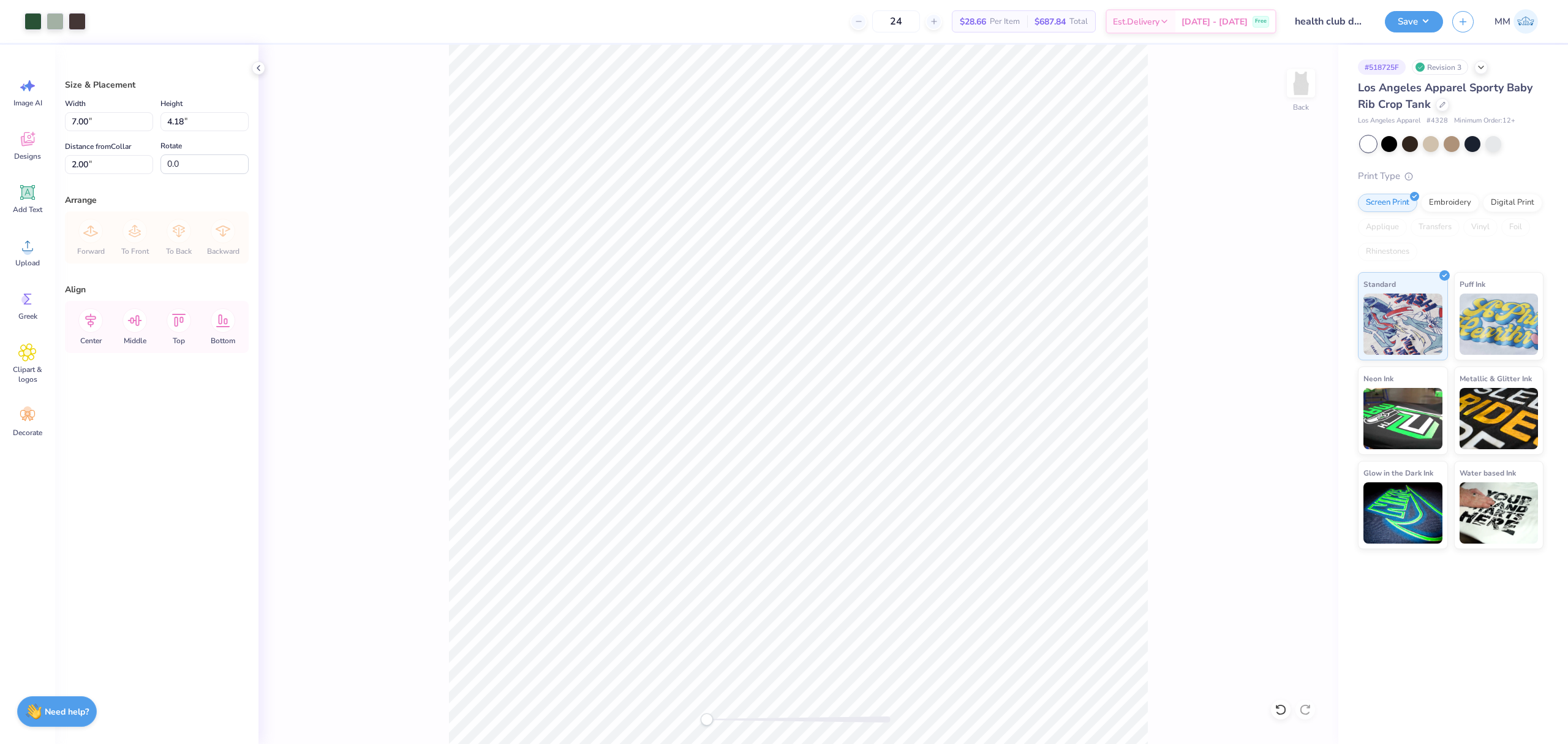
click at [211, 25] on div "24 $28.66 Per Item $687.84 Total Est. Delivery [DATE] - [DATE] Free" at bounding box center [686, 22] width 1182 height 43
click at [1410, 23] on button "Save" at bounding box center [1414, 20] width 58 height 22
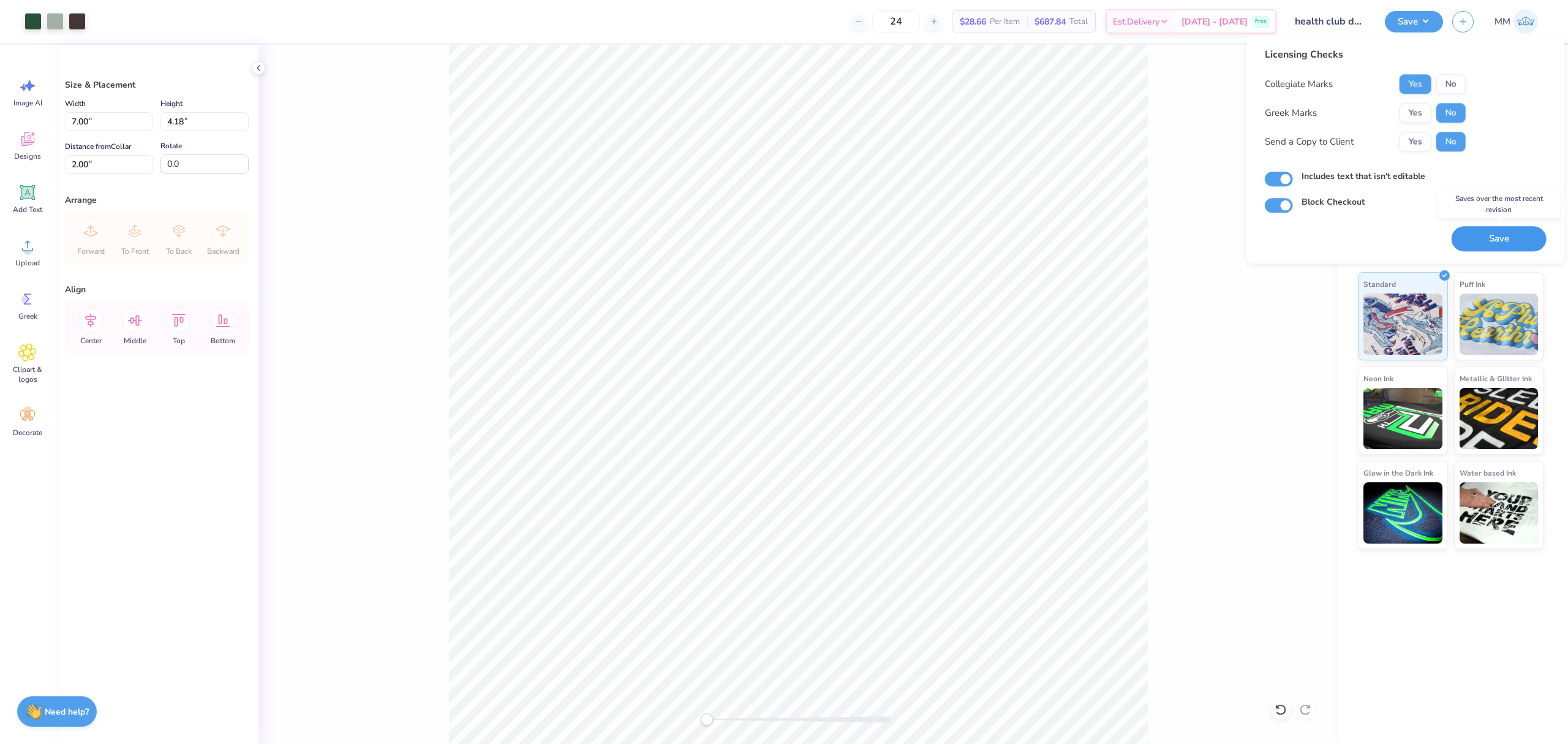
click at [1479, 236] on button "Save" at bounding box center [1499, 239] width 95 height 25
